Goal: Task Accomplishment & Management: Complete application form

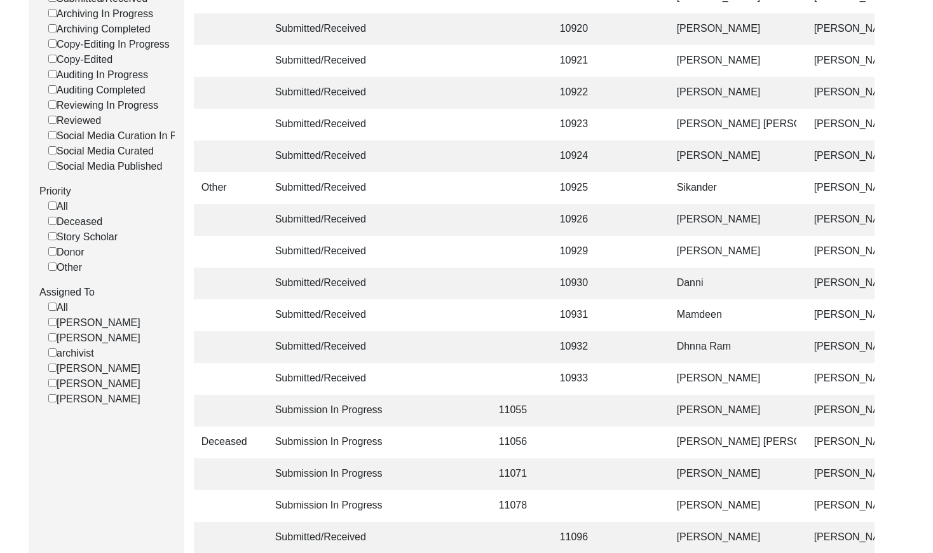
scroll to position [298, 0]
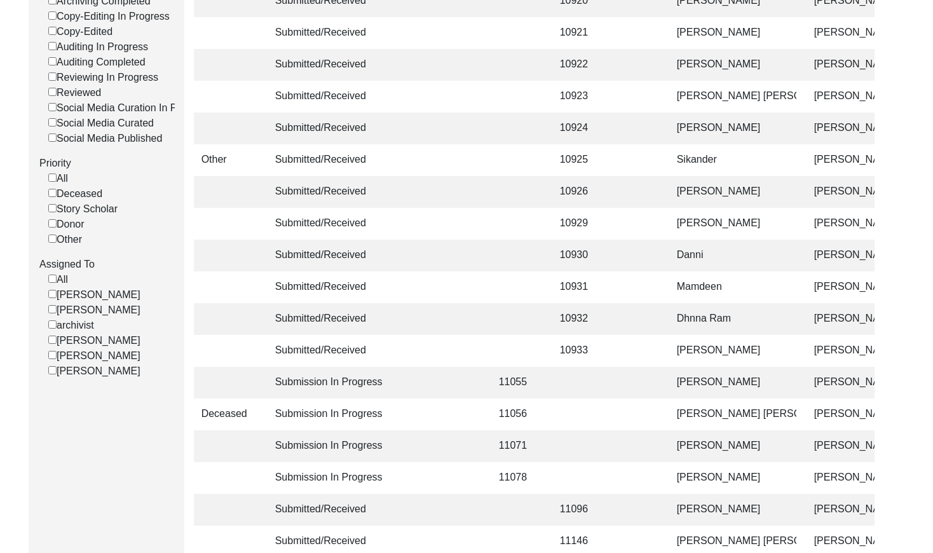
click at [50, 313] on input "[PERSON_NAME]" at bounding box center [52, 309] width 8 height 8
checkbox input "false"
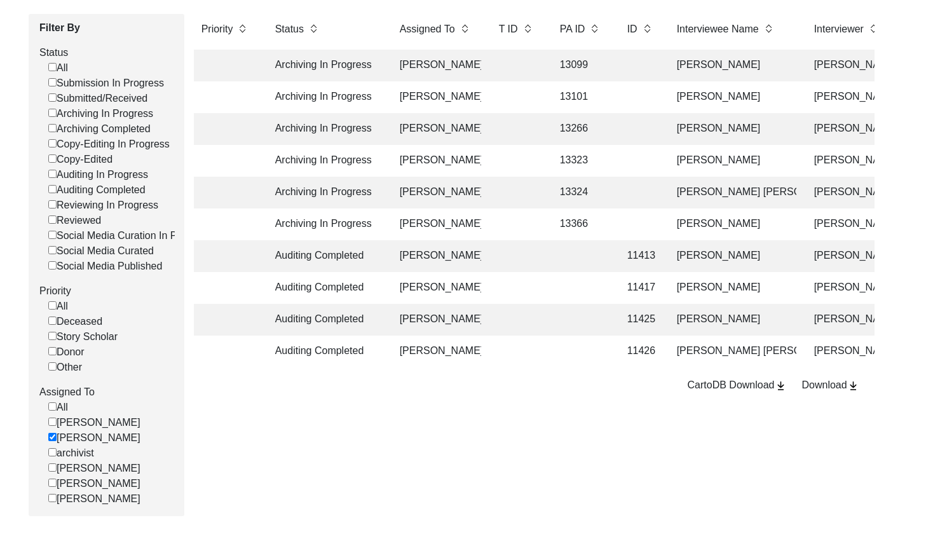
scroll to position [150, 0]
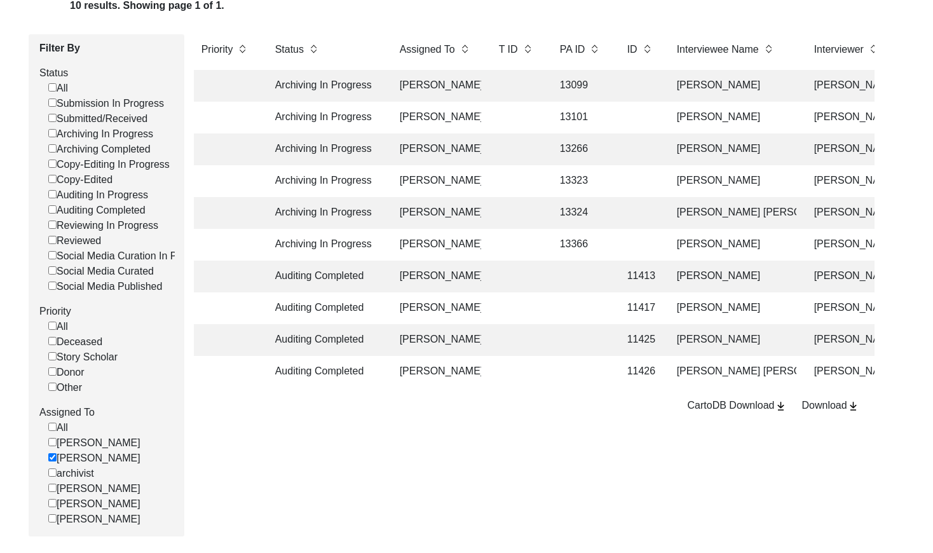
click at [586, 342] on td at bounding box center [581, 340] width 57 height 32
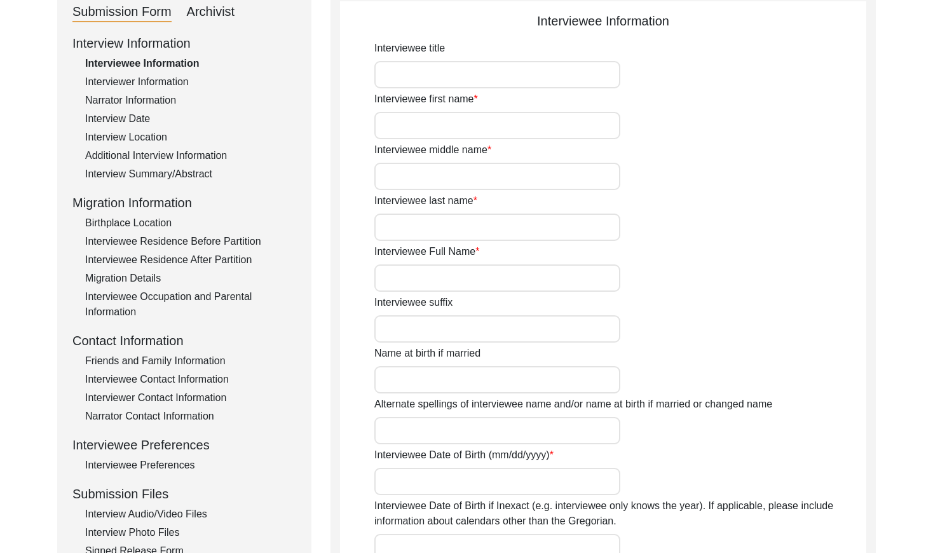
type input "Mr."
type input "[PERSON_NAME]"
type input "N/A"
type input "Ahuja"
type input "[PERSON_NAME]"
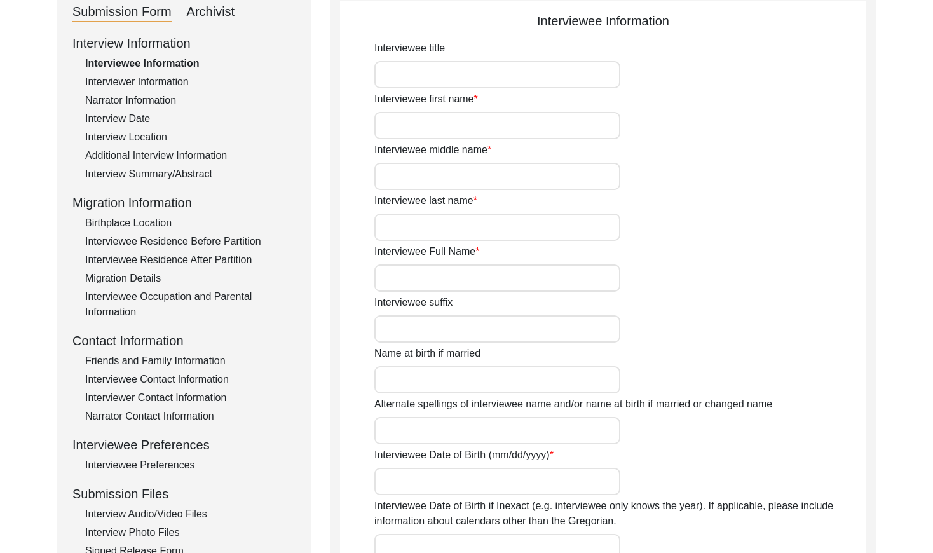
type input "[DATE]"
type input "80"
type input "[DEMOGRAPHIC_DATA]"
type input "Sindhi"
type input "[DEMOGRAPHIC_DATA]"
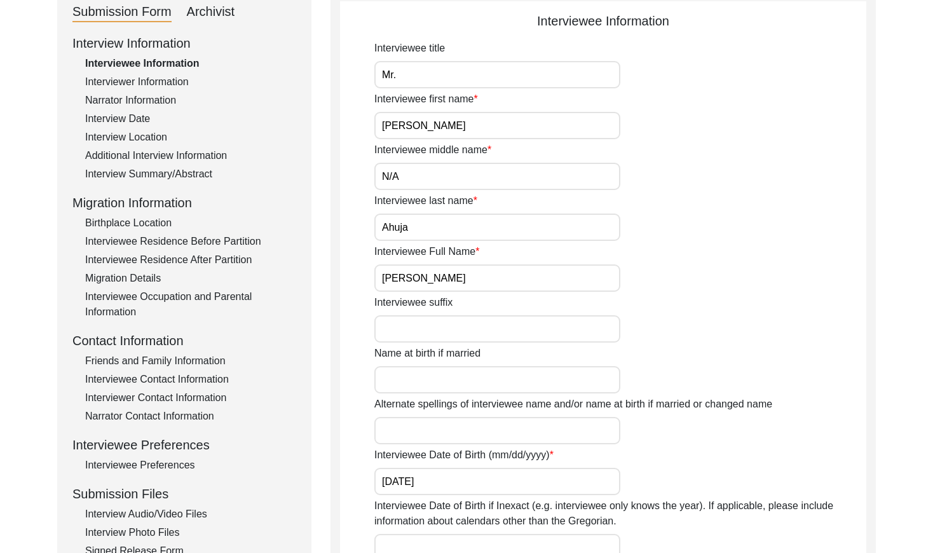
click at [225, 14] on div "Archivist" at bounding box center [211, 12] width 48 height 20
select select "442"
select select "Auditing Completed"
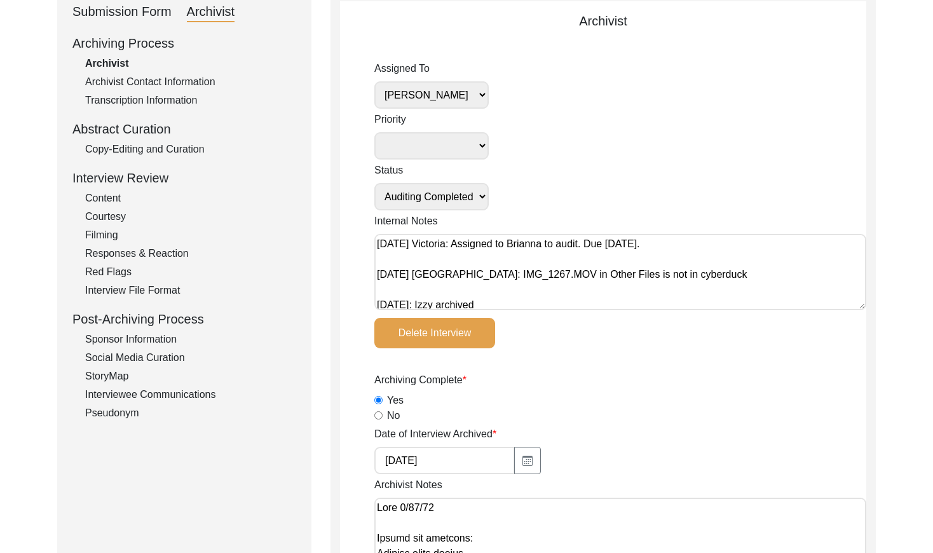
click at [431, 99] on select "[PERSON_NAME] [PERSON_NAME] archivist [PERSON_NAME] [PERSON_NAME] [PERSON_NAME]" at bounding box center [432, 94] width 114 height 27
select select
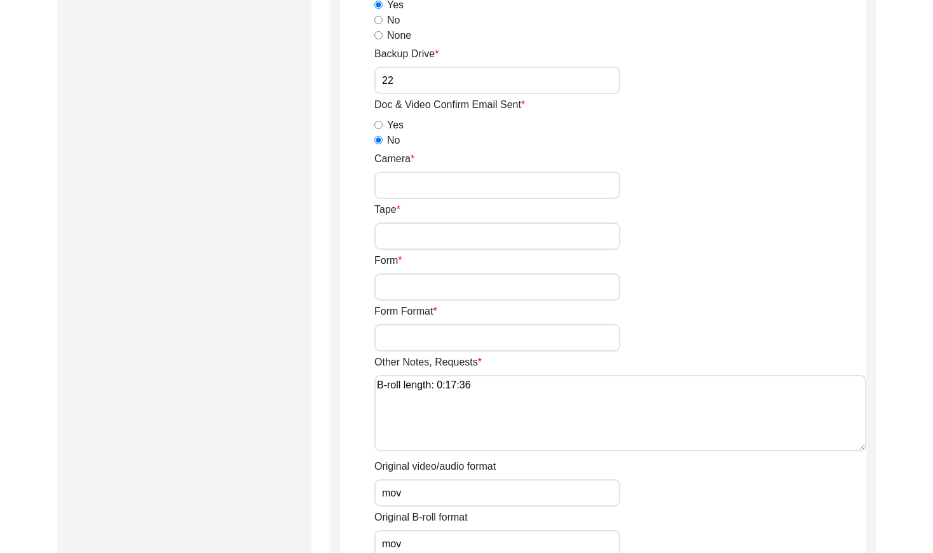
scroll to position [2218, 0]
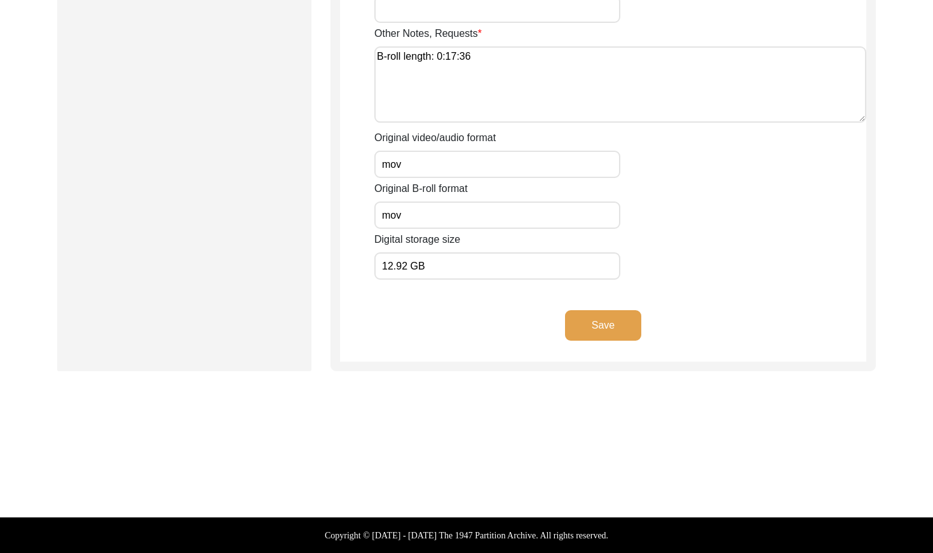
click at [598, 341] on div "Save" at bounding box center [603, 336] width 527 height 52
click at [605, 325] on button "Save" at bounding box center [603, 325] width 76 height 31
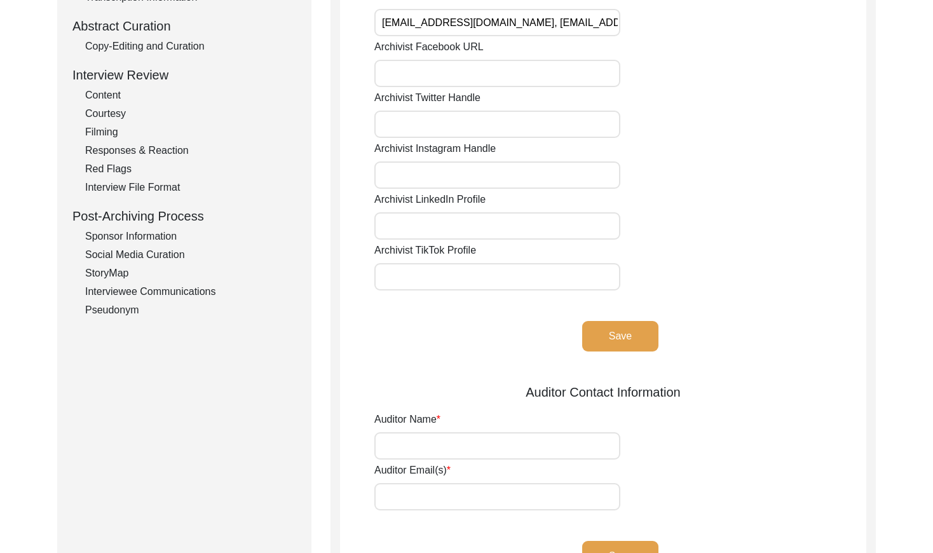
scroll to position [0, 0]
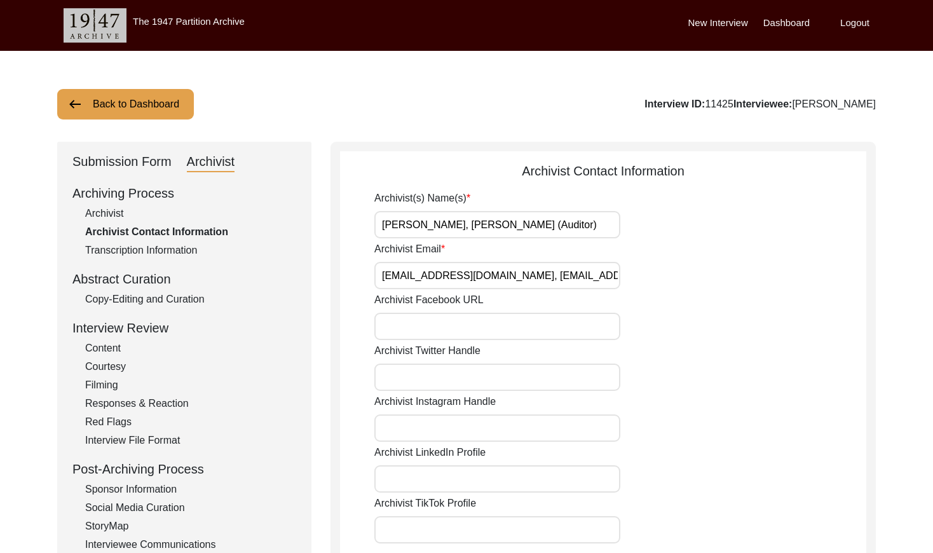
click at [145, 111] on button "Back to Dashboard" at bounding box center [125, 104] width 137 height 31
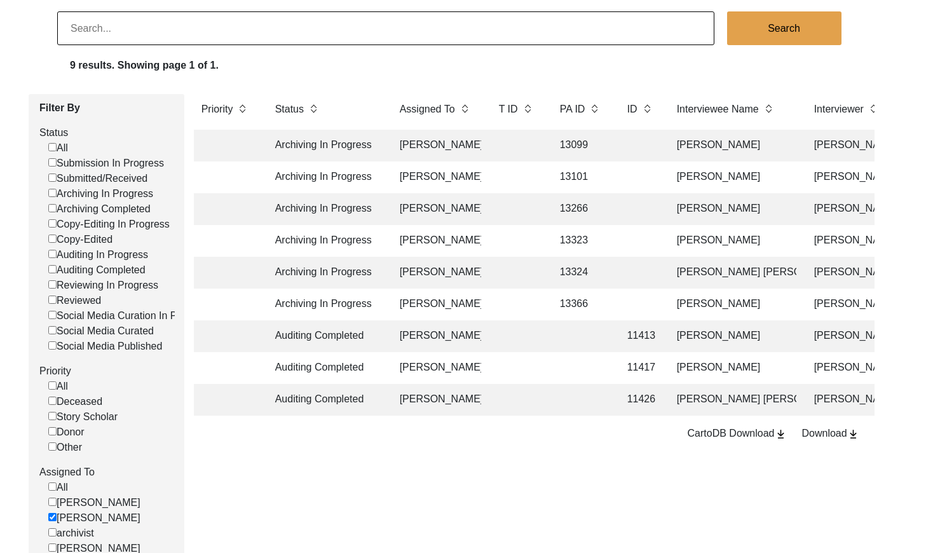
scroll to position [102, 0]
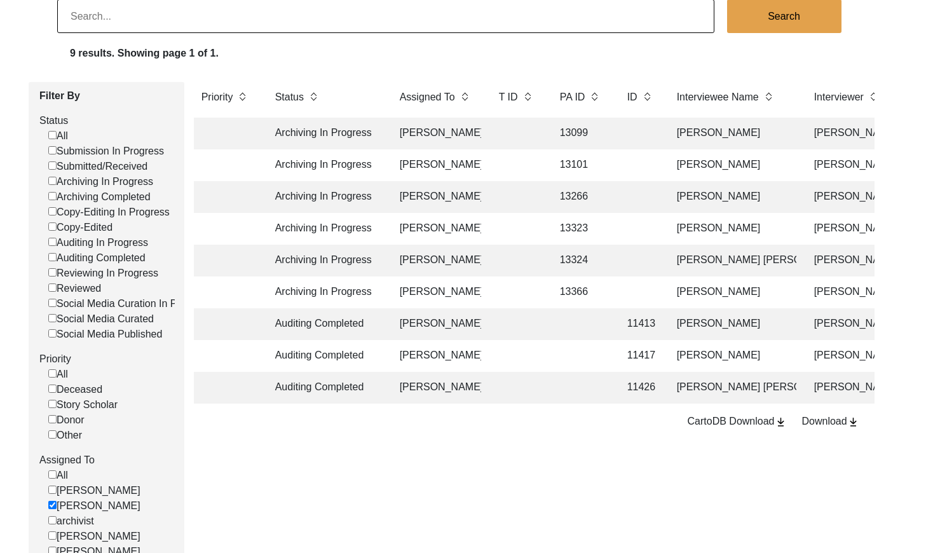
click at [521, 396] on td at bounding box center [517, 388] width 51 height 32
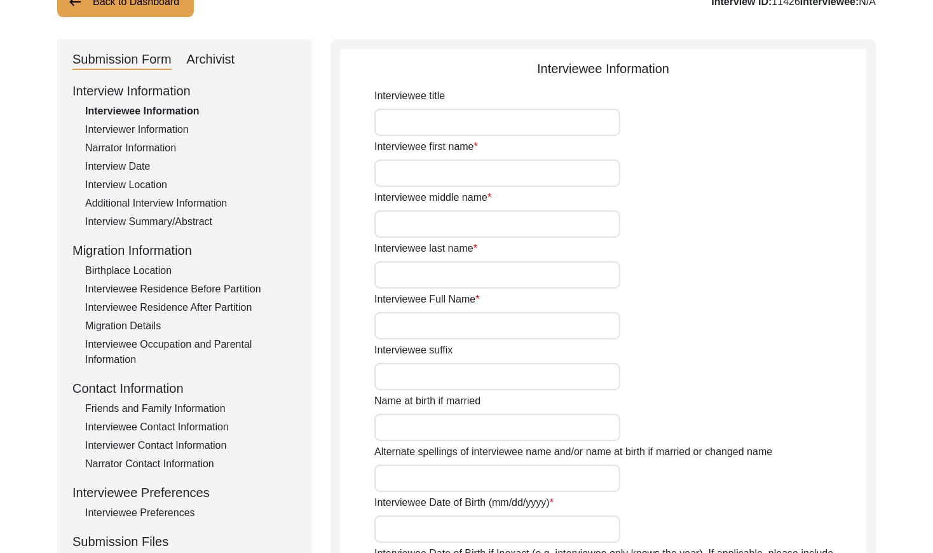
type input "Mr."
type input "Laxman"
type input "Das"
type input "[PERSON_NAME]"
type input "[PERSON_NAME] [PERSON_NAME]"
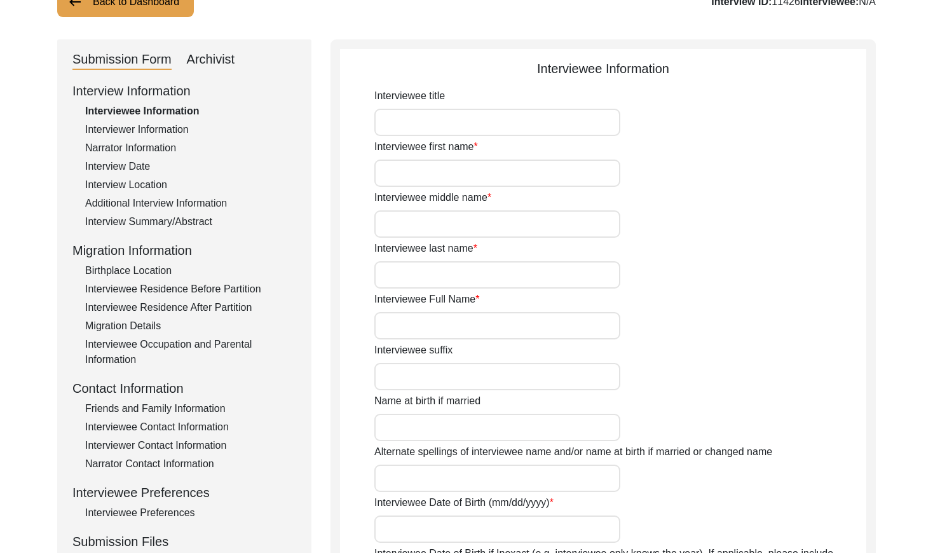
type input "1942"
type input "82"
type input "[DEMOGRAPHIC_DATA]"
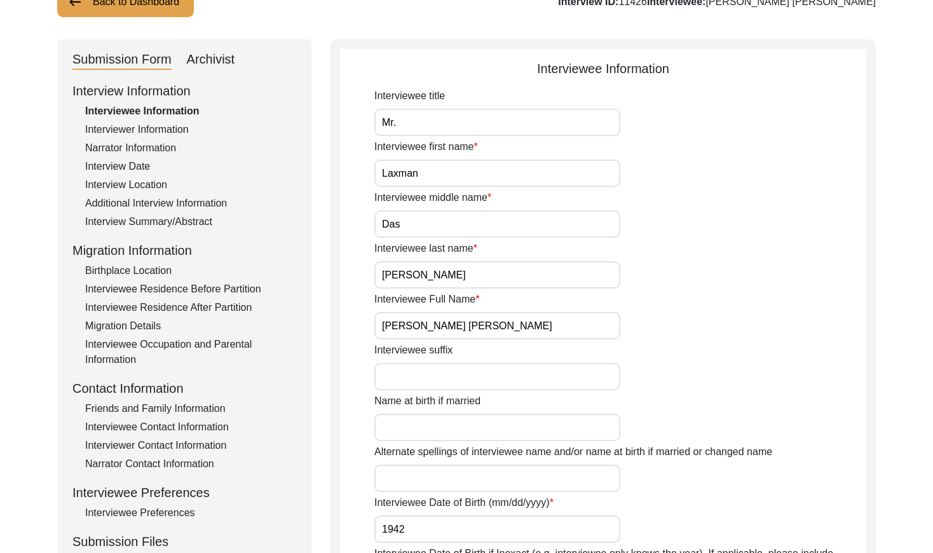
click at [226, 57] on div "Archivist" at bounding box center [211, 60] width 48 height 20
select select "442"
select select "Auditing Completed"
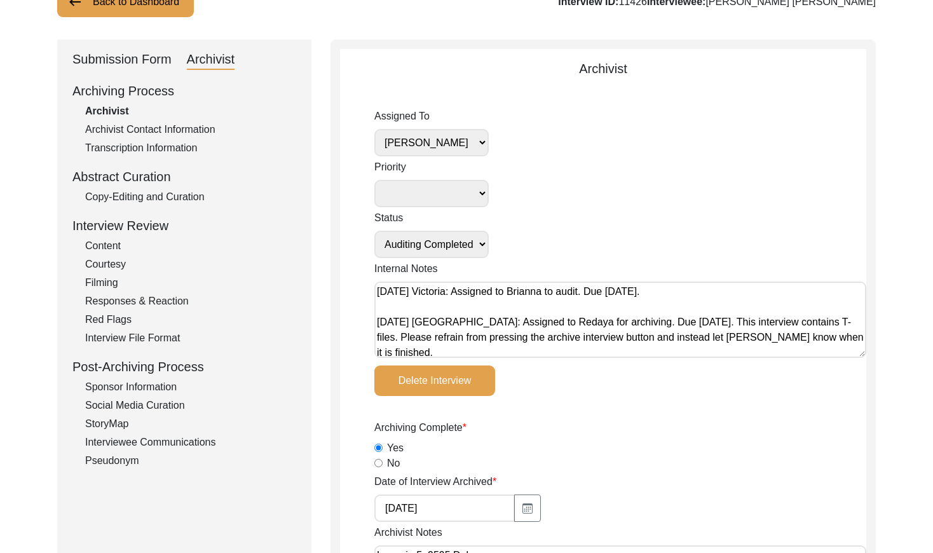
click at [433, 144] on select "[PERSON_NAME] [PERSON_NAME] archivist [PERSON_NAME] [PERSON_NAME] [PERSON_NAME]" at bounding box center [432, 142] width 114 height 27
select select
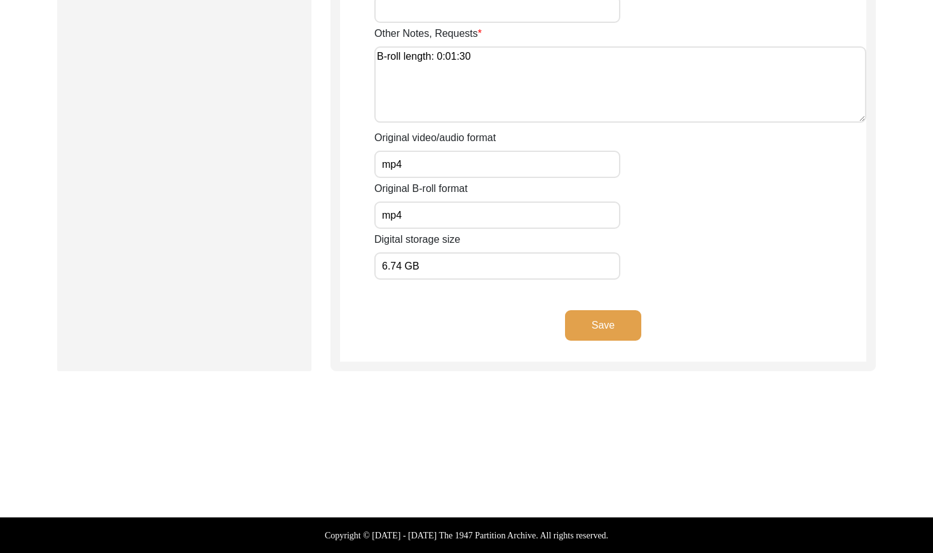
click at [608, 336] on button "Save" at bounding box center [603, 325] width 76 height 31
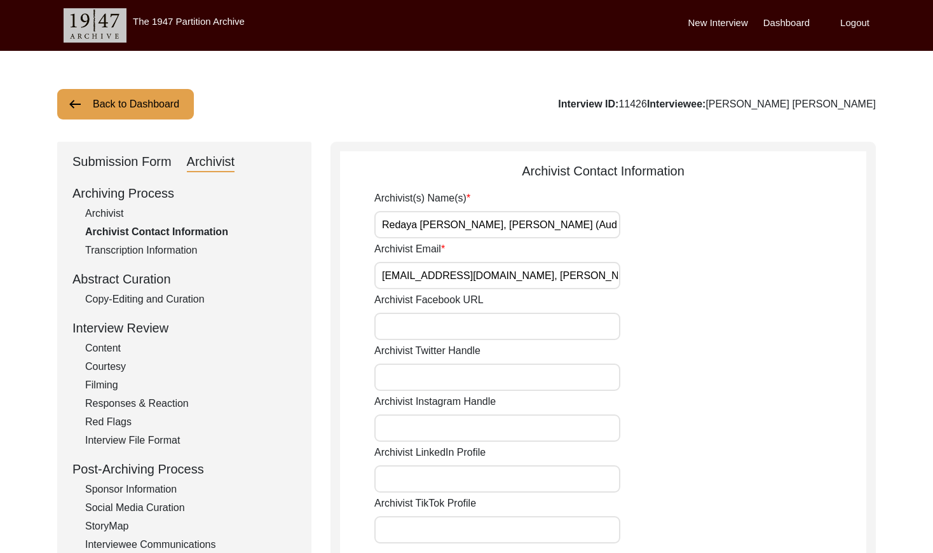
click at [125, 93] on button "Back to Dashboard" at bounding box center [125, 104] width 137 height 31
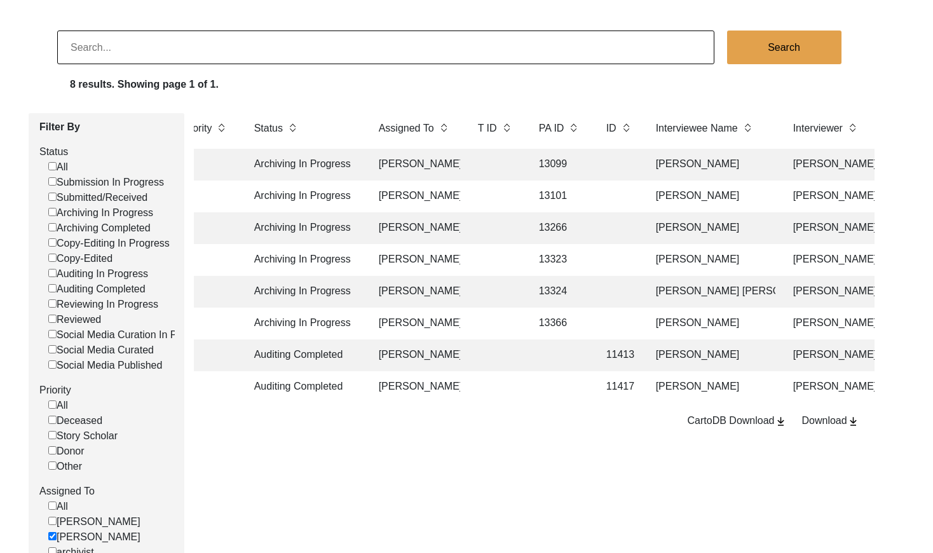
scroll to position [0, 67]
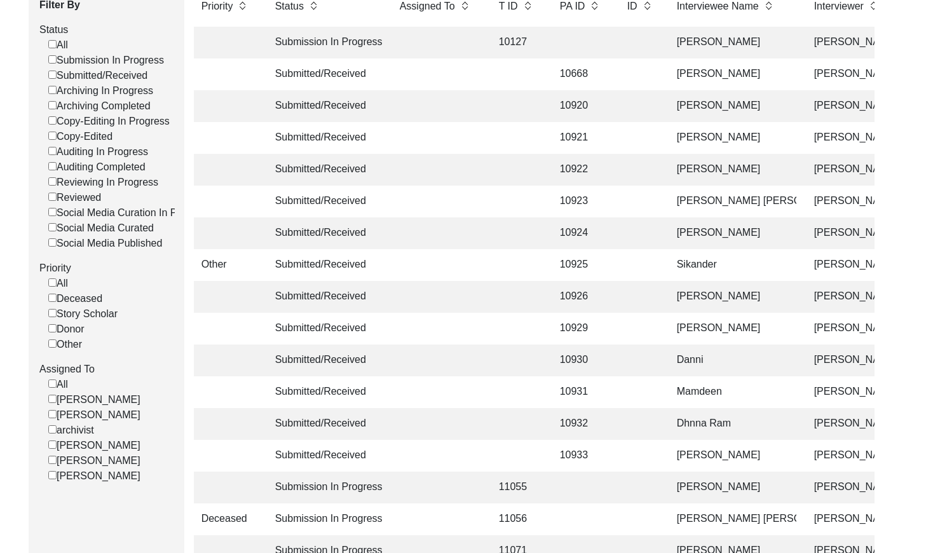
scroll to position [230, 0]
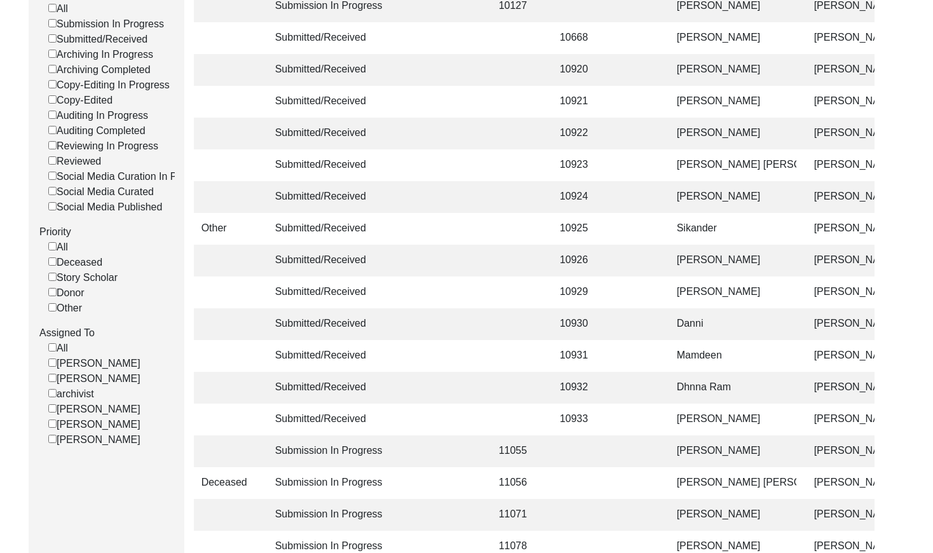
click at [57, 387] on label "[PERSON_NAME]" at bounding box center [94, 378] width 92 height 15
click at [57, 382] on input "[PERSON_NAME]" at bounding box center [52, 378] width 8 height 8
checkbox input "false"
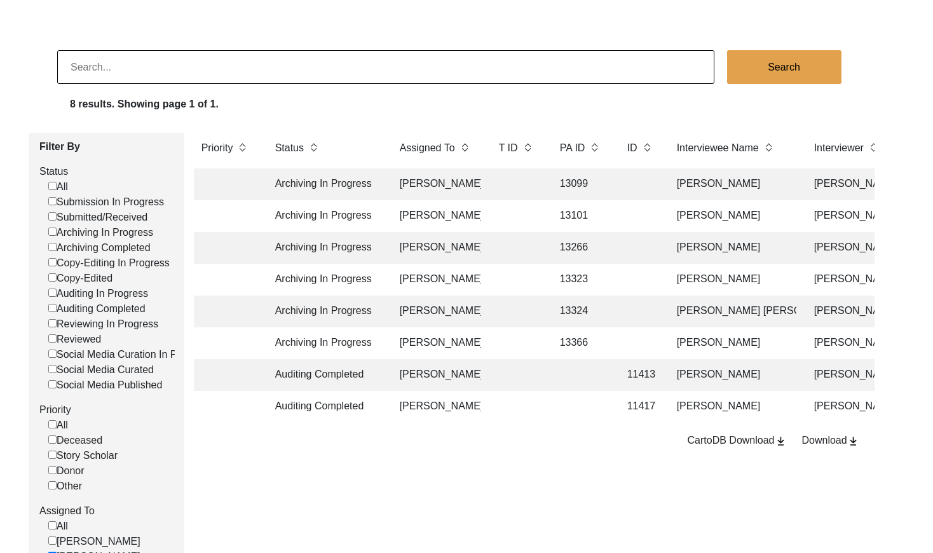
scroll to position [49, 0]
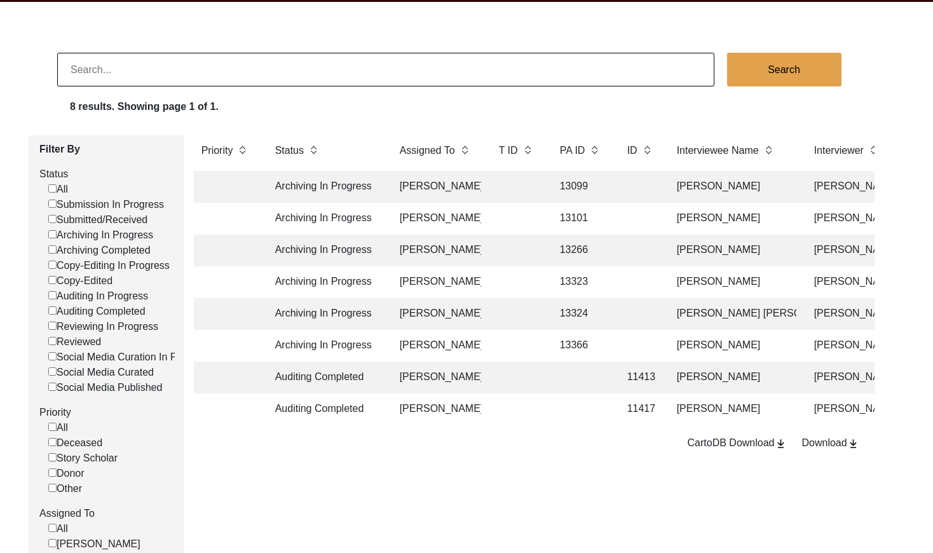
click at [492, 218] on td at bounding box center [517, 219] width 51 height 32
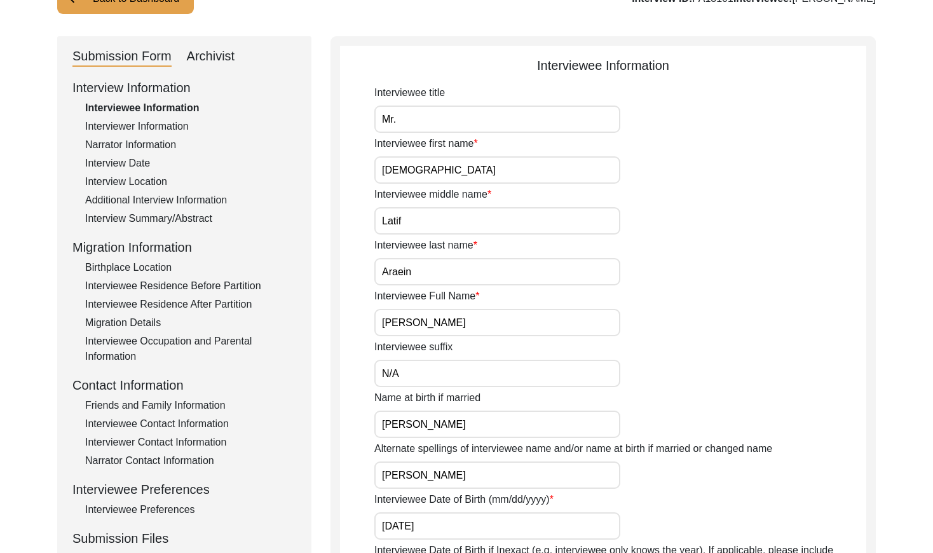
scroll to position [23, 0]
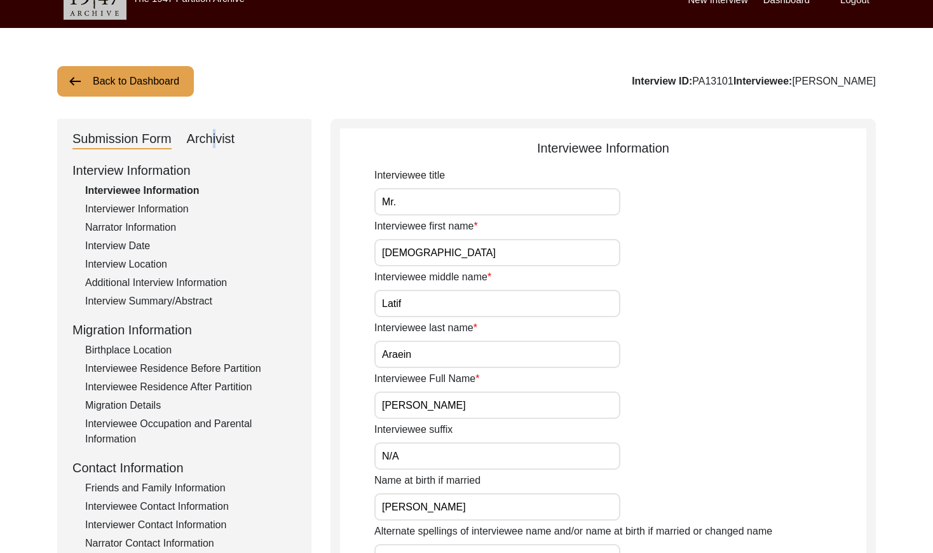
drag, startPoint x: 209, startPoint y: 133, endPoint x: 259, endPoint y: 144, distance: 51.5
click at [211, 133] on div "Archivist" at bounding box center [211, 139] width 48 height 20
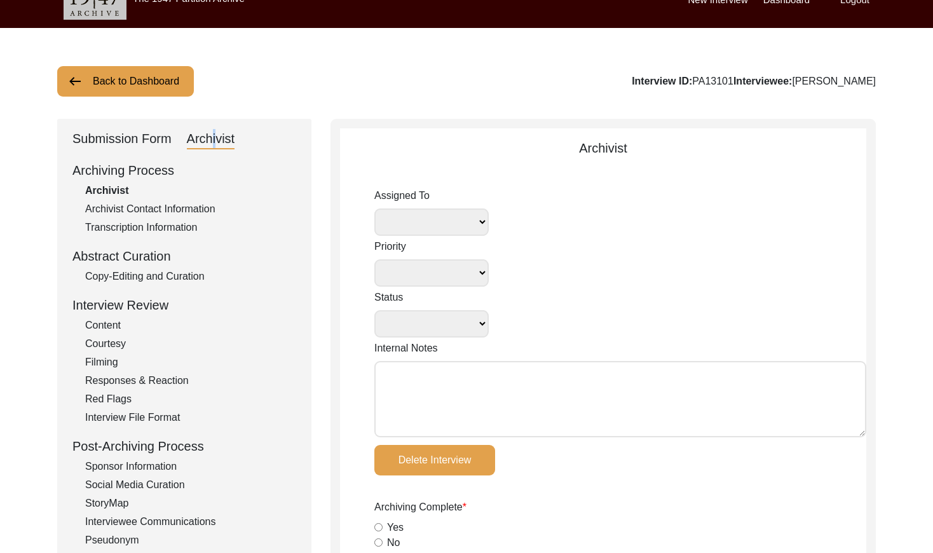
select select
select select "Archiving In Progress"
type textarea "October 6, 2025 Victoria: Assigned to Brianna to archive. Due 10/12/2025. When …"
radio input "true"
type input "10/6/2025"
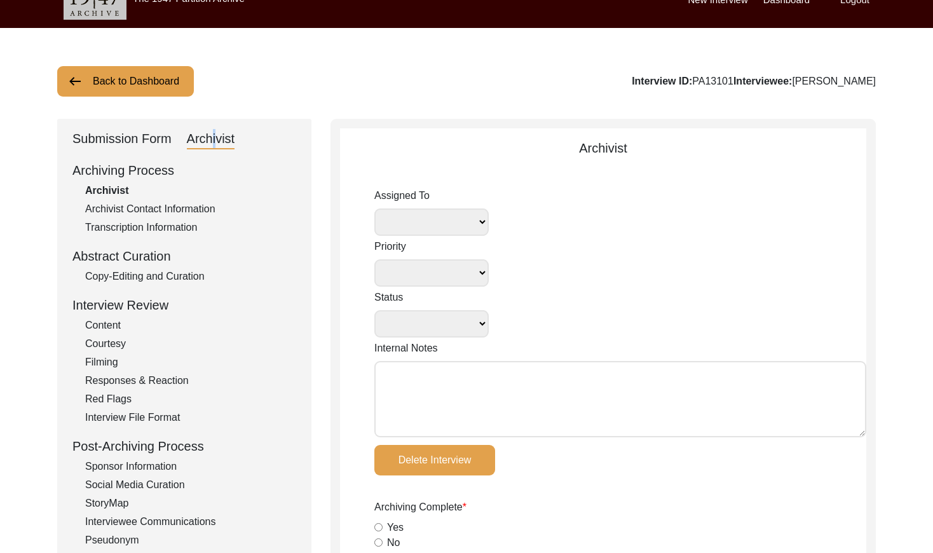
type textarea "October 6, 2025 Brianna: Archived. Location data pulled from Work in Progress a…"
radio input "true"
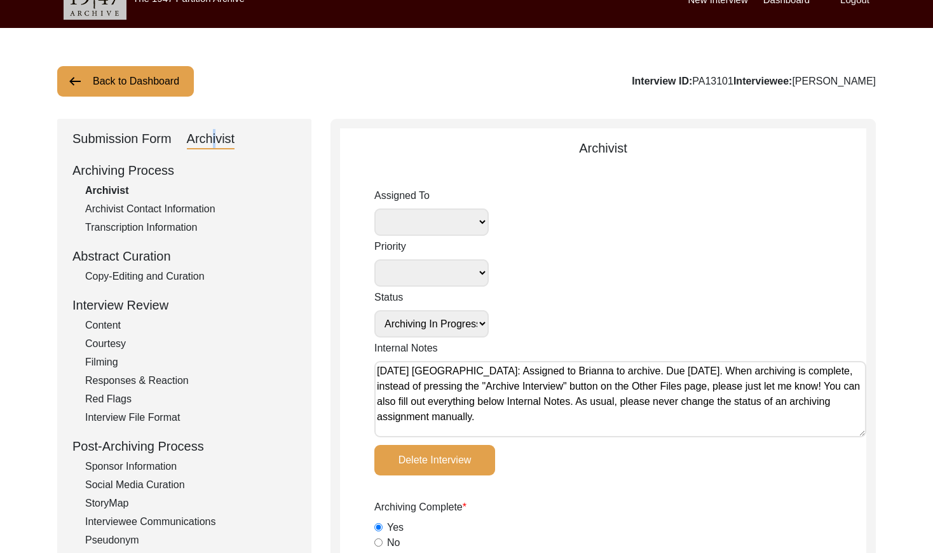
radio input "true"
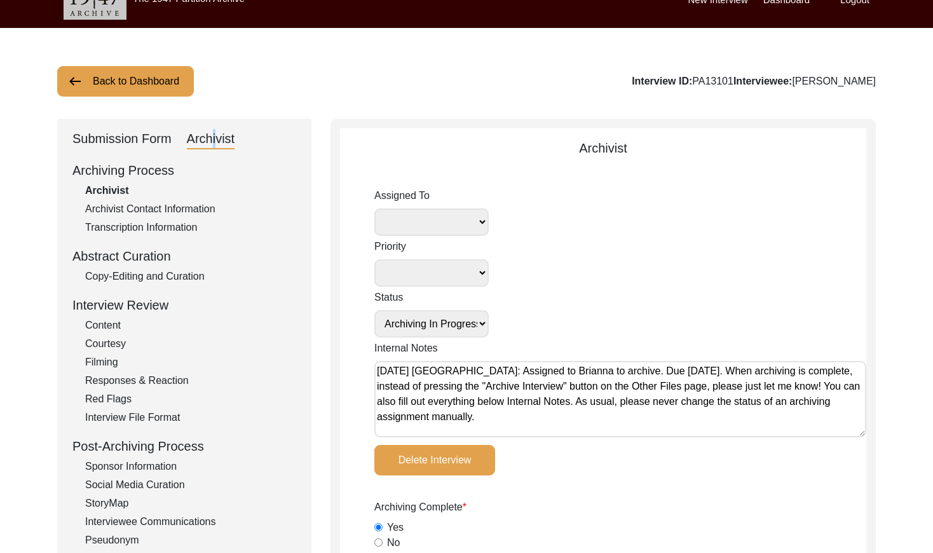
radio input "true"
type input ".MTS"
select select "442"
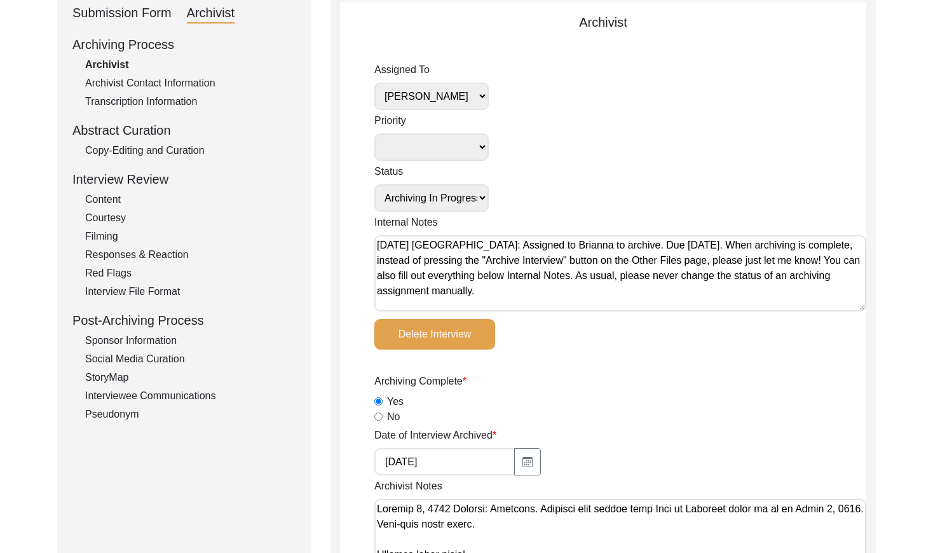
click at [193, 156] on div "Copy-Editing and Curation" at bounding box center [190, 150] width 211 height 15
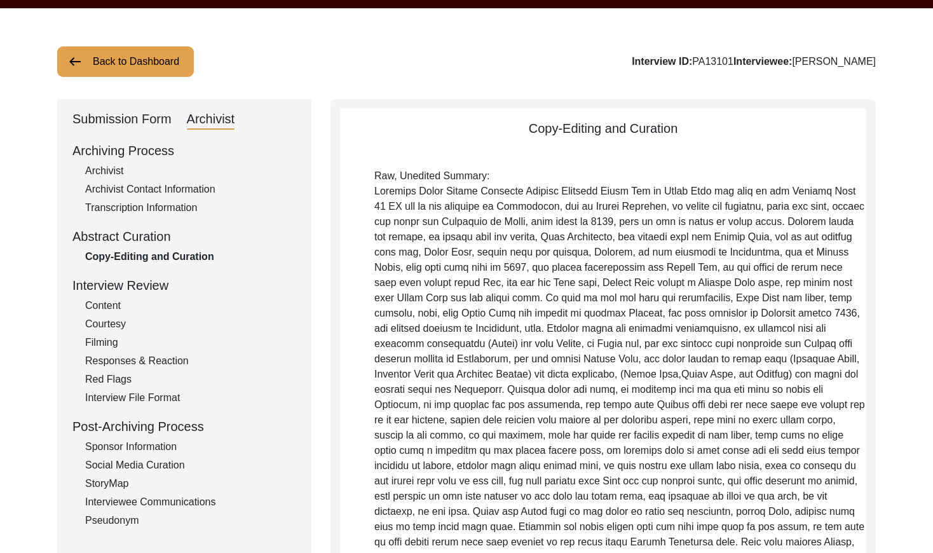
scroll to position [0, 0]
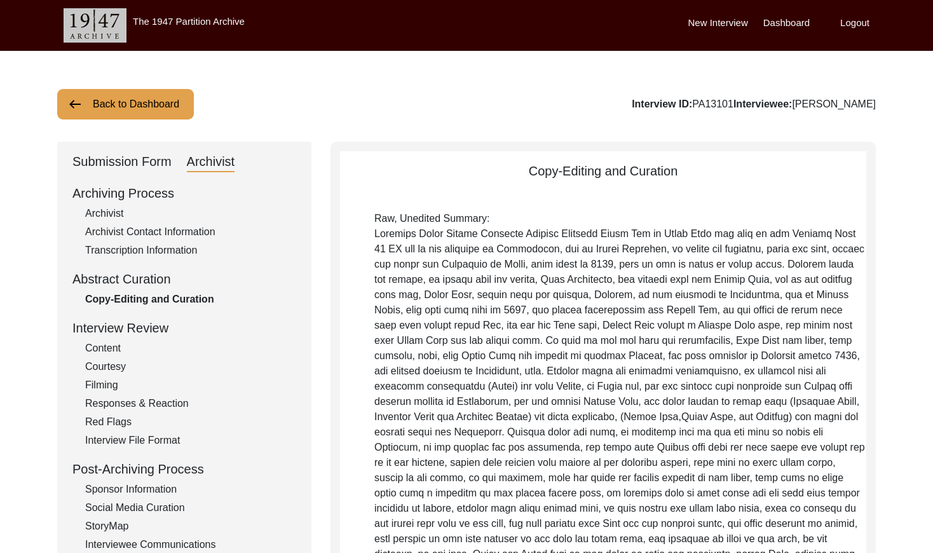
drag, startPoint x: 116, startPoint y: 209, endPoint x: 258, endPoint y: 157, distance: 150.9
click at [117, 208] on div "Archivist" at bounding box center [190, 213] width 211 height 15
select select "442"
select select "Archiving In Progress"
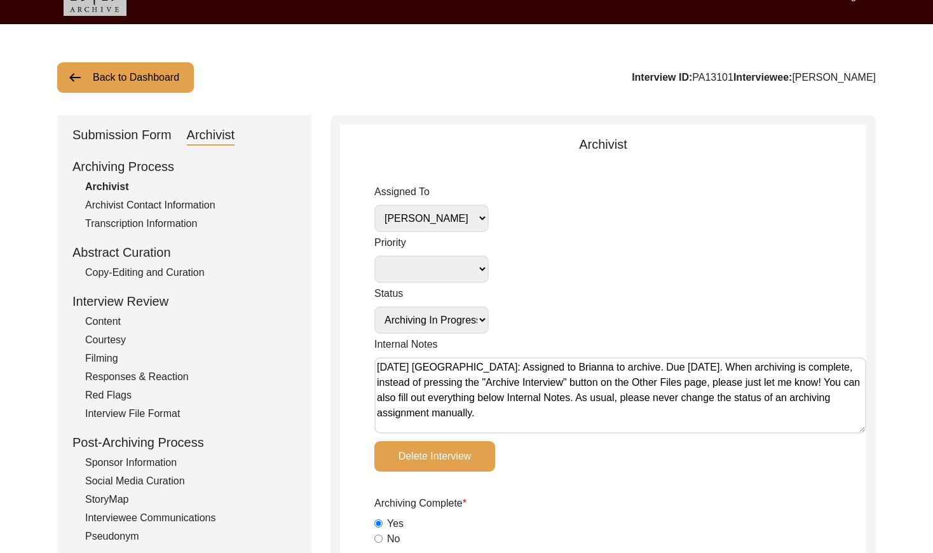
scroll to position [33, 0]
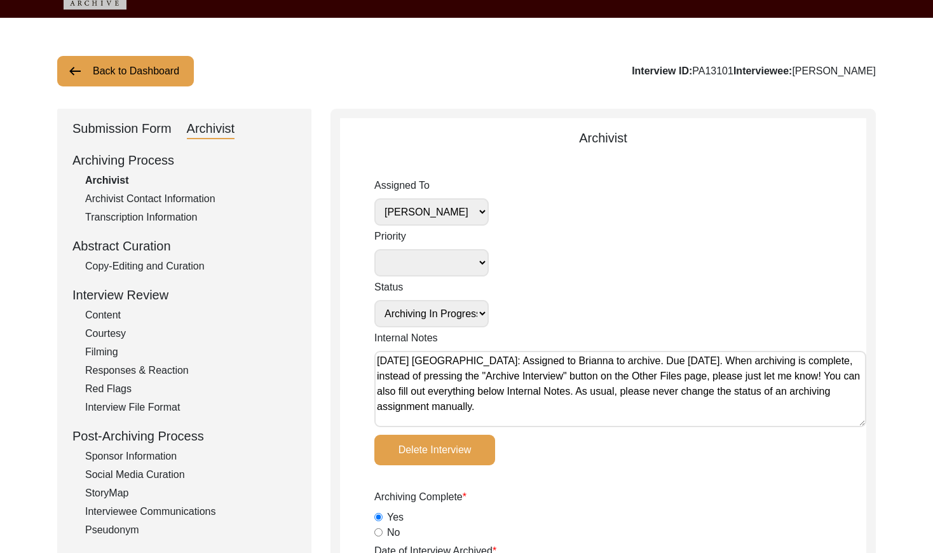
click at [453, 207] on select "[PERSON_NAME] [PERSON_NAME] archivist [PERSON_NAME] [PERSON_NAME] [PERSON_NAME]" at bounding box center [432, 211] width 114 height 27
select select
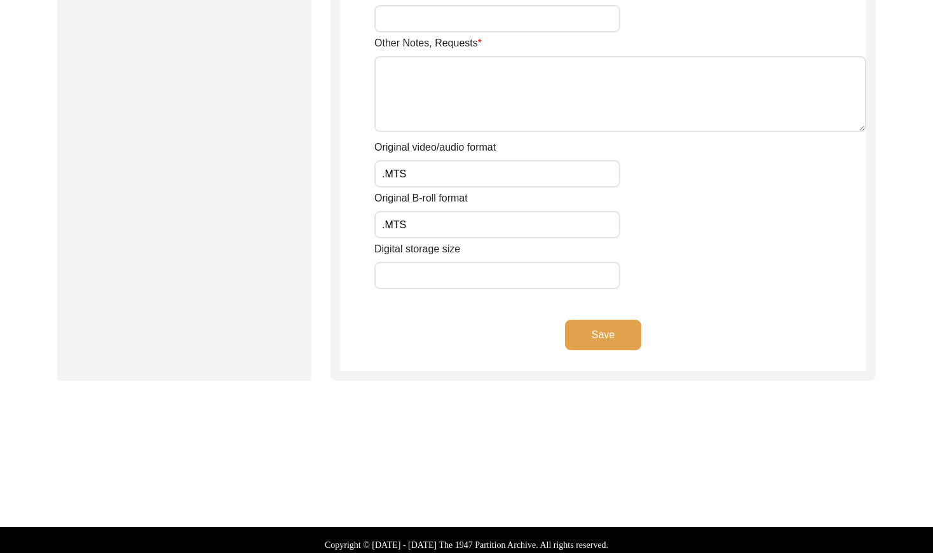
scroll to position [2218, 0]
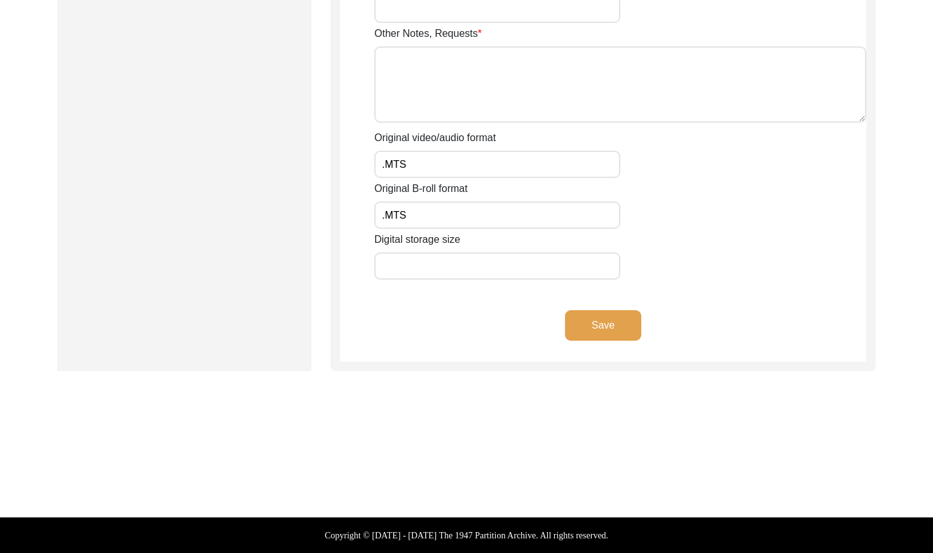
click at [614, 336] on button "Save" at bounding box center [603, 325] width 76 height 31
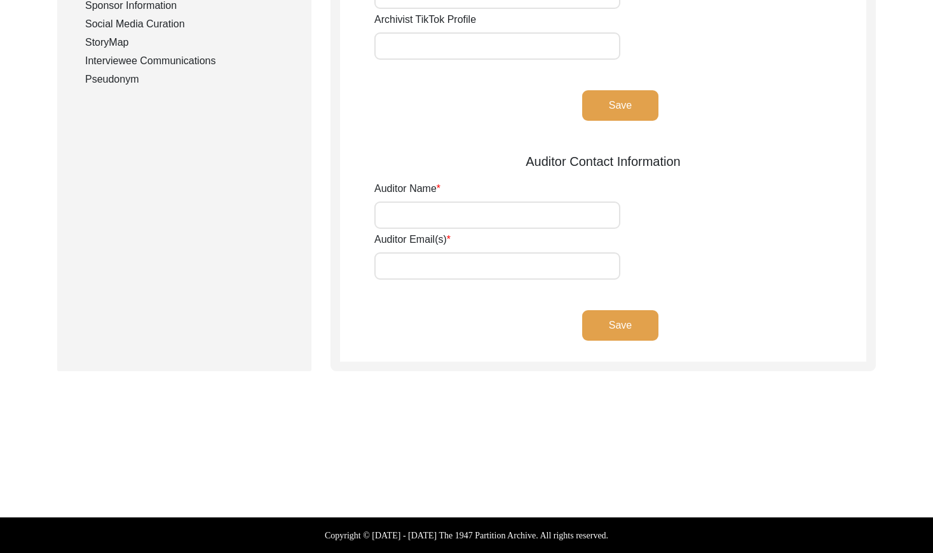
scroll to position [484, 0]
type input "[PERSON_NAME]"
type input "briannapollock59@gmail.com"
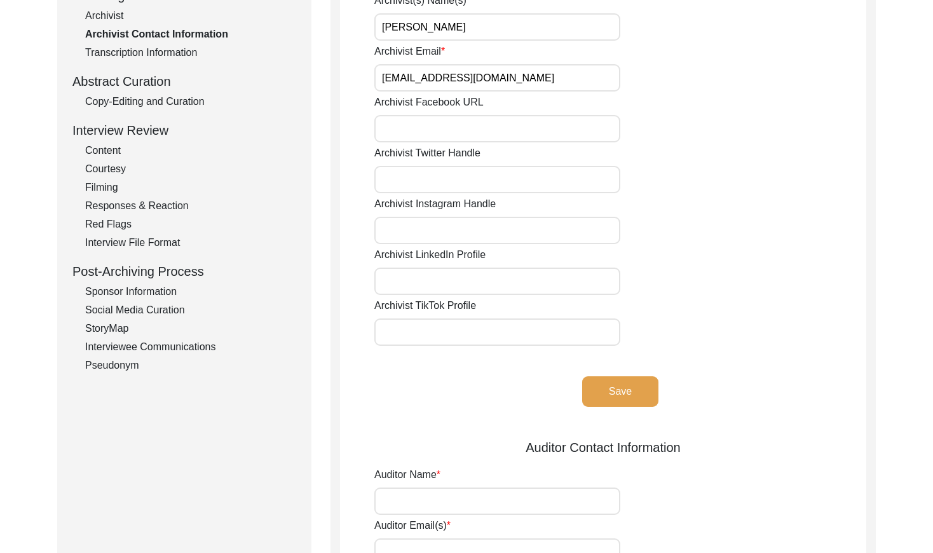
scroll to position [0, 0]
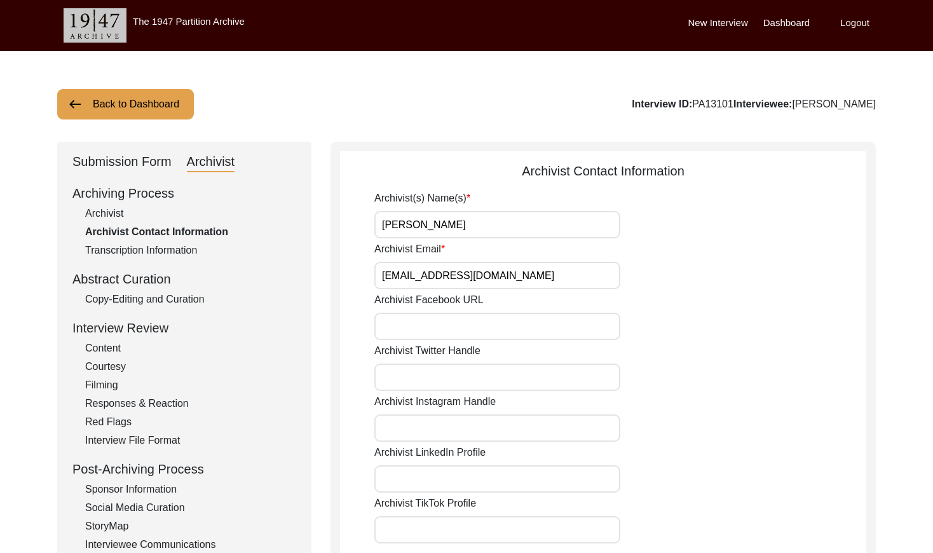
click at [128, 104] on button "Back to Dashboard" at bounding box center [125, 104] width 137 height 31
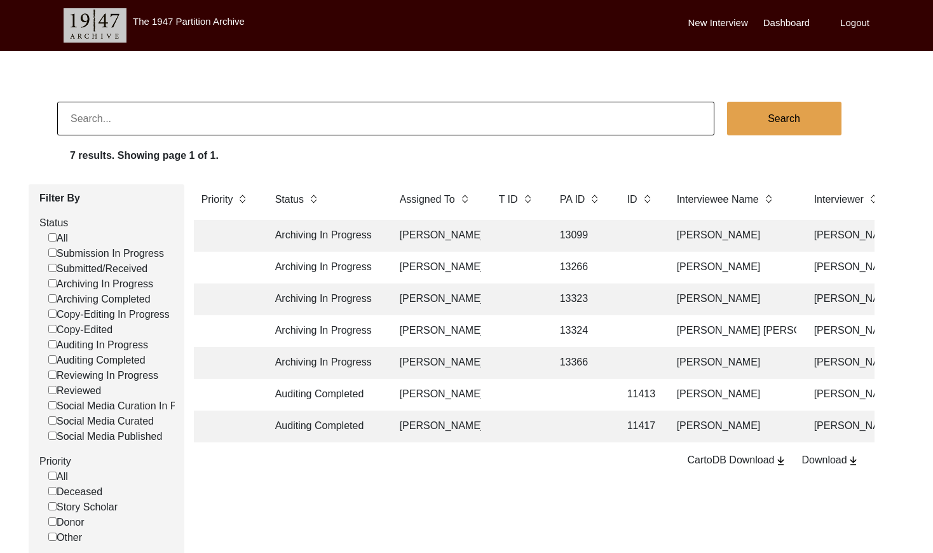
click at [560, 359] on td "13366" at bounding box center [581, 363] width 57 height 32
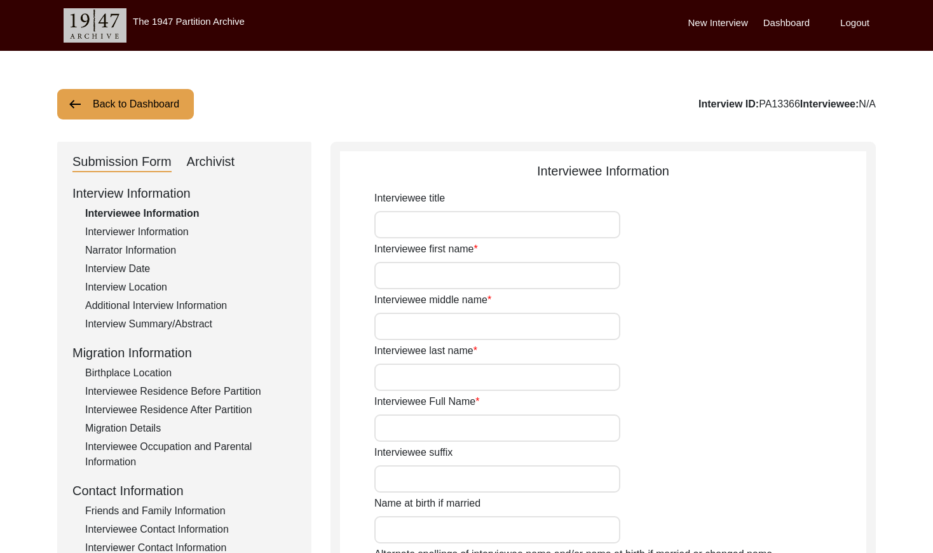
type input "Mrs."
type input "Kabita"
type input "N/A"
type input "Biswas"
type input "[PERSON_NAME]"
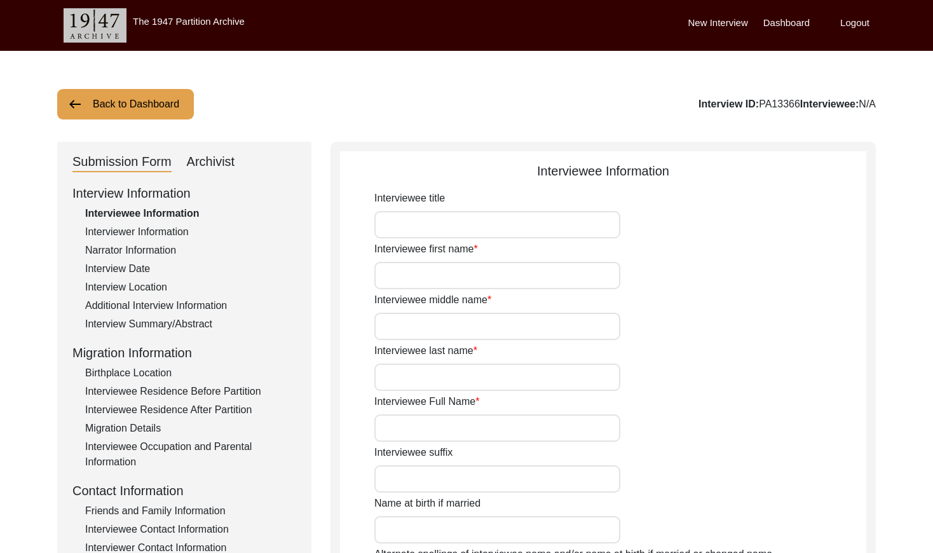
type input "[DATE]"
type input "78"
type input "[DEMOGRAPHIC_DATA]"
type input "Bengali"
type input "[DEMOGRAPHIC_DATA]"
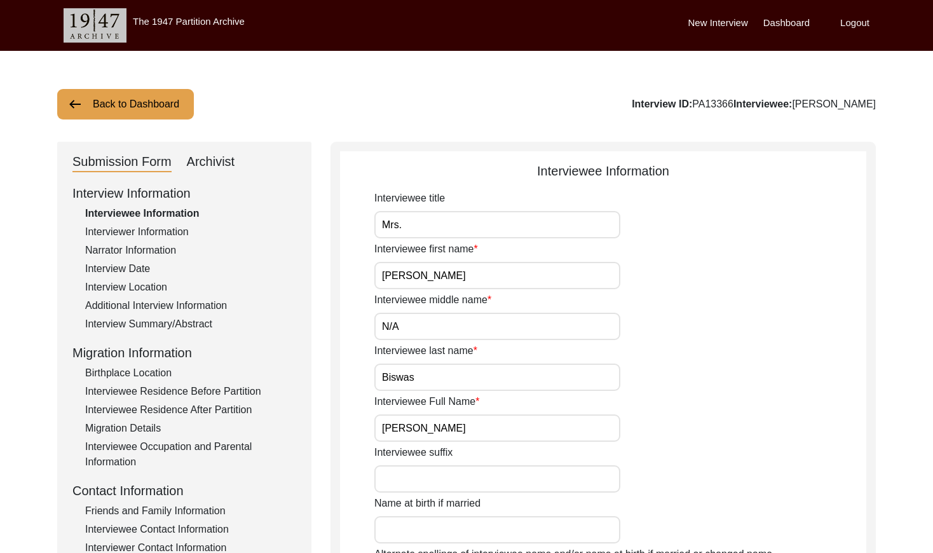
drag, startPoint x: 228, startPoint y: 159, endPoint x: 235, endPoint y: 160, distance: 7.1
click at [229, 159] on div "Archivist" at bounding box center [211, 162] width 48 height 20
select select "442"
select select "Archiving In Progress"
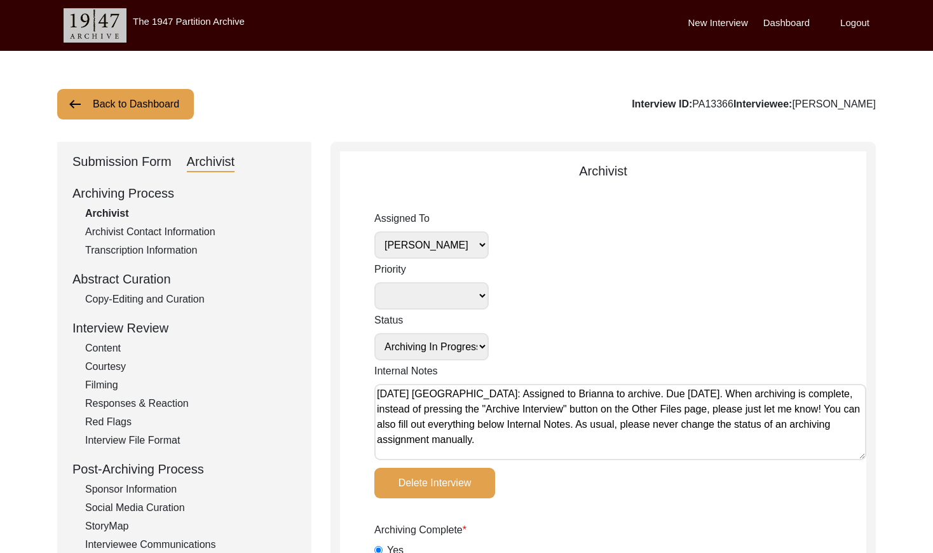
click at [466, 251] on select "[PERSON_NAME] [PERSON_NAME] archivist [PERSON_NAME] [PERSON_NAME] [PERSON_NAME]" at bounding box center [432, 244] width 114 height 27
select select
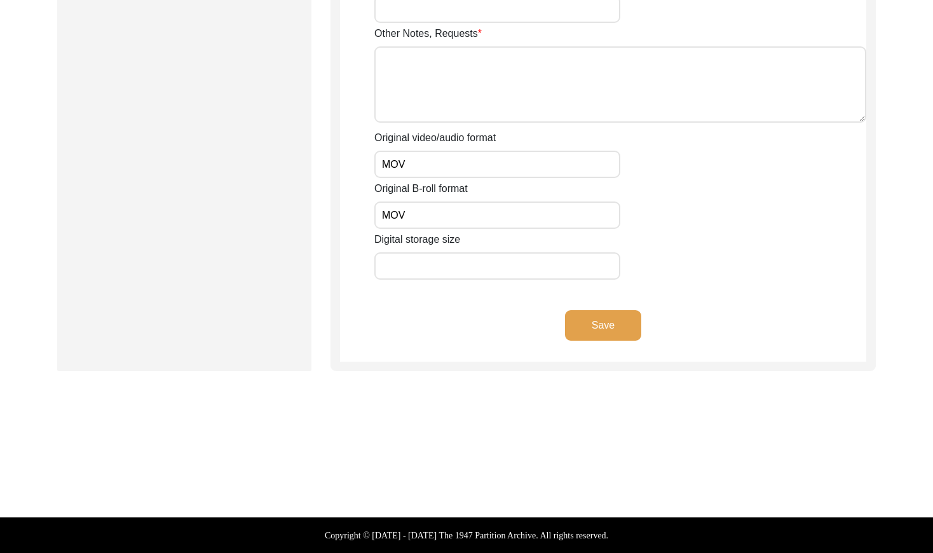
click at [603, 330] on button "Save" at bounding box center [603, 325] width 76 height 31
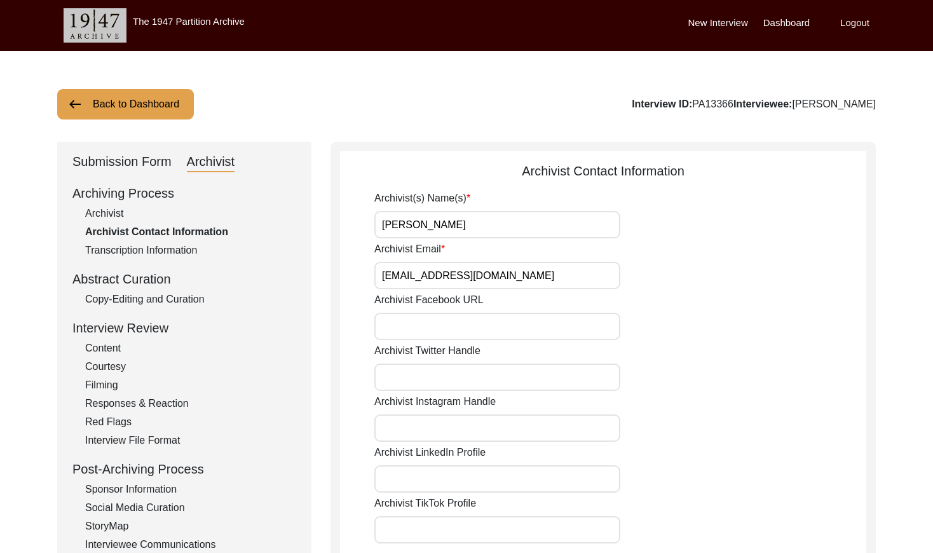
click at [145, 111] on button "Back to Dashboard" at bounding box center [125, 104] width 137 height 31
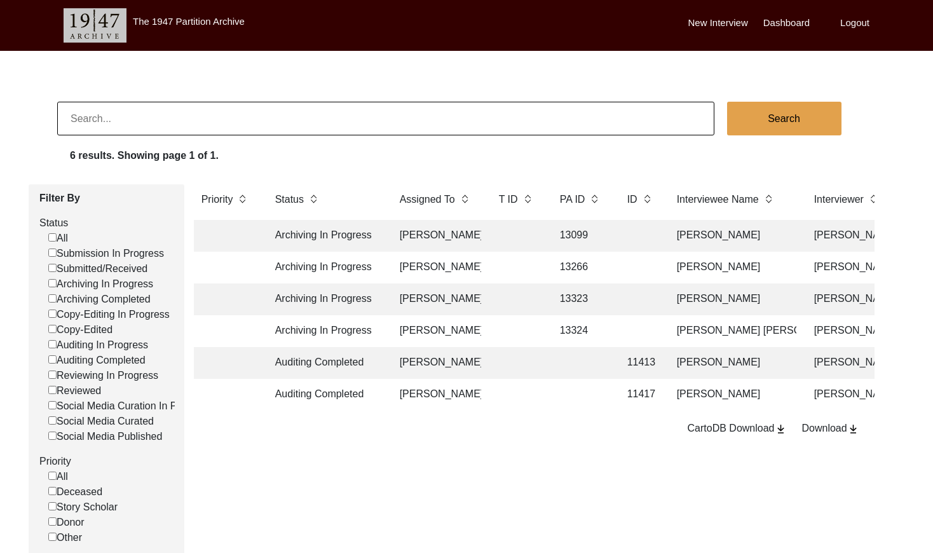
click at [530, 266] on td at bounding box center [517, 268] width 51 height 32
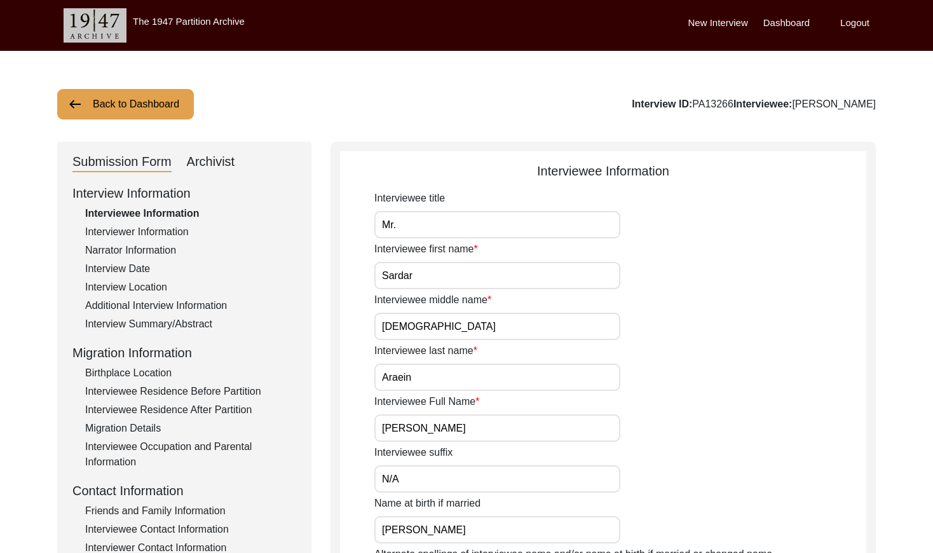
drag, startPoint x: 216, startPoint y: 161, endPoint x: 224, endPoint y: 165, distance: 9.4
click at [216, 160] on div "Archivist" at bounding box center [211, 162] width 48 height 20
select select "442"
select select "Archiving In Progress"
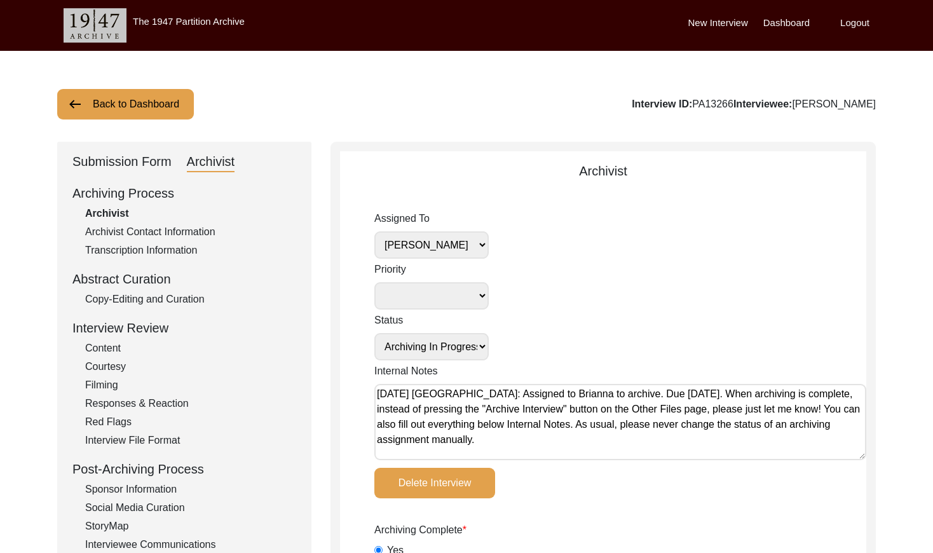
click at [146, 296] on div "Copy-Editing and Curation" at bounding box center [190, 299] width 211 height 15
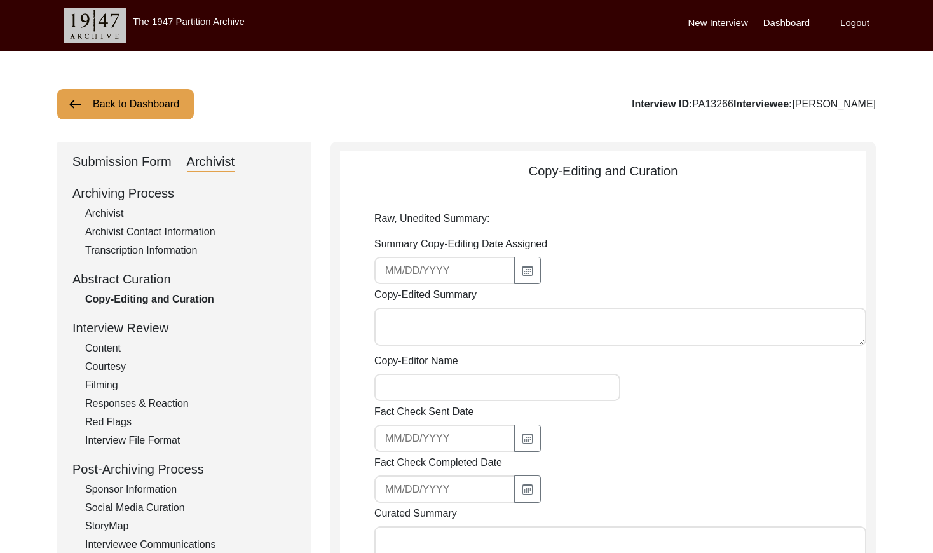
type input "10/6/2025"
type textarea "Brianna Pollock 10/11/2025 Mr. Sardar Muhammad Araein, son of Khushi Muhammad A…"
type input "[PERSON_NAME]"
type textarea "October 11, 2025 Brianna: Copy-edited. Added translations when necessary, fixed…"
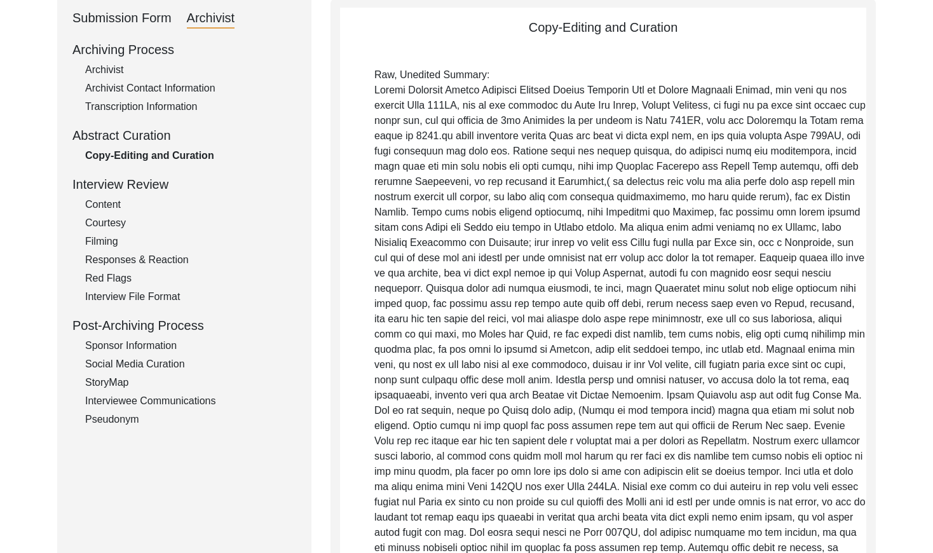
scroll to position [92, 0]
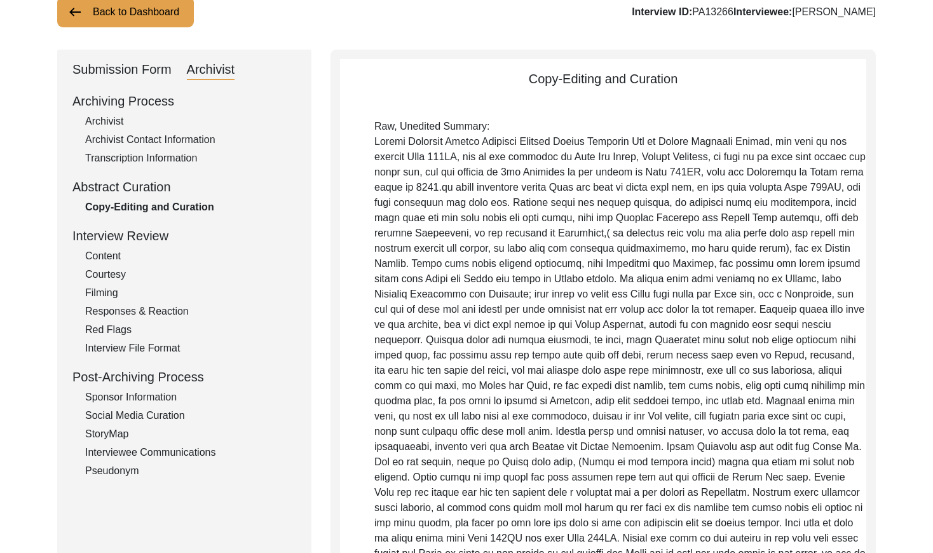
drag, startPoint x: 100, startPoint y: 107, endPoint x: 108, endPoint y: 115, distance: 11.7
click at [100, 107] on div "Archiving Process" at bounding box center [184, 101] width 224 height 19
drag, startPoint x: 114, startPoint y: 120, endPoint x: 231, endPoint y: 125, distance: 116.5
click at [114, 120] on div "Archivist" at bounding box center [190, 121] width 211 height 15
select select "442"
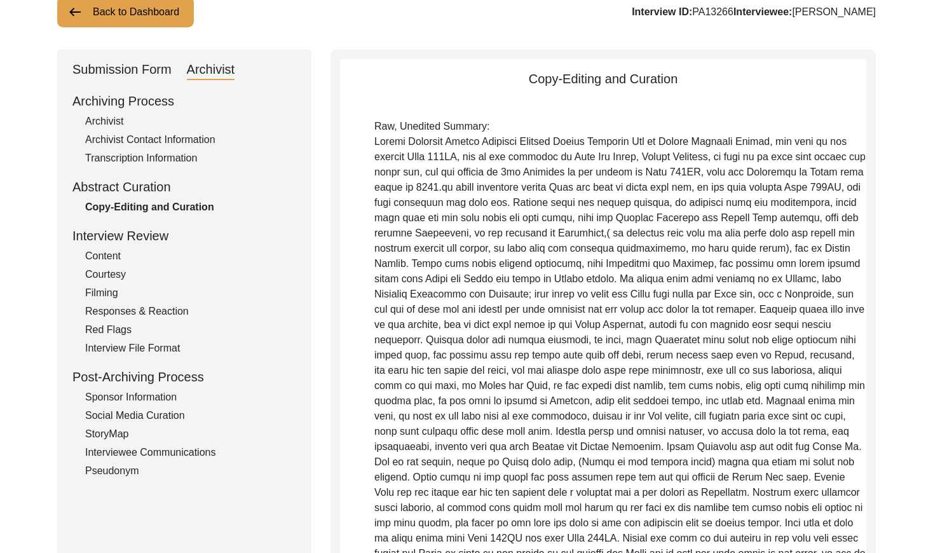
select select "Archiving In Progress"
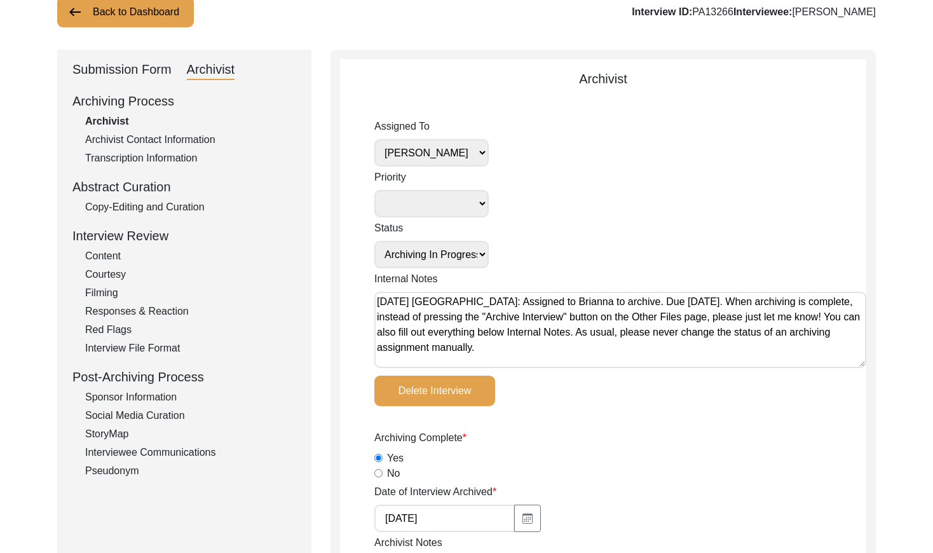
click at [474, 151] on select "[PERSON_NAME] [PERSON_NAME] archivist [PERSON_NAME] [PERSON_NAME] [PERSON_NAME]" at bounding box center [432, 152] width 114 height 27
select select
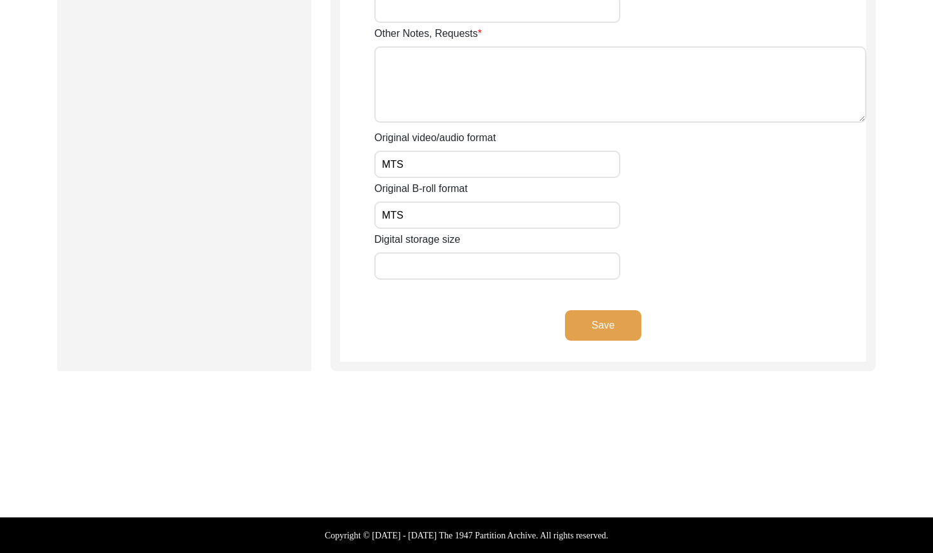
click at [602, 334] on button "Save" at bounding box center [603, 325] width 76 height 31
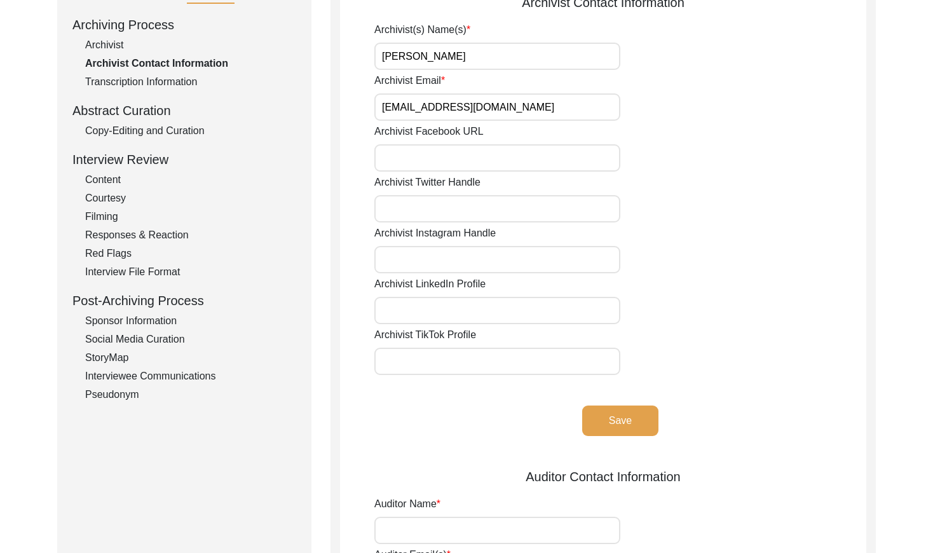
scroll to position [0, 0]
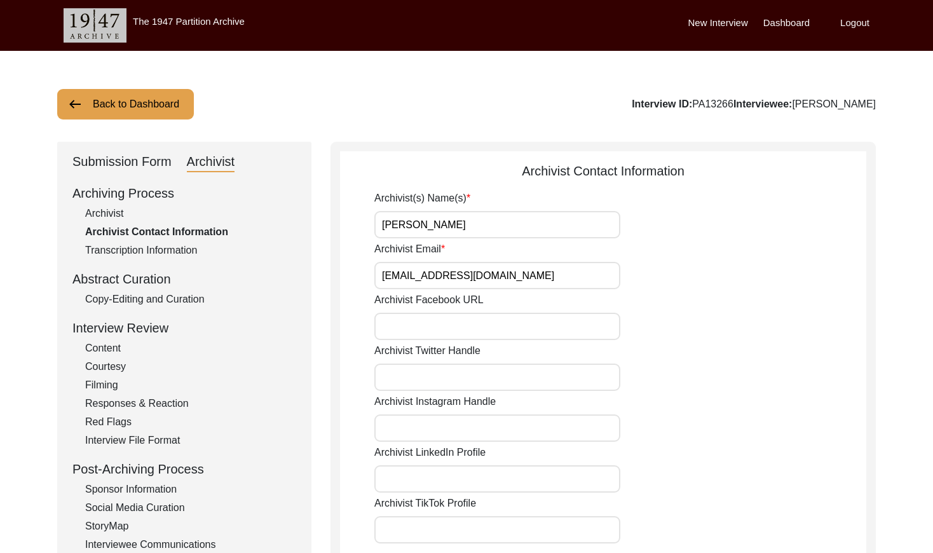
click at [122, 111] on button "Back to Dashboard" at bounding box center [125, 104] width 137 height 31
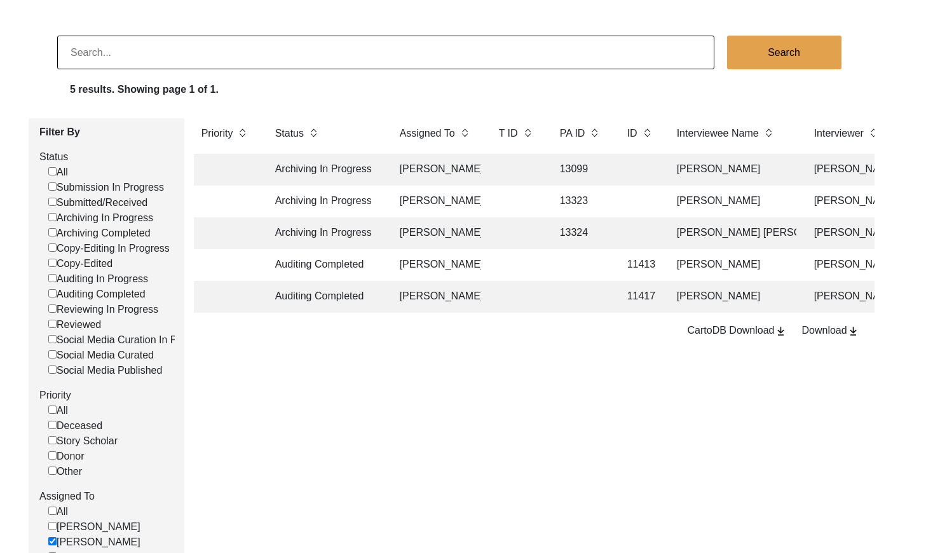
scroll to position [67, 0]
click at [206, 41] on input at bounding box center [386, 51] width 658 height 34
paste input "PA13193"
click at [85, 52] on input "PA13193" at bounding box center [386, 51] width 658 height 34
type input "13193"
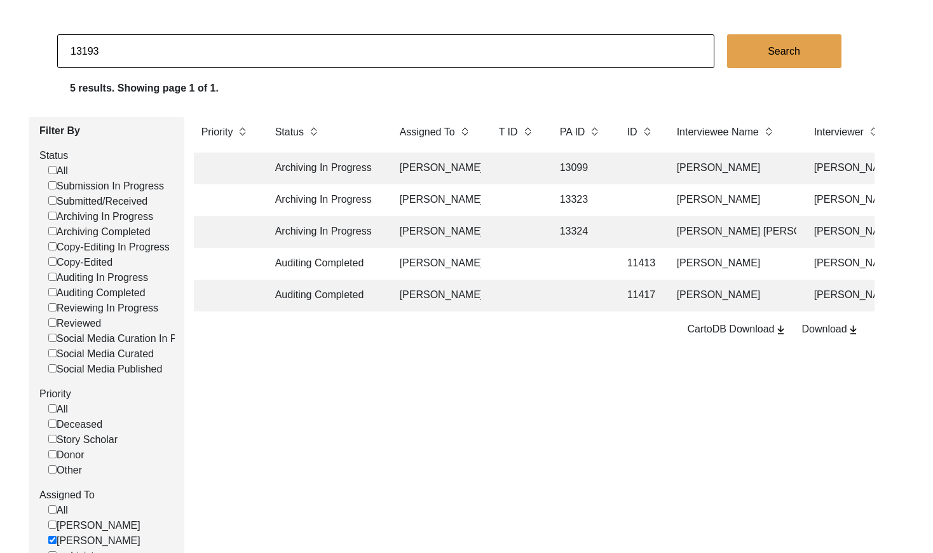
checkbox input "false"
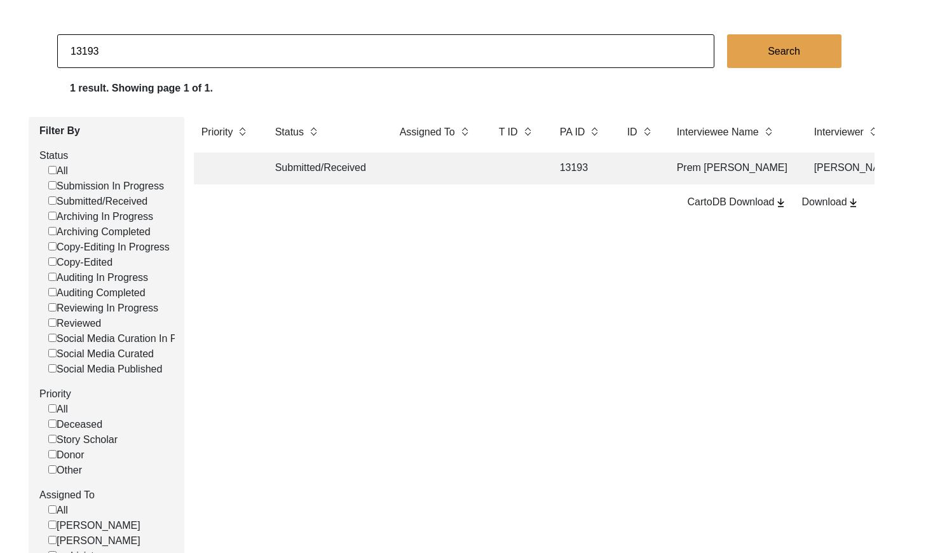
click at [148, 53] on input "13193" at bounding box center [386, 51] width 658 height 34
type input "13192"
checkbox input "false"
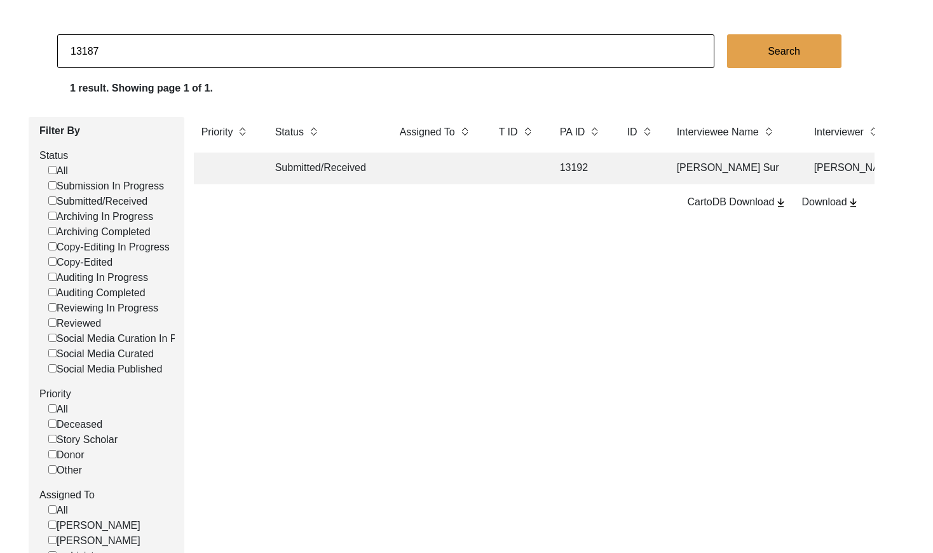
type input "13187"
checkbox input "false"
type input "13194"
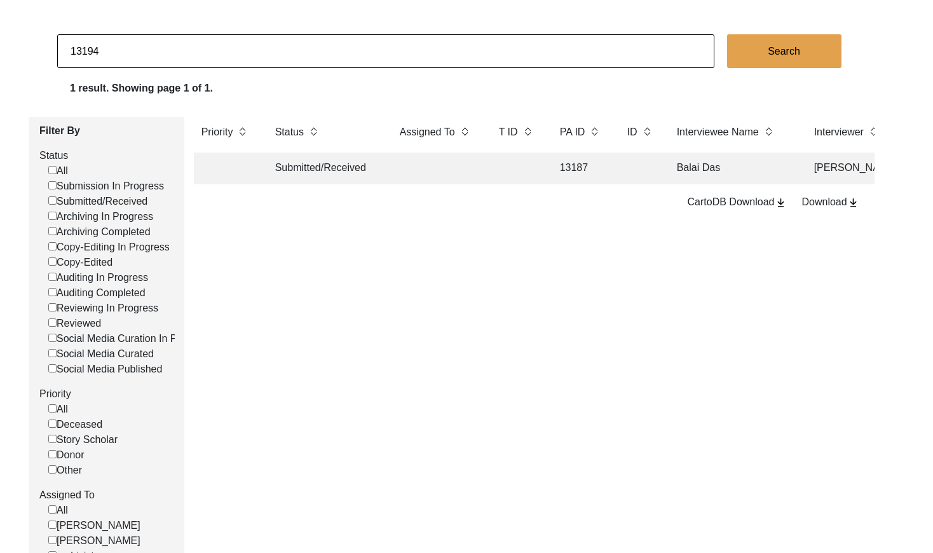
checkbox input "false"
type input "13190"
checkbox input "false"
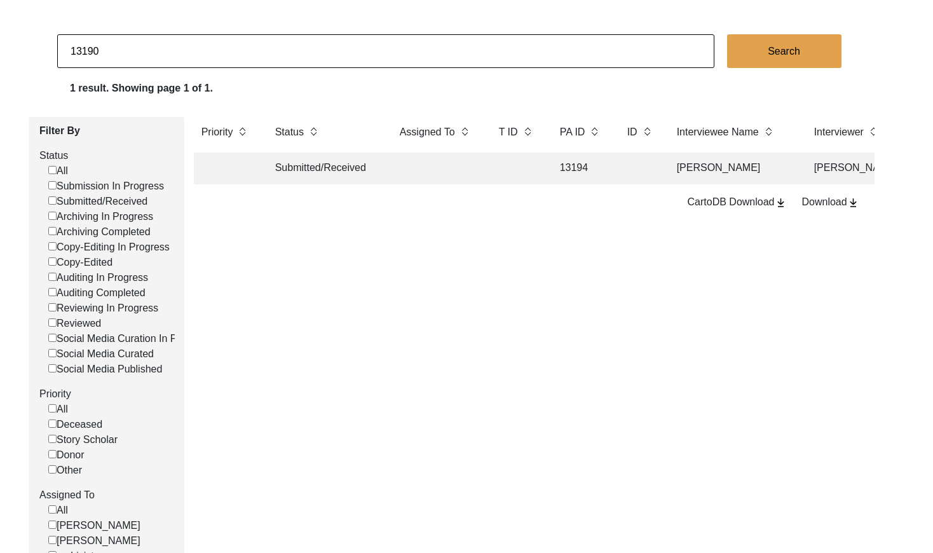
checkbox input "false"
click at [108, 57] on input "13190" at bounding box center [386, 51] width 658 height 34
click at [109, 57] on input "13190" at bounding box center [386, 51] width 658 height 34
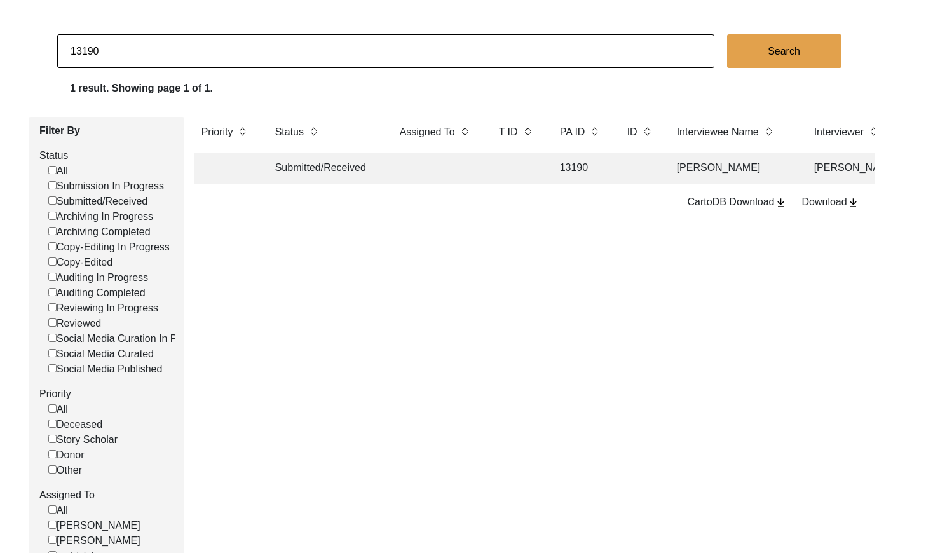
paste input "PA13213"
click at [82, 50] on input "PA13213" at bounding box center [386, 51] width 658 height 34
type input "13213"
checkbox input "false"
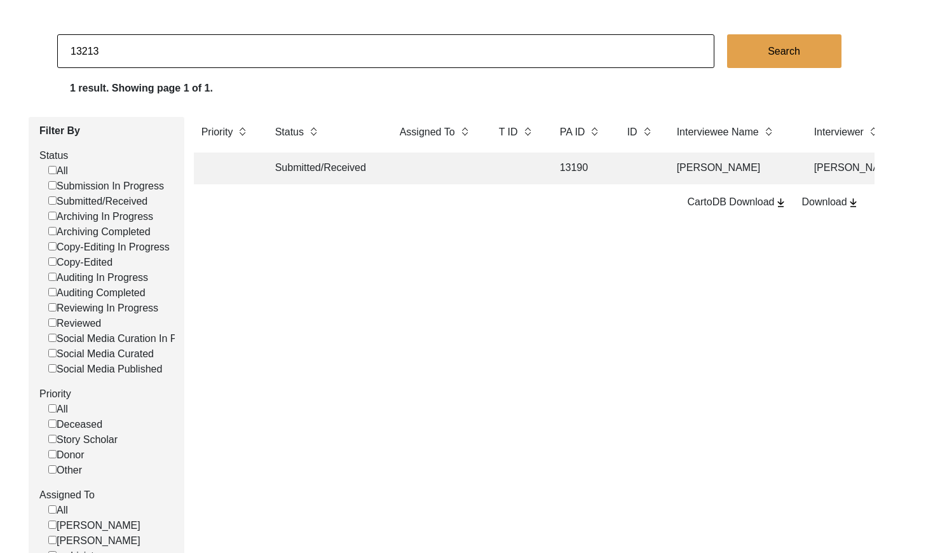
checkbox input "false"
type input "13250"
checkbox input "false"
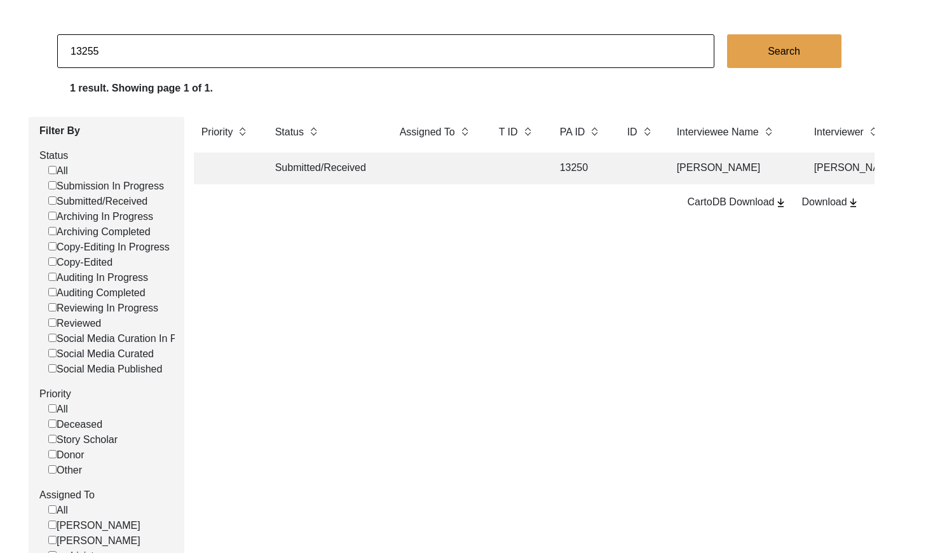
type input "13255"
checkbox input "false"
type input "13264"
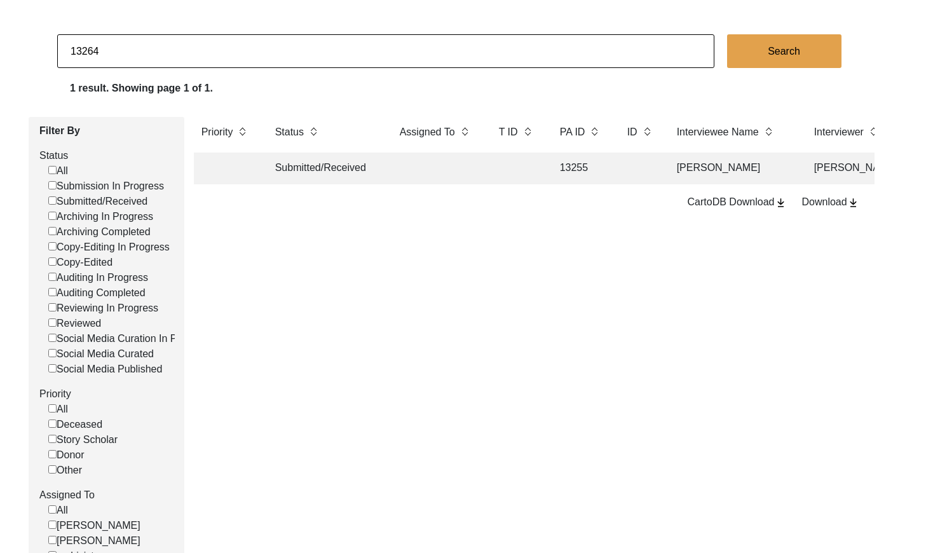
checkbox input "false"
type input "13265"
checkbox input "false"
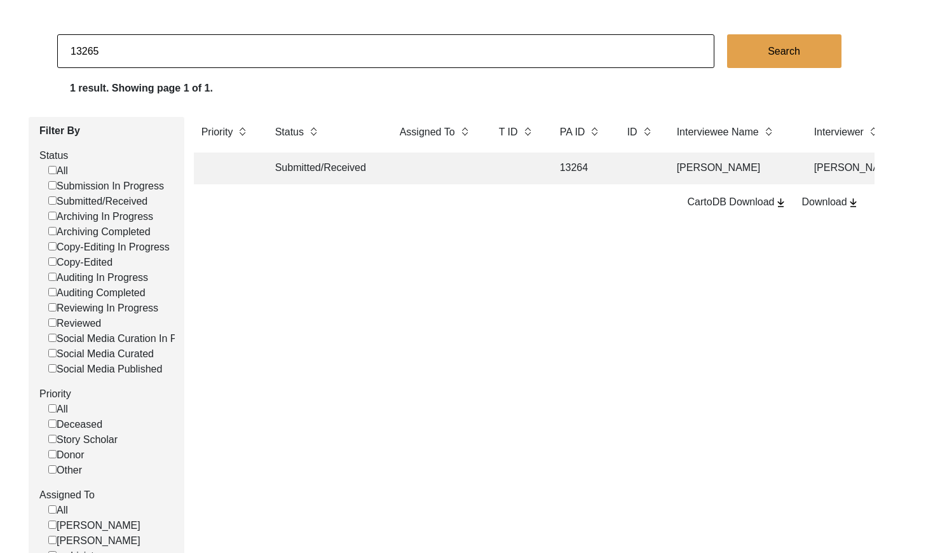
checkbox input "false"
type input "13280"
checkbox input "false"
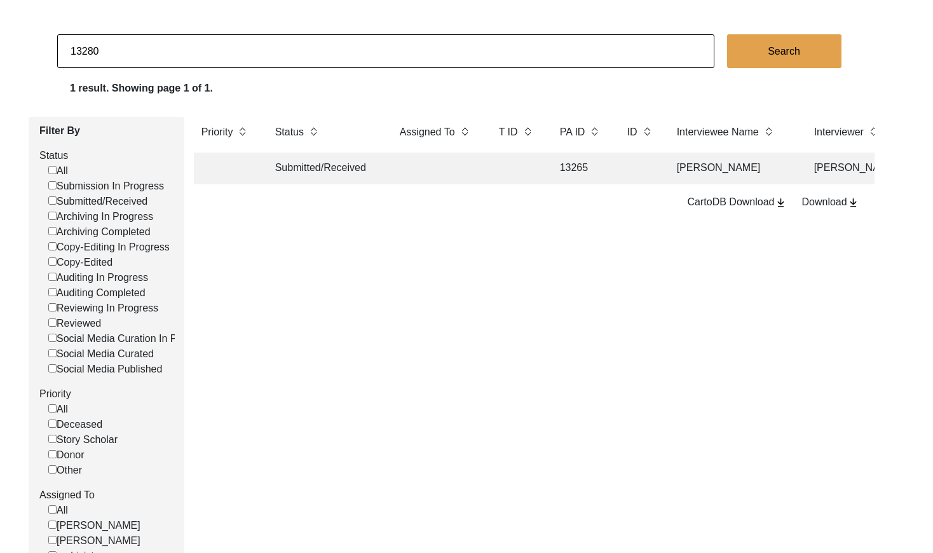
checkbox input "false"
type input "13258"
checkbox input "false"
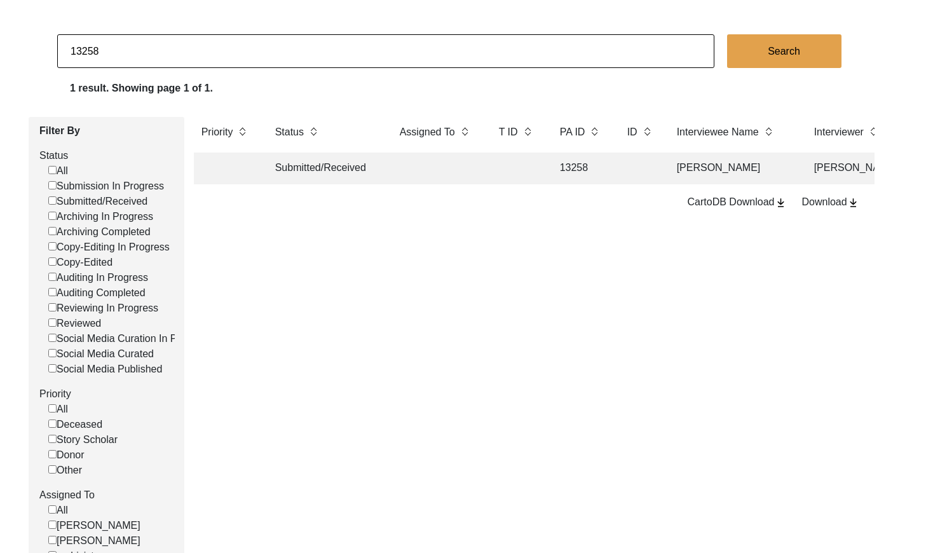
click at [94, 50] on input "13258" at bounding box center [386, 51] width 658 height 34
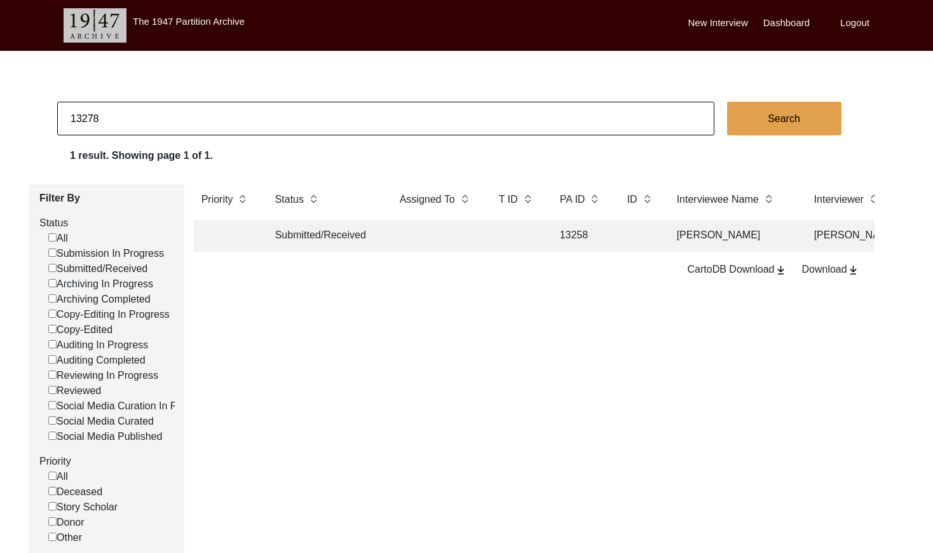
type input "13278"
checkbox input "false"
click at [212, 121] on input "13278" at bounding box center [386, 119] width 658 height 34
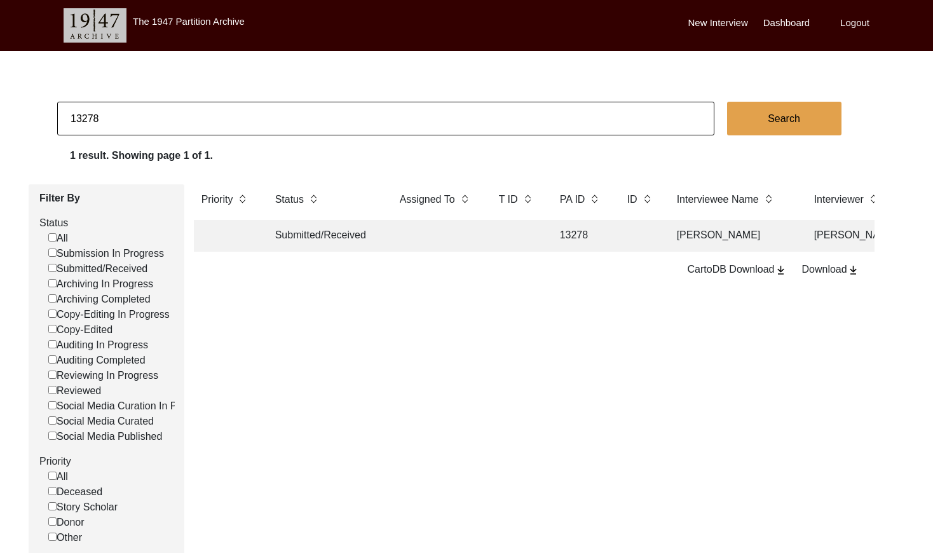
click at [212, 121] on input "13278" at bounding box center [386, 119] width 658 height 34
paste input "PA1333"
click at [80, 116] on input "PA13338" at bounding box center [386, 119] width 658 height 34
type input "13338"
checkbox input "false"
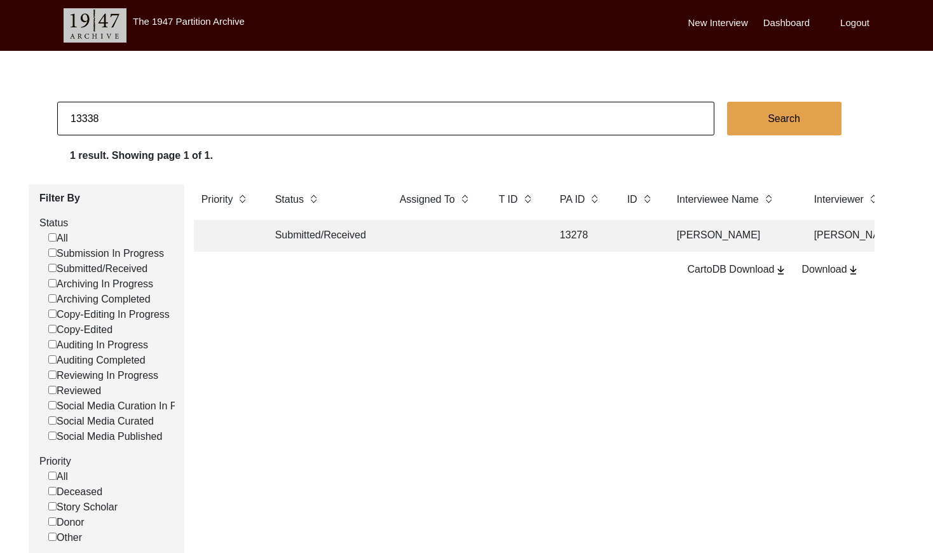
checkbox input "false"
click at [493, 235] on td at bounding box center [517, 236] width 51 height 32
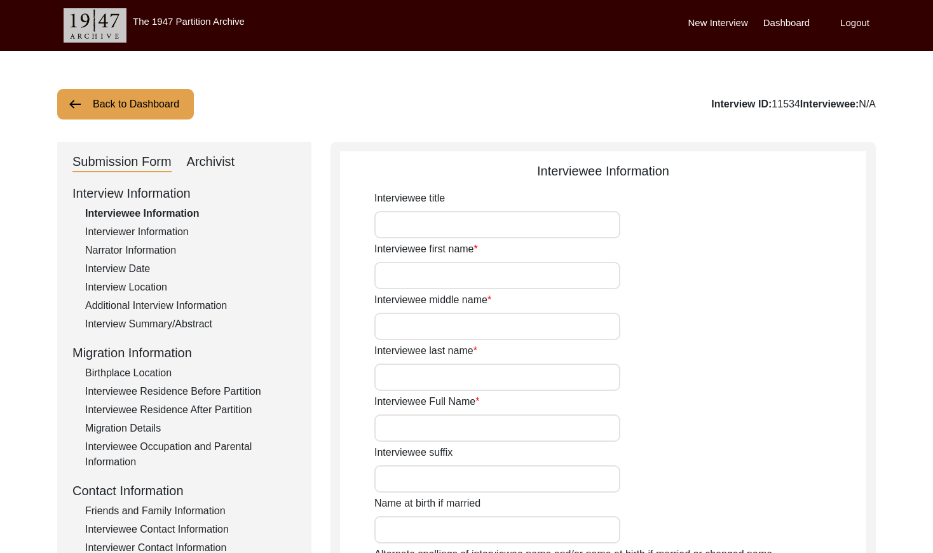
type input "Mrs."
type input "Sova"
type input "n/a"
type input "Majumder"
type input "Sova Majumder"
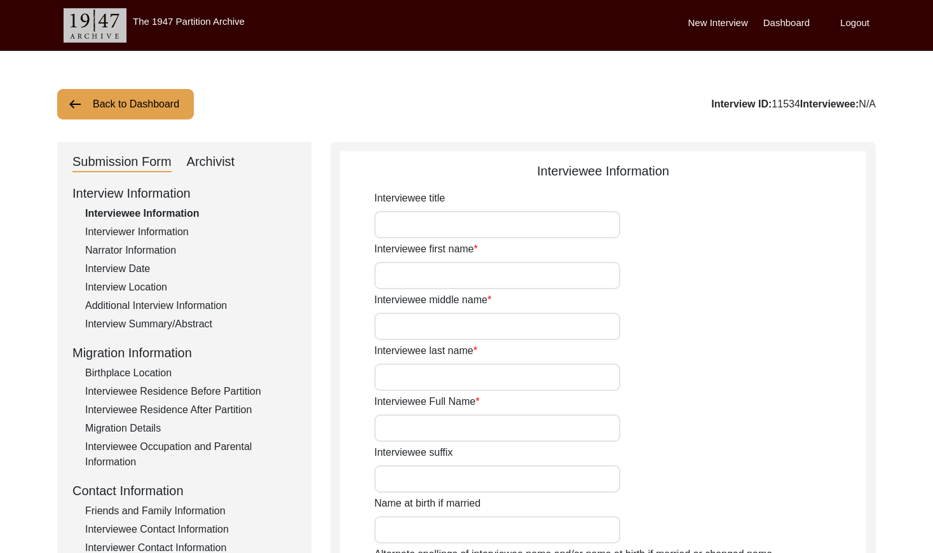
type input "09/07/1941"
type input "84"
type input "[DEMOGRAPHIC_DATA]"
type input "Bengali"
type input "[DEMOGRAPHIC_DATA]"
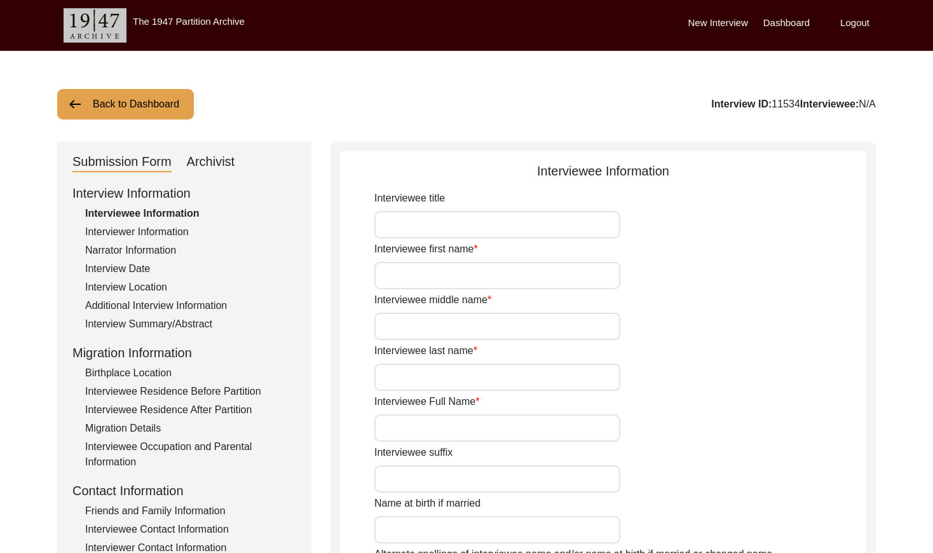
type input "Bengali"
click at [203, 167] on div "Archivist" at bounding box center [211, 162] width 48 height 20
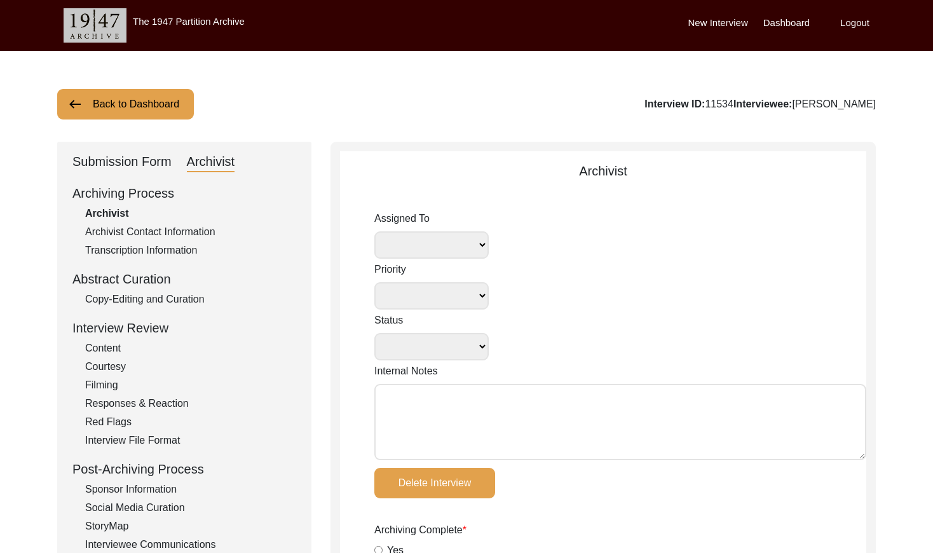
select select
select select "Archiving Completed"
type textarea "August 18, 2025 Victoria: Assigned to Brianna to archive. Due 08/24/2025. When …"
radio input "true"
type input "8/20/2025"
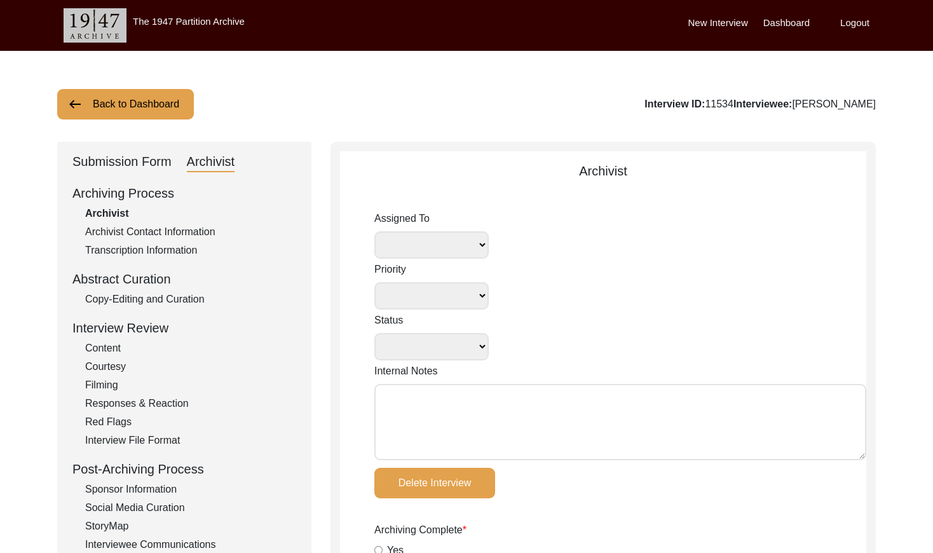
type textarea "August 19, 2025 Brianna: Archived. T-file needs to be changed. Meta-data edits …"
radio input "true"
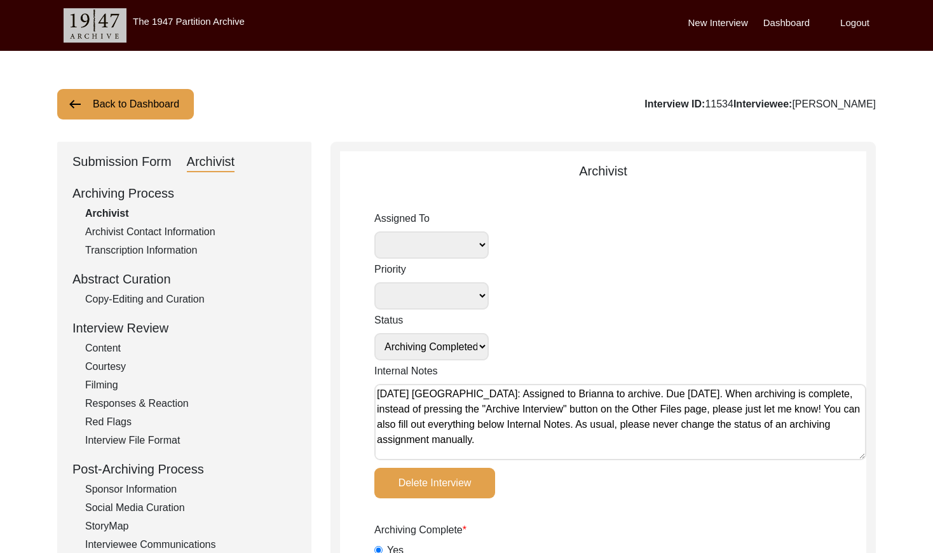
radio input "true"
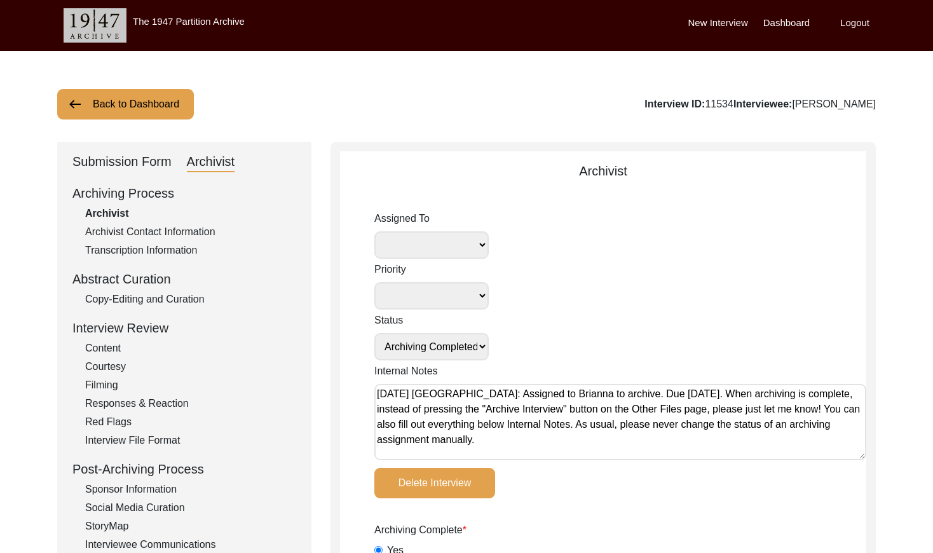
radio input "true"
select select
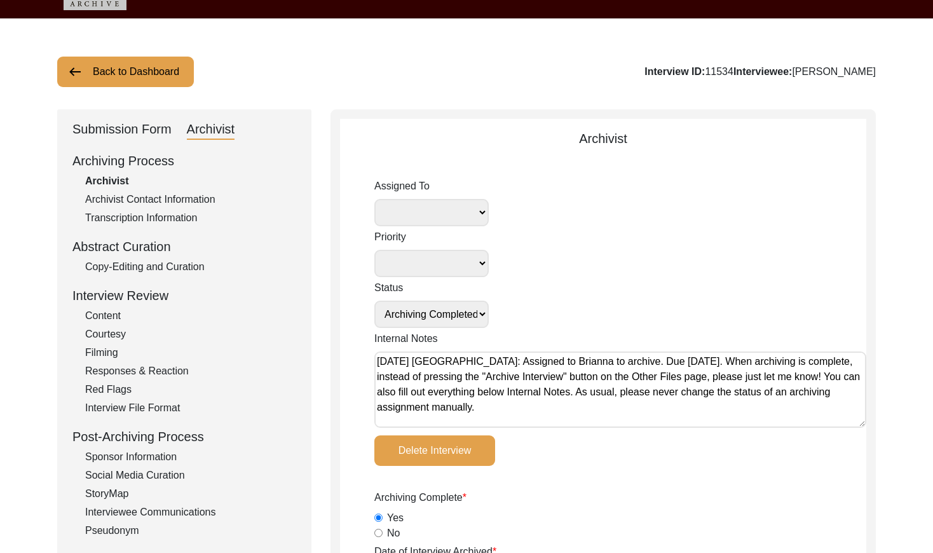
scroll to position [36, 0]
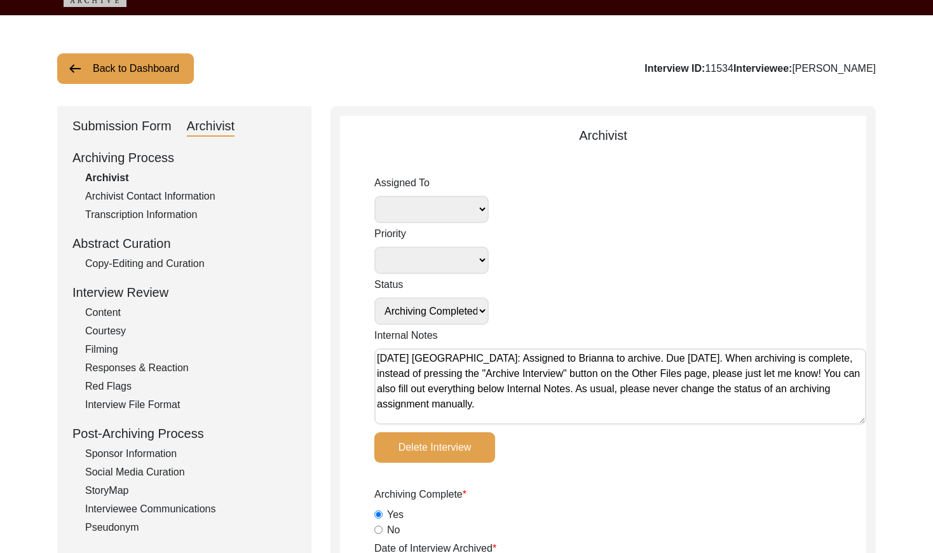
click at [146, 71] on button "Back to Dashboard" at bounding box center [125, 68] width 137 height 31
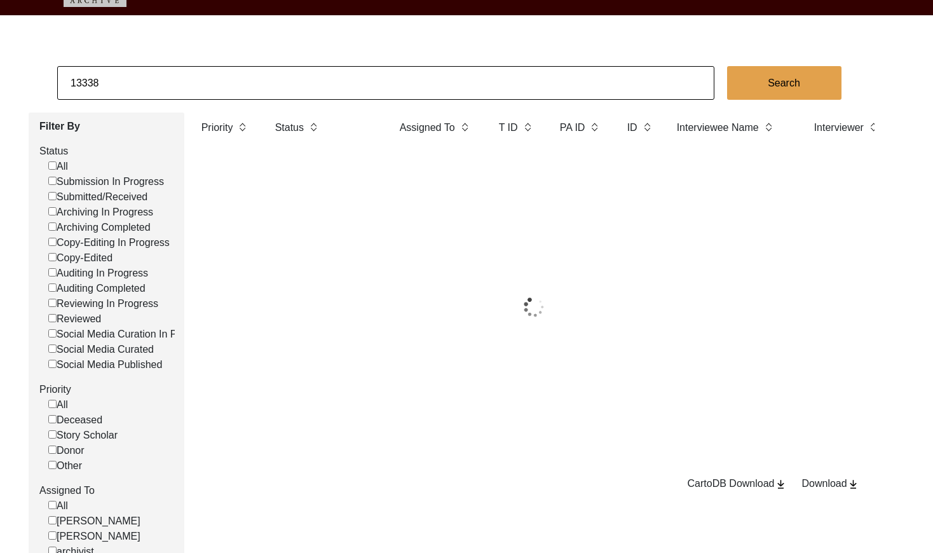
click at [179, 83] on input "13338" at bounding box center [386, 83] width 658 height 34
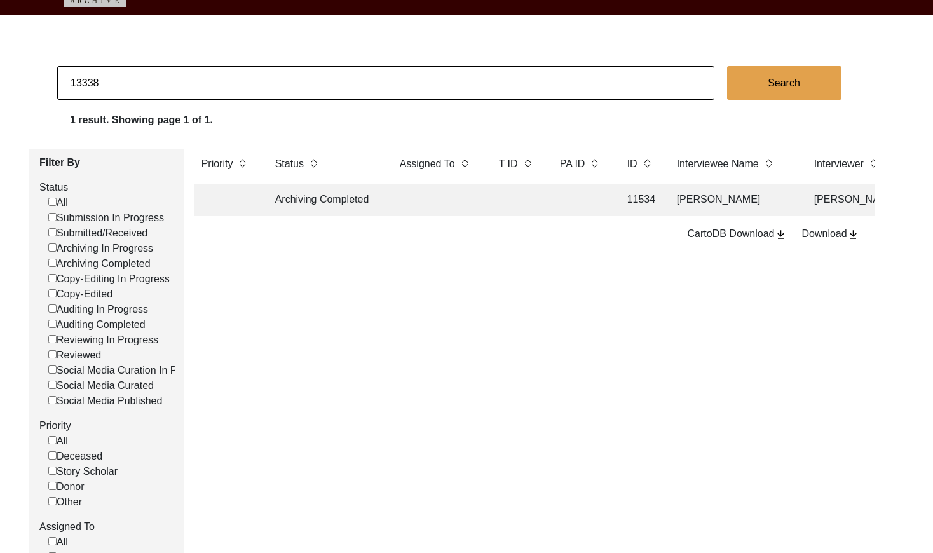
paste input "PA13366"
drag, startPoint x: 84, startPoint y: 83, endPoint x: 141, endPoint y: 91, distance: 57.2
click at [84, 83] on input "PA13366" at bounding box center [386, 83] width 658 height 34
type input "13366"
checkbox input "false"
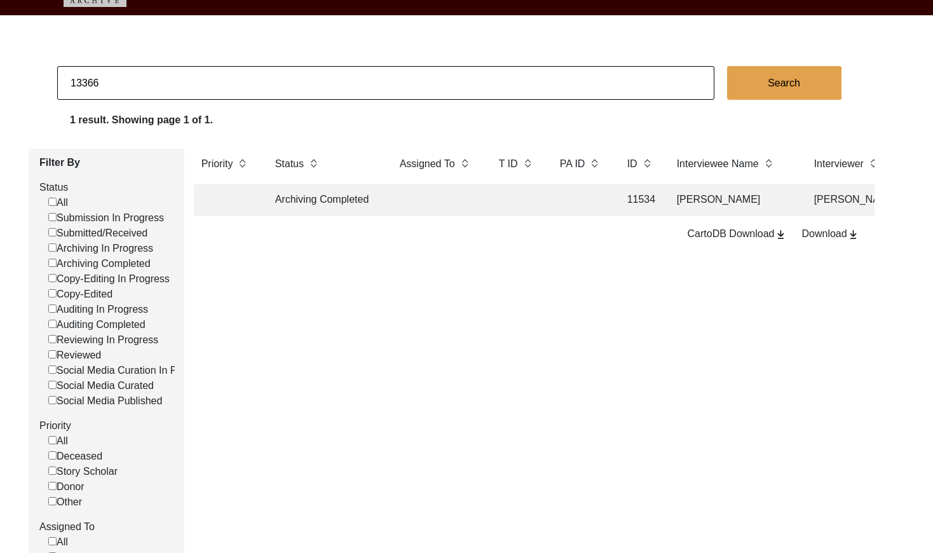
checkbox input "false"
click at [166, 89] on input "13366" at bounding box center [386, 83] width 658 height 34
paste input "1534"
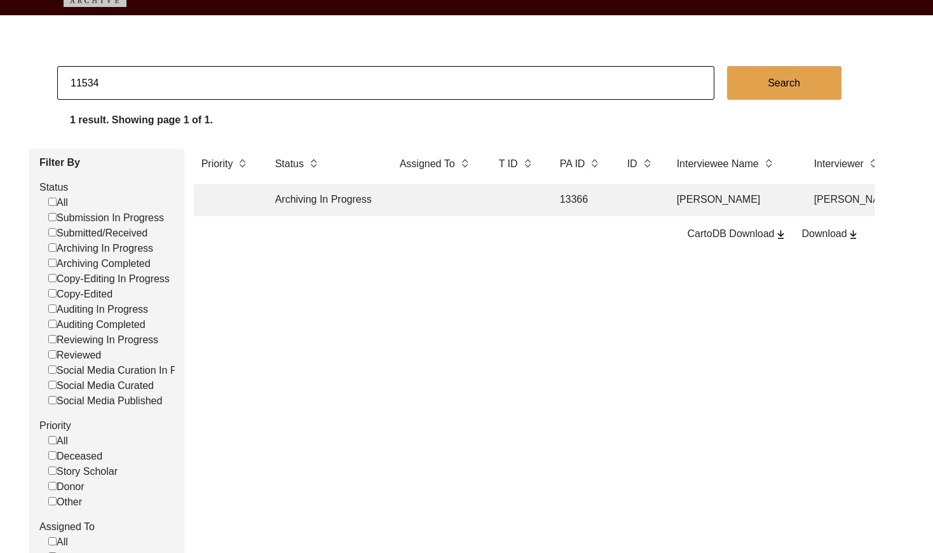
type input "11534"
checkbox input "false"
click at [212, 87] on input "11534" at bounding box center [386, 83] width 658 height 34
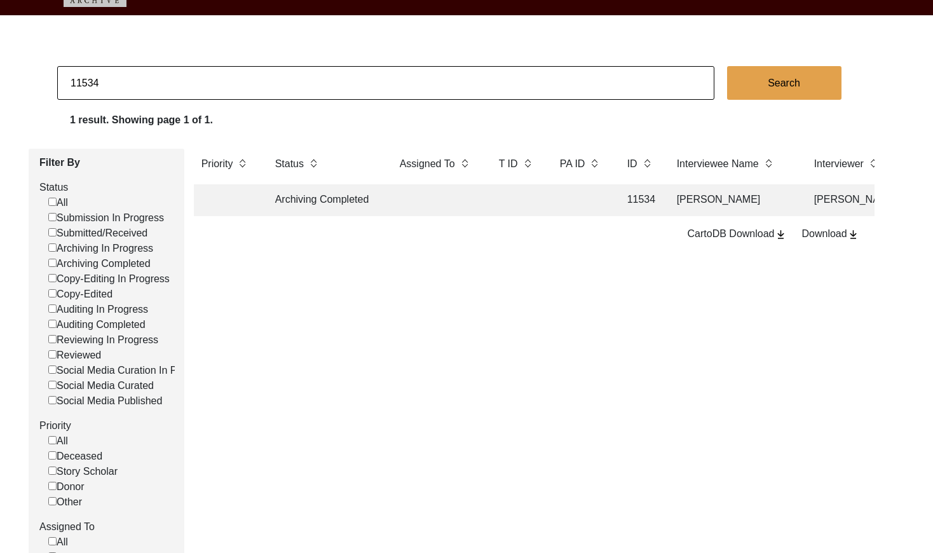
click at [212, 87] on input "11534" at bounding box center [386, 83] width 658 height 34
paste input "PA13365"
click at [84, 85] on input "PA13365" at bounding box center [386, 83] width 658 height 34
type input "13365"
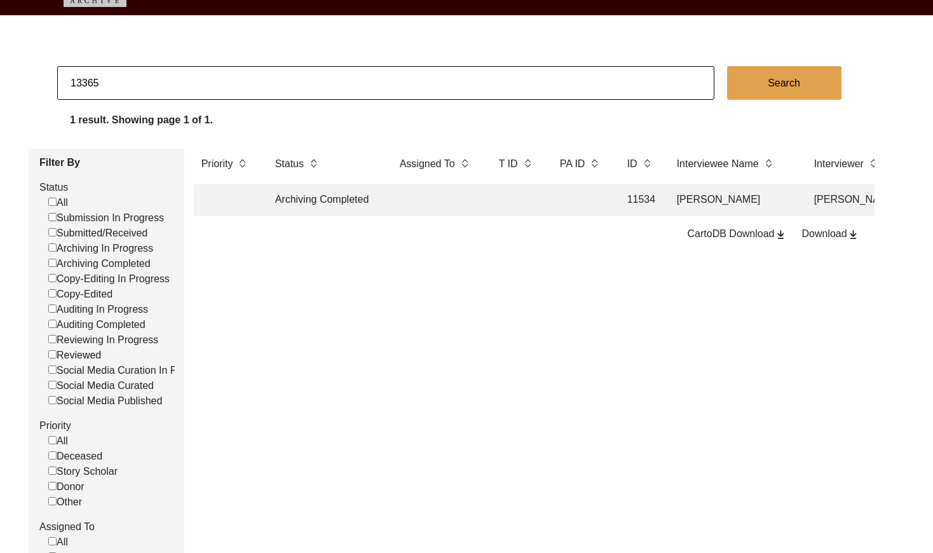
checkbox input "false"
click at [242, 79] on input "13365" at bounding box center [386, 83] width 658 height 34
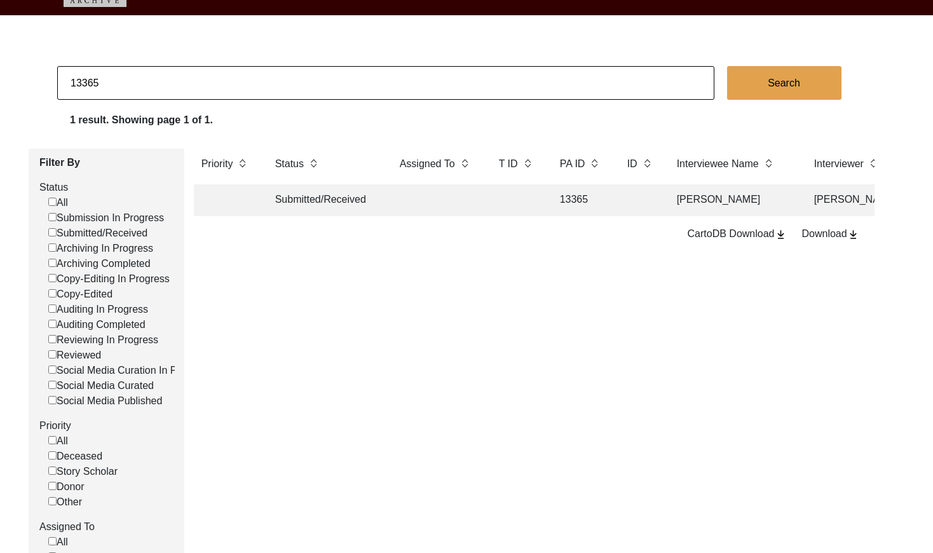
paste input "PA13379"
click at [82, 83] on input "PA13379" at bounding box center [386, 83] width 658 height 34
type input "13379"
checkbox input "false"
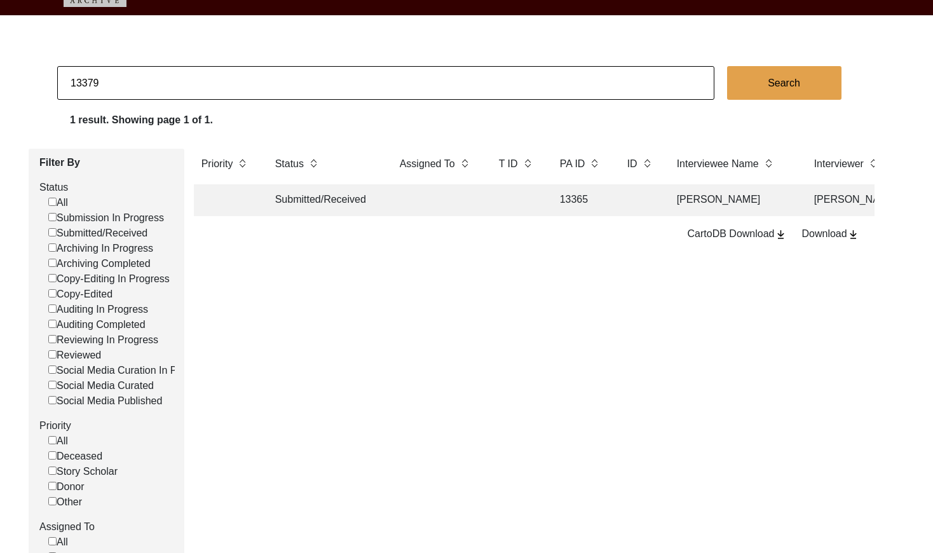
checkbox input "false"
click at [116, 85] on input "13379" at bounding box center [386, 83] width 658 height 34
paste input "PA13383"
click at [84, 79] on input "PA13383" at bounding box center [386, 83] width 658 height 34
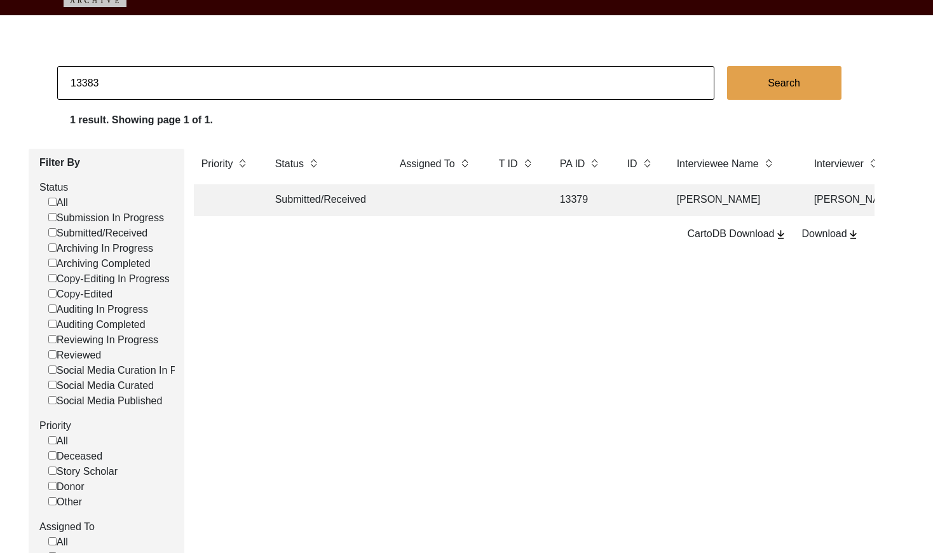
type input "13383"
checkbox input "false"
click at [179, 80] on input "13383" at bounding box center [386, 83] width 658 height 34
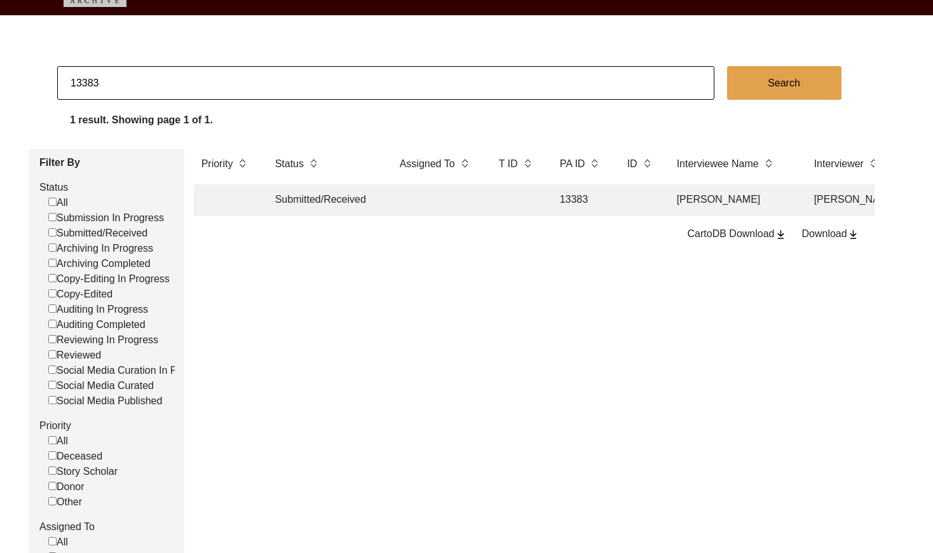
click at [179, 80] on input "13383" at bounding box center [386, 83] width 658 height 34
paste input "PA13344"
click at [83, 82] on input "PA13344" at bounding box center [386, 83] width 658 height 34
type input "13344"
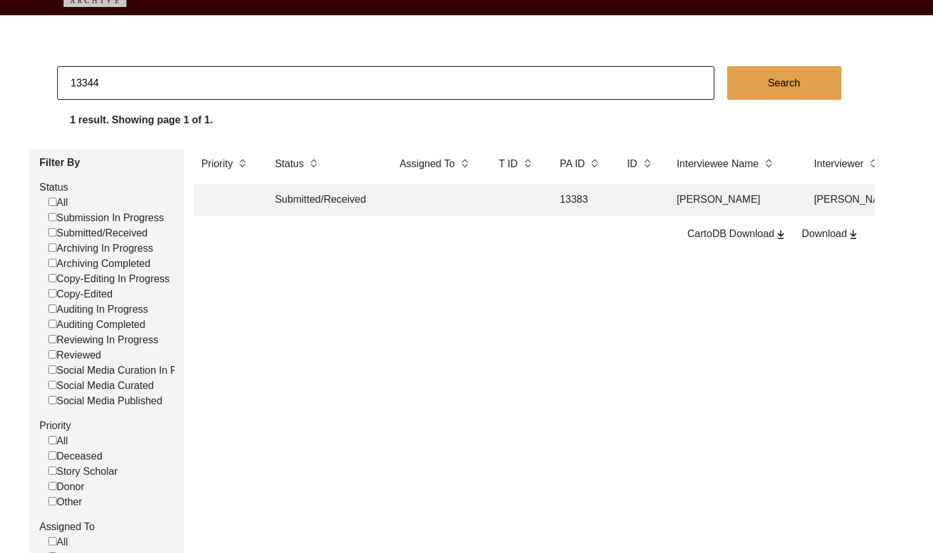
checkbox input "false"
click at [123, 84] on input "13344" at bounding box center [386, 83] width 658 height 34
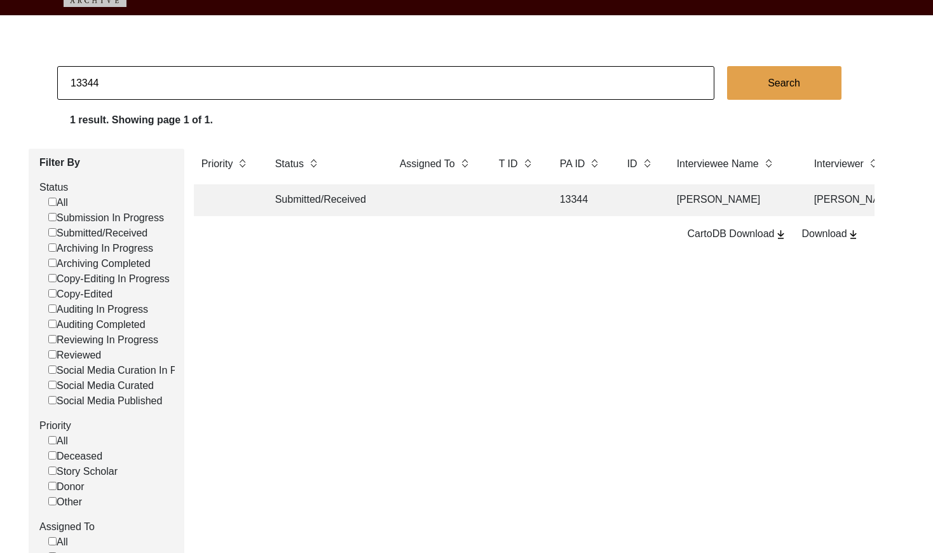
click at [123, 84] on input "13344" at bounding box center [386, 83] width 658 height 34
paste input "PA13367"
click at [83, 84] on input "PA13367" at bounding box center [386, 83] width 658 height 34
type input "13367"
checkbox input "false"
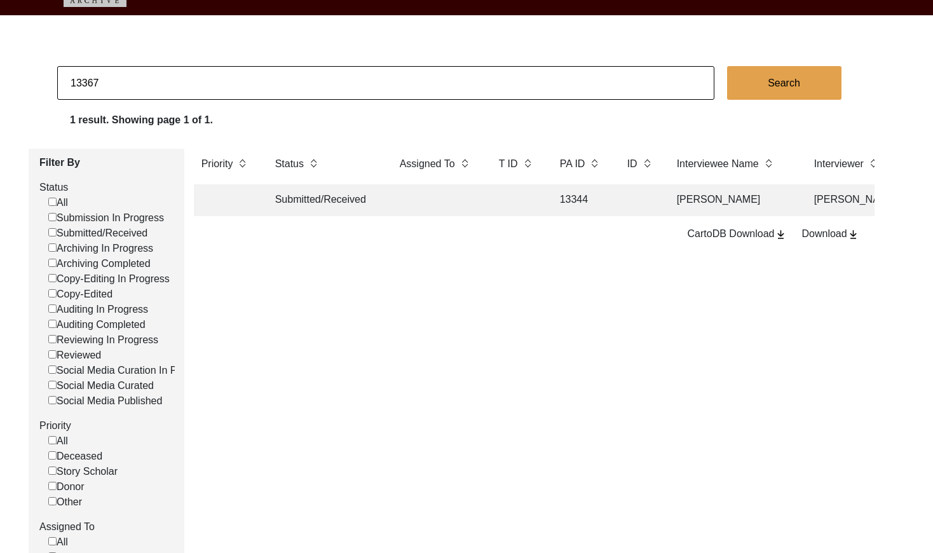
checkbox input "false"
click at [130, 81] on input "13367" at bounding box center [386, 83] width 658 height 34
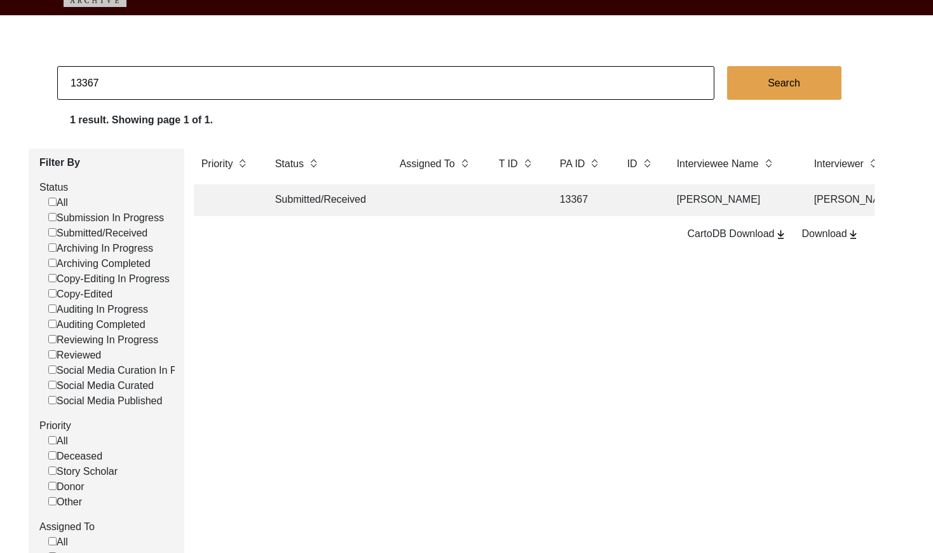
paste input "PA13382"
click at [80, 81] on input "PA13382" at bounding box center [386, 83] width 658 height 34
type input "13382"
checkbox input "false"
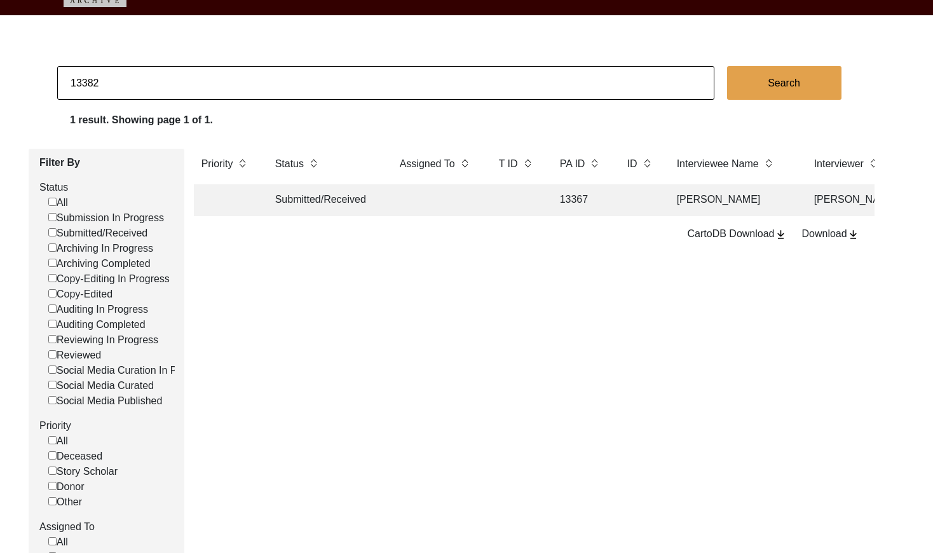
checkbox input "false"
click at [126, 83] on input "13382" at bounding box center [386, 83] width 658 height 34
click at [125, 83] on input "13382" at bounding box center [386, 83] width 658 height 34
paste input "PA13193"
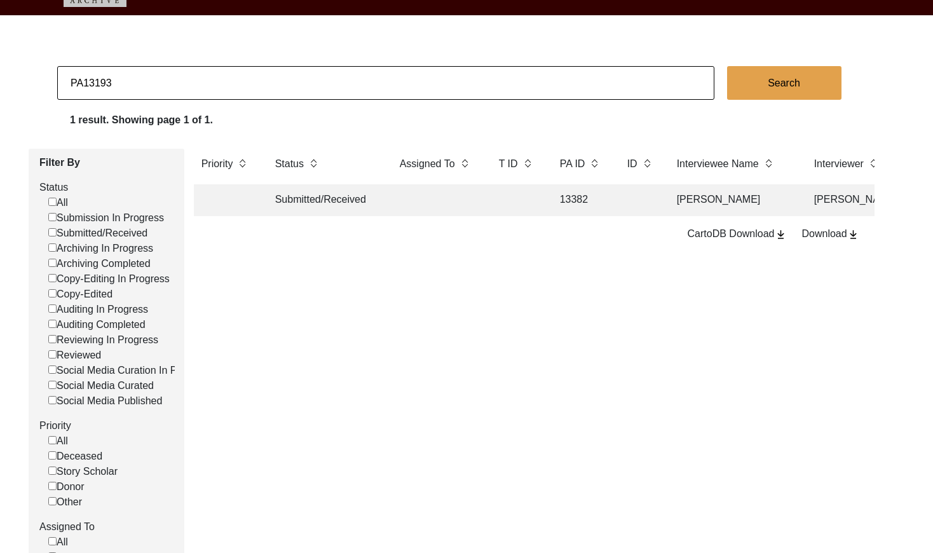
drag, startPoint x: 83, startPoint y: 80, endPoint x: 109, endPoint y: 84, distance: 25.7
click at [83, 80] on input "PA13193" at bounding box center [386, 83] width 658 height 34
type input "13193"
checkbox input "false"
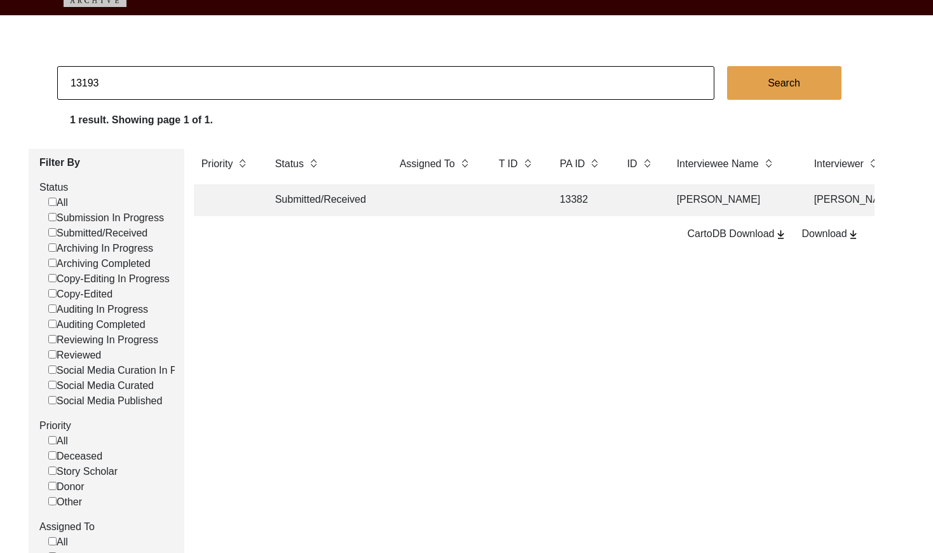
checkbox input "false"
click at [127, 78] on input "13193" at bounding box center [386, 83] width 658 height 34
paste input "PA13192"
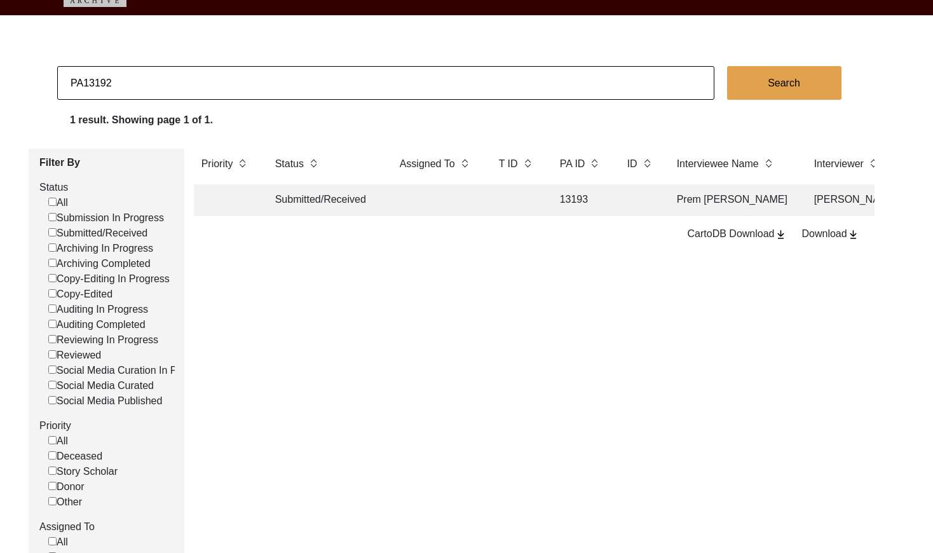
click at [81, 81] on input "PA13192" at bounding box center [386, 83] width 658 height 34
type input "13192"
checkbox input "false"
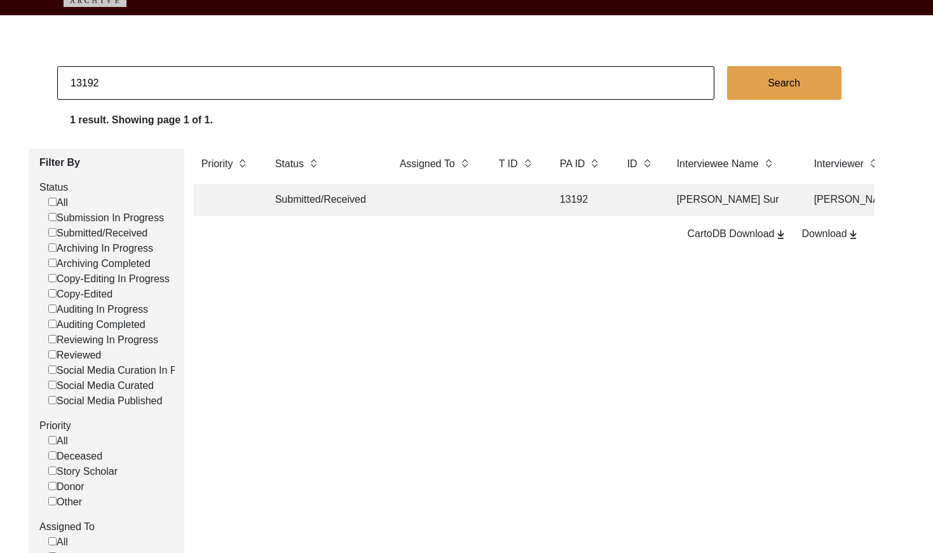
click at [144, 86] on input "13192" at bounding box center [386, 83] width 658 height 34
paste input "PA13187"
click at [80, 83] on input "PA13187" at bounding box center [386, 83] width 658 height 34
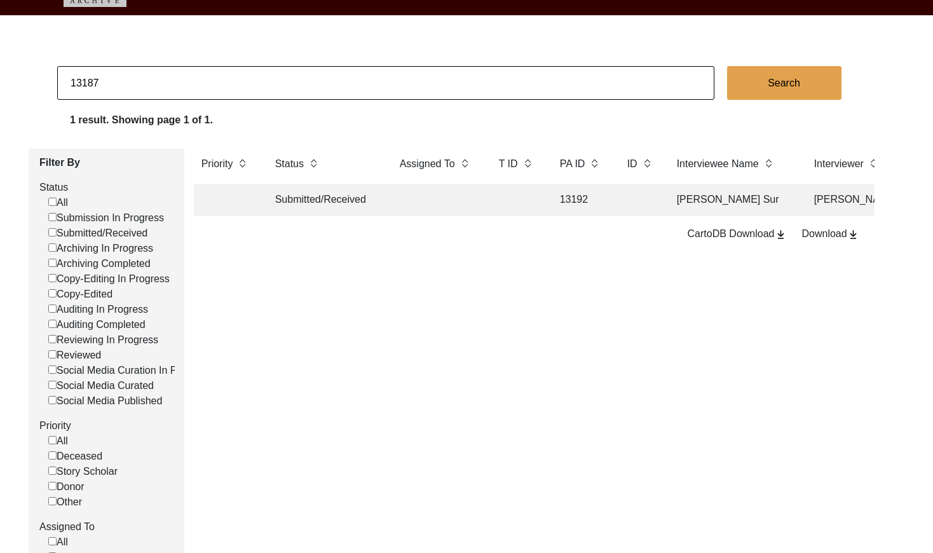
type input "13187"
checkbox input "false"
click at [294, 66] on input "13187" at bounding box center [386, 83] width 658 height 34
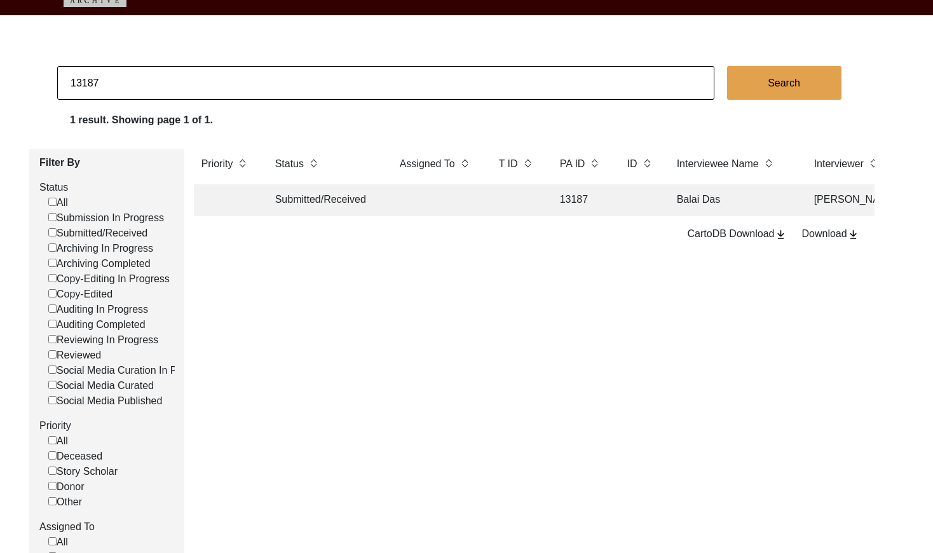
click at [294, 67] on input "13187" at bounding box center [386, 83] width 658 height 34
click at [291, 74] on input "13187" at bounding box center [386, 83] width 658 height 34
click at [153, 79] on input "13187" at bounding box center [386, 83] width 658 height 34
paste input "PA13194"
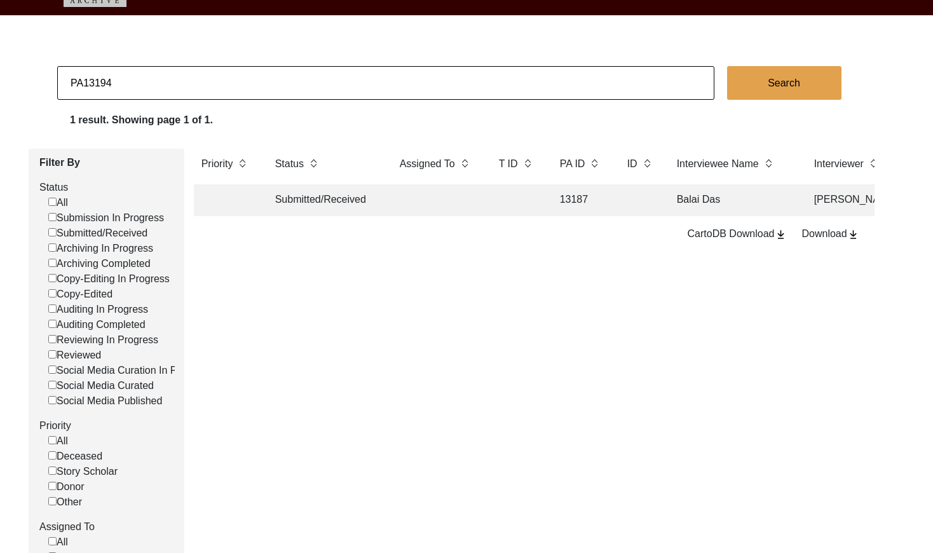
drag, startPoint x: 83, startPoint y: 80, endPoint x: 107, endPoint y: 83, distance: 25.0
click at [83, 80] on input "PA13194" at bounding box center [386, 83] width 658 height 34
type input "13194"
checkbox input "false"
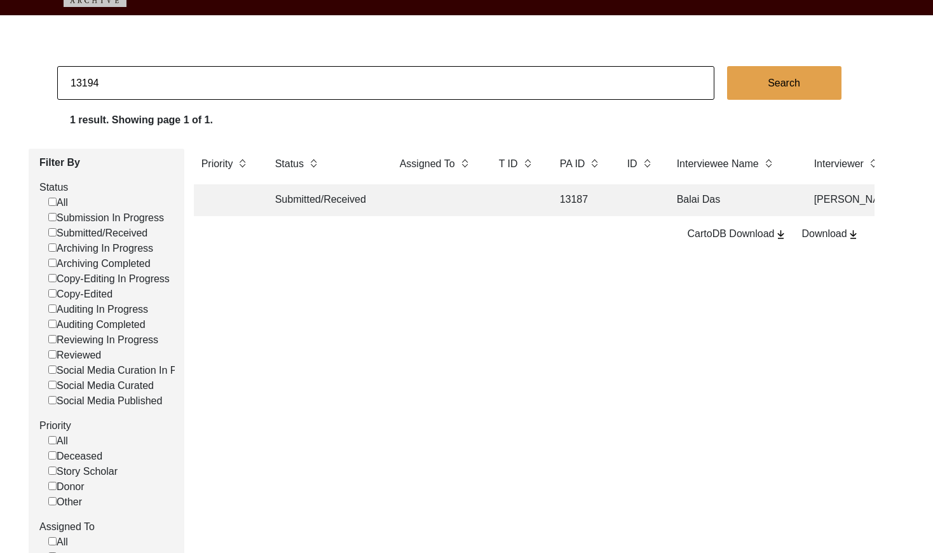
checkbox input "false"
click at [145, 80] on input "13194" at bounding box center [386, 83] width 658 height 34
click at [145, 81] on input "13194" at bounding box center [386, 83] width 658 height 34
paste input "PA13190"
click at [85, 83] on input "PA13190" at bounding box center [386, 83] width 658 height 34
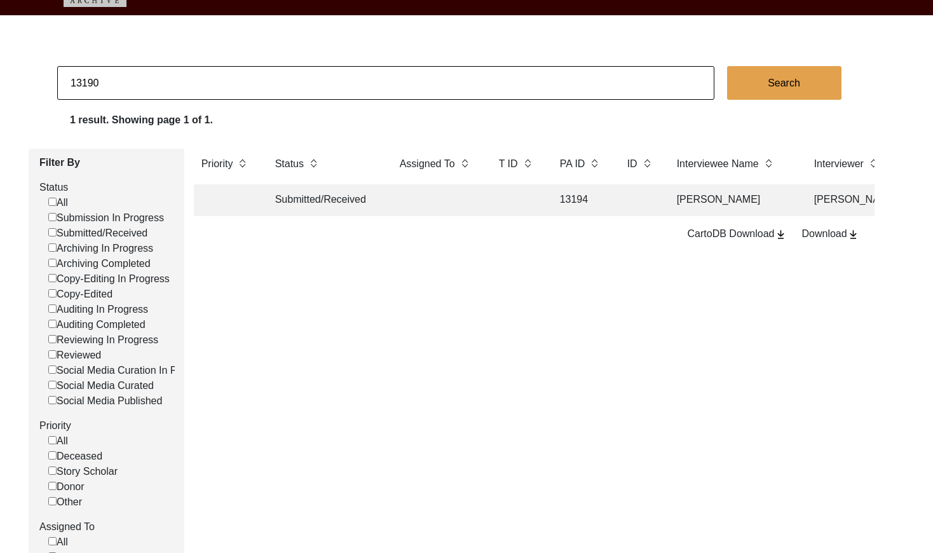
type input "13190"
checkbox input "false"
click at [212, 84] on input "13190" at bounding box center [386, 83] width 658 height 34
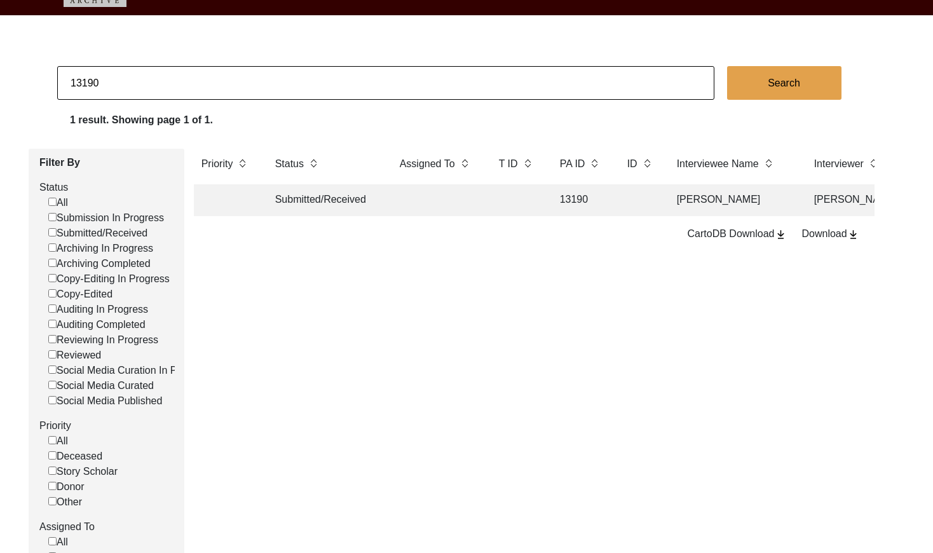
click at [212, 84] on input "13190" at bounding box center [386, 83] width 658 height 34
paste input "PA13331"
click at [81, 82] on input "PA13331" at bounding box center [386, 83] width 658 height 34
type input "13331"
checkbox input "false"
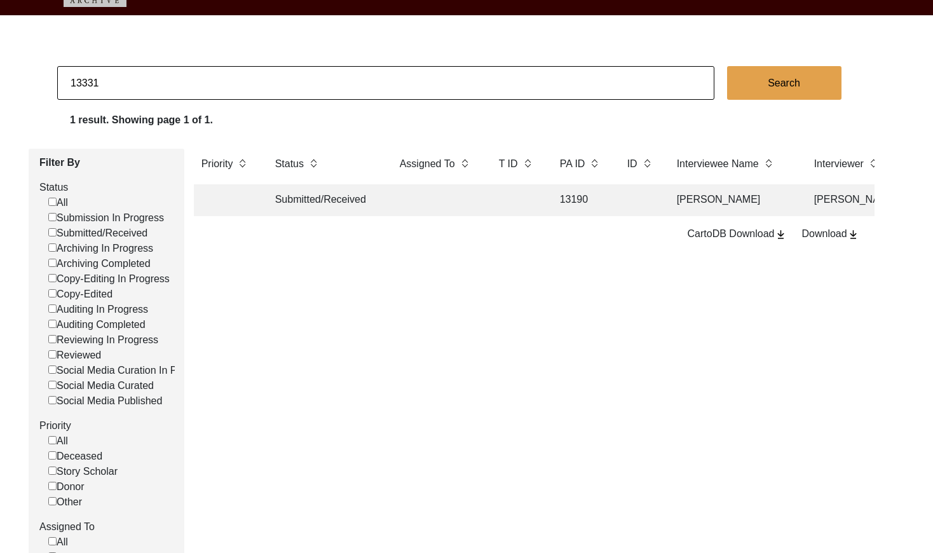
checkbox input "false"
click at [151, 95] on input "13331" at bounding box center [386, 83] width 658 height 34
click at [151, 94] on input "13331" at bounding box center [386, 83] width 658 height 34
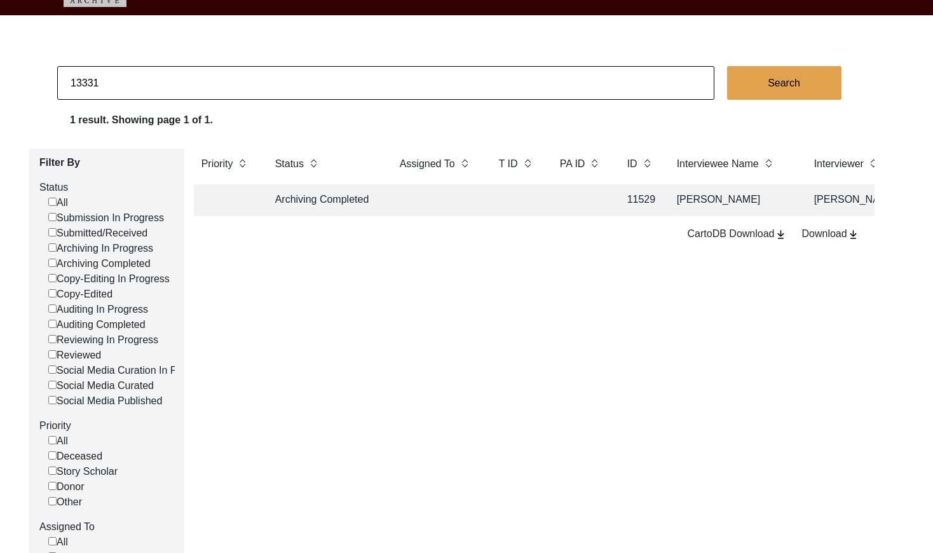
paste input "PA13338"
click at [82, 81] on input "PA13338" at bounding box center [386, 83] width 658 height 34
type input "13338"
checkbox input "false"
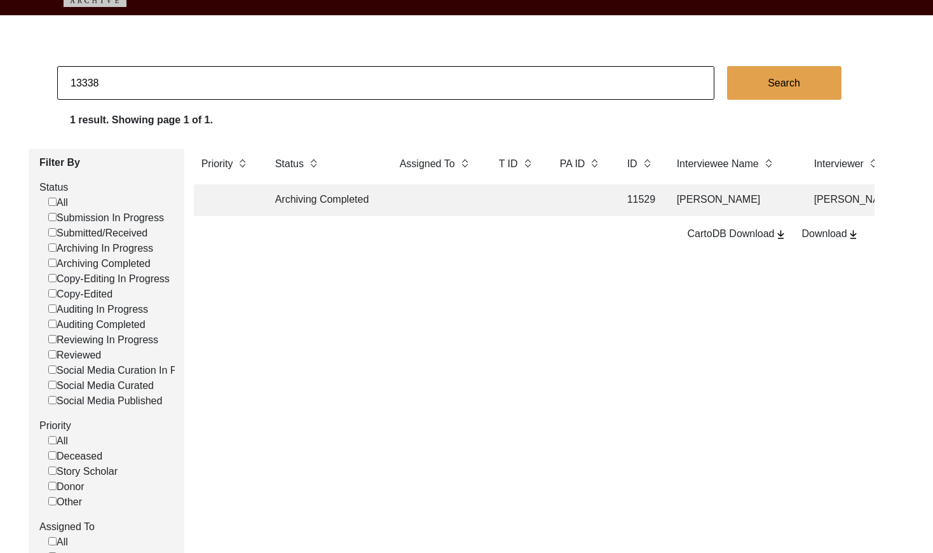
checkbox input "false"
click at [145, 90] on input "13338" at bounding box center [386, 83] width 658 height 34
paste input "PA1337"
click at [81, 83] on input "PA13378" at bounding box center [386, 83] width 658 height 34
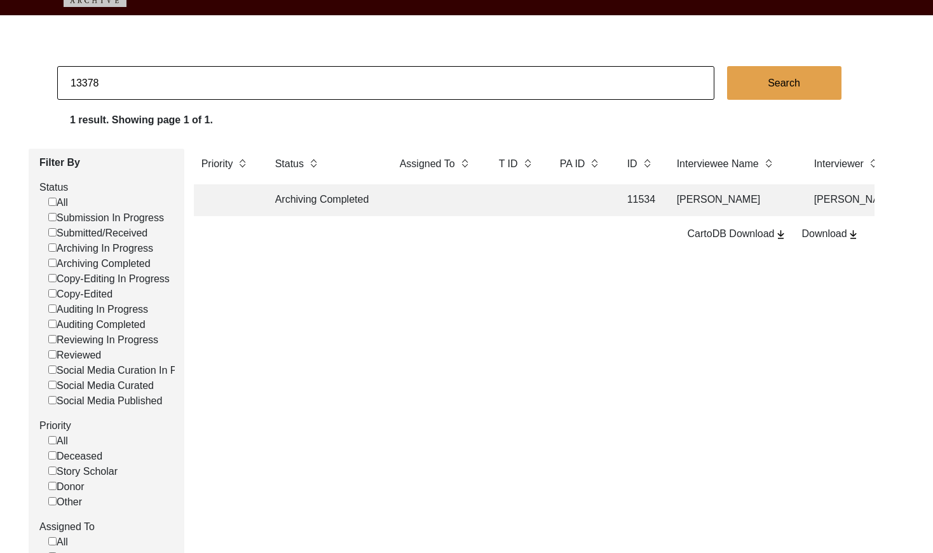
type input "13378"
checkbox input "false"
click at [211, 83] on input "13378" at bounding box center [386, 83] width 658 height 34
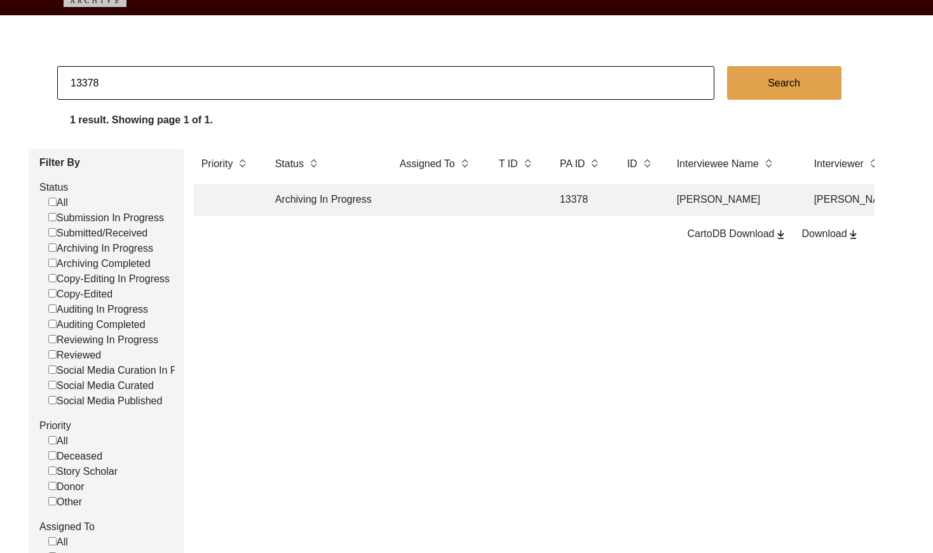
click at [211, 83] on input "13378" at bounding box center [386, 83] width 658 height 34
paste input "PA13339"
click at [82, 82] on input "PA13339" at bounding box center [386, 83] width 658 height 34
type input "13339"
checkbox input "false"
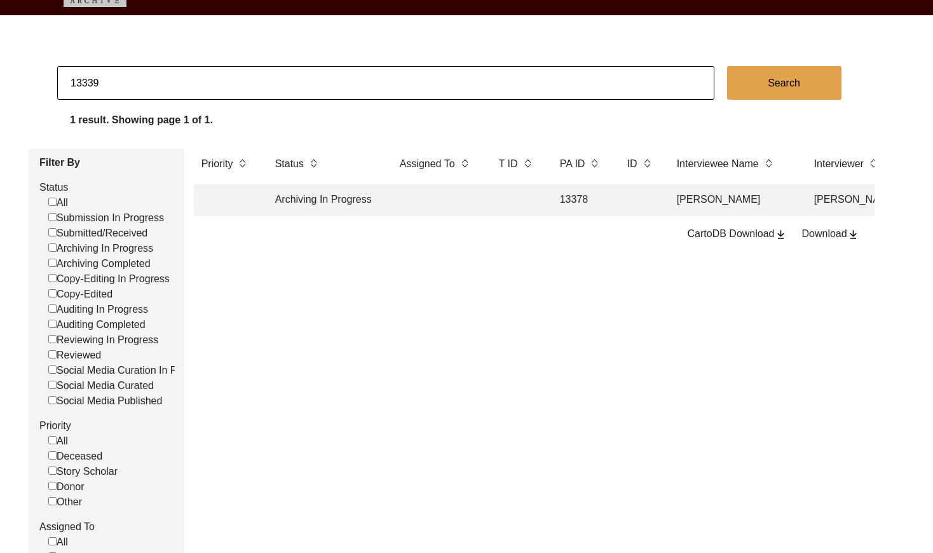
checkbox input "false"
click at [178, 69] on input "13339" at bounding box center [386, 83] width 658 height 34
click at [178, 72] on input "13339" at bounding box center [386, 83] width 658 height 34
click at [177, 74] on input "13339" at bounding box center [386, 83] width 658 height 34
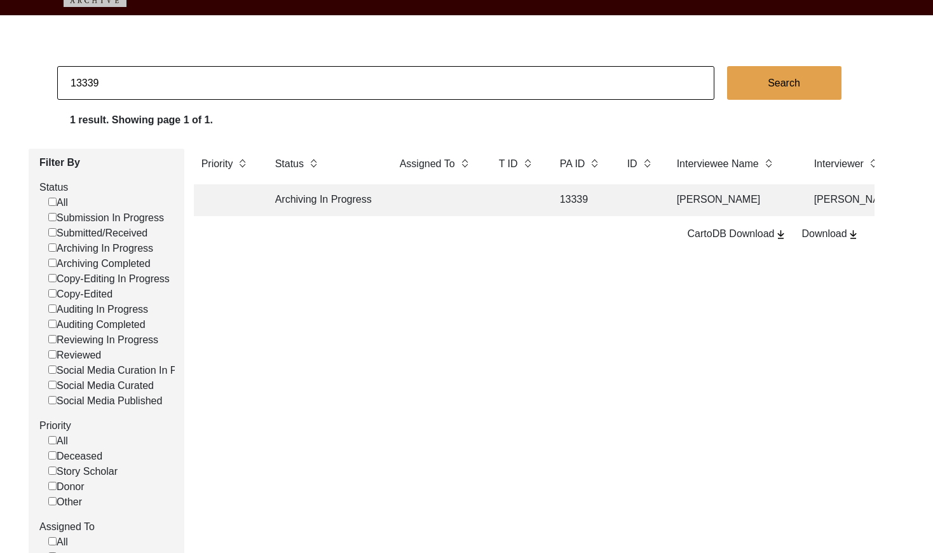
click at [177, 74] on input "13339" at bounding box center [386, 83] width 658 height 34
paste input "PA13330"
click at [80, 82] on input "PA13330" at bounding box center [386, 83] width 658 height 34
type input "13330"
checkbox input "false"
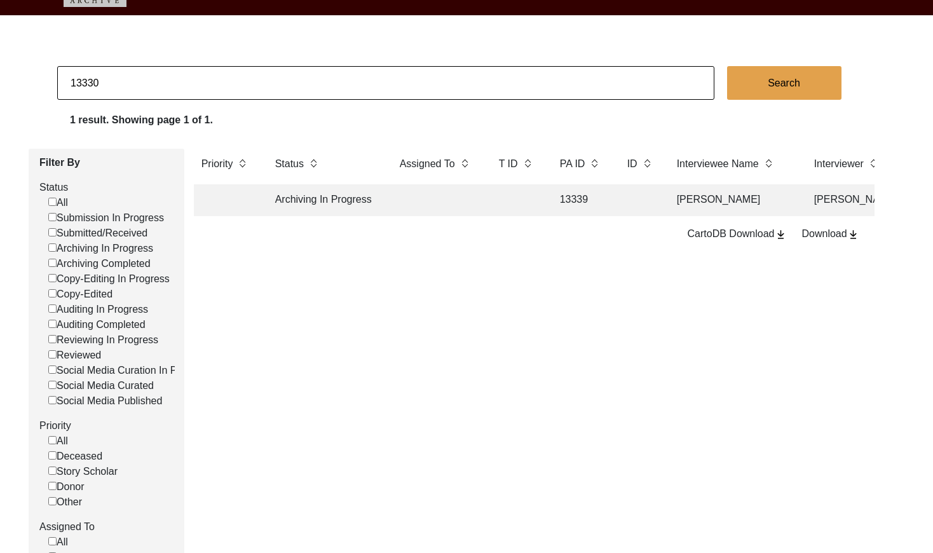
checkbox input "false"
click at [135, 84] on input "13330" at bounding box center [386, 83] width 658 height 34
paste input "PA13193"
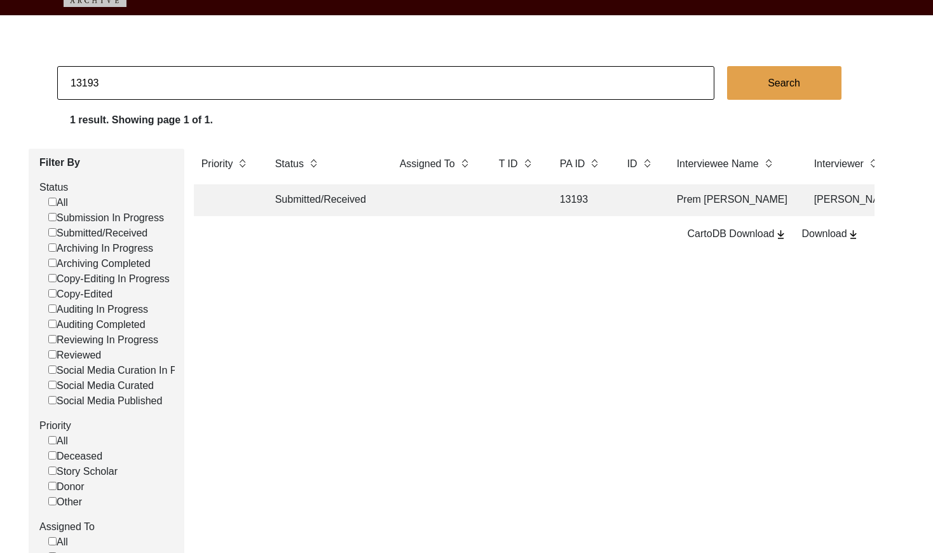
click at [236, 90] on input "13193" at bounding box center [386, 83] width 658 height 34
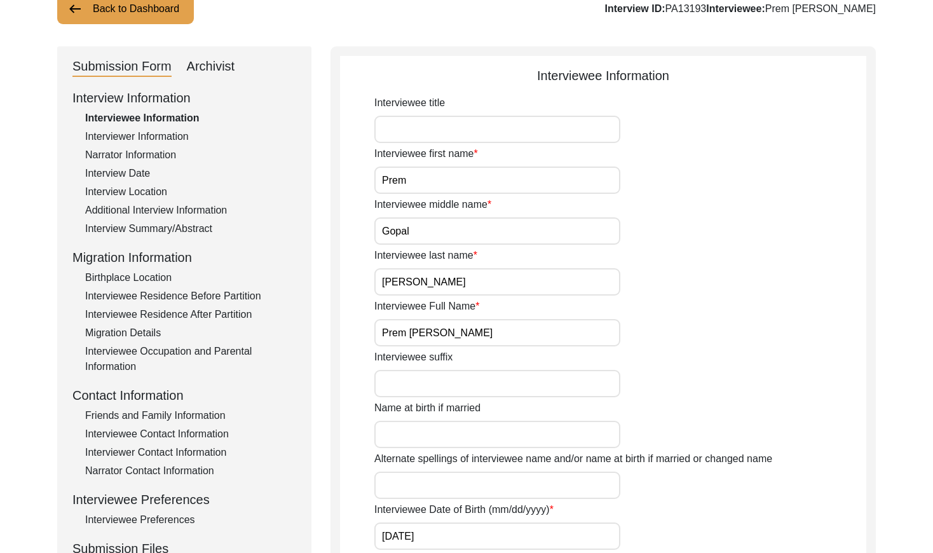
scroll to position [106, 0]
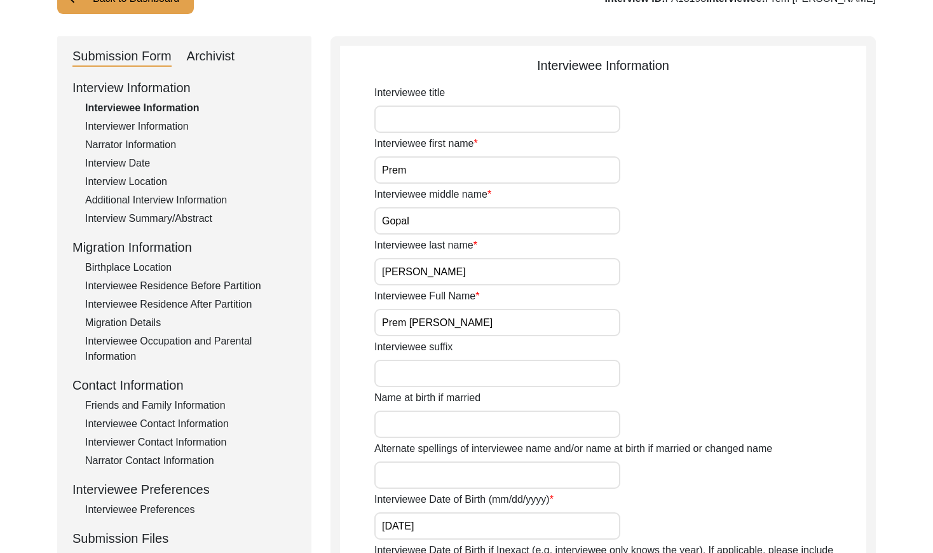
click at [504, 329] on input "Prem Gopal Halder" at bounding box center [498, 322] width 246 height 27
click at [145, 218] on div "Interview Summary/Abstract" at bounding box center [190, 218] width 211 height 15
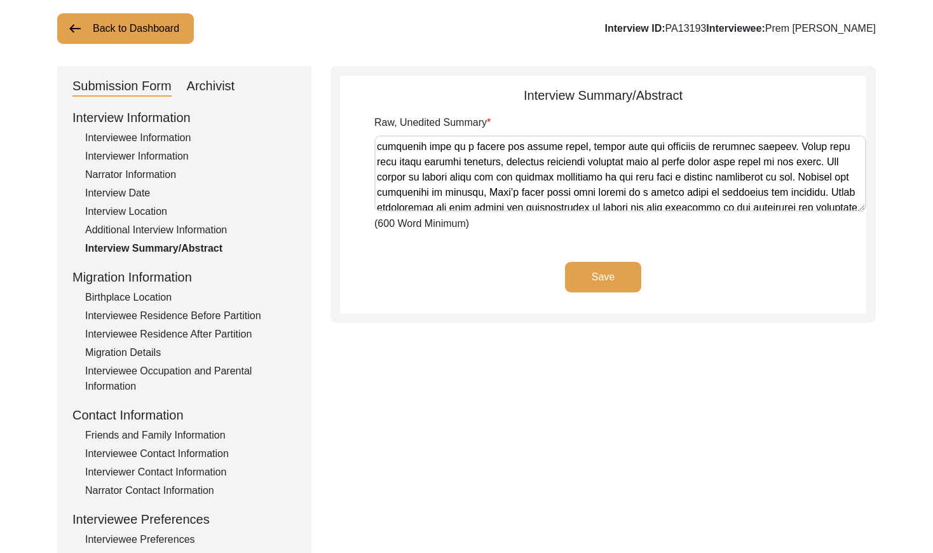
scroll to position [539, 0]
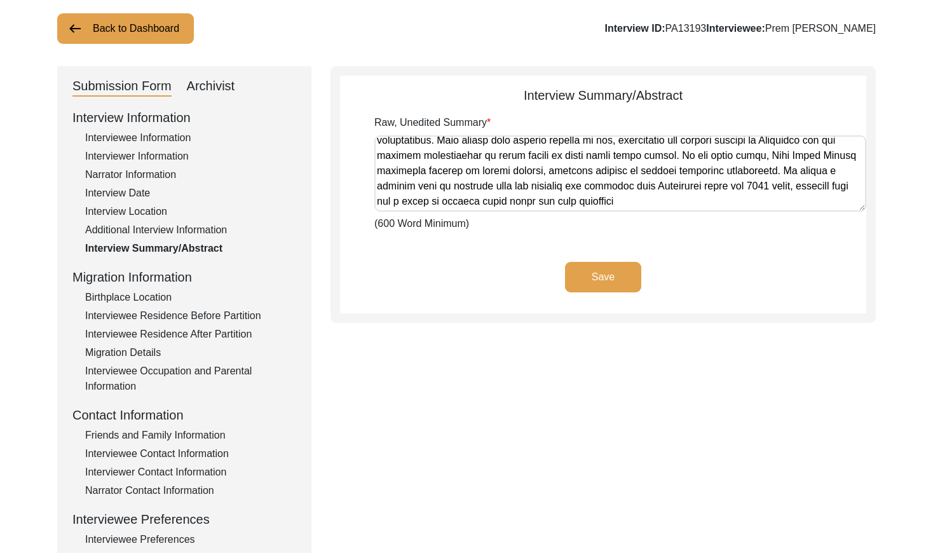
drag, startPoint x: 378, startPoint y: 146, endPoint x: 760, endPoint y: 174, distance: 383.2
click at [760, 174] on textarea "Raw, Unedited Summary" at bounding box center [621, 173] width 492 height 76
click at [478, 42] on div "Back to Dashboard Interview ID: PA13193 Interviewee: Prem Gopal Halder" at bounding box center [466, 28] width 819 height 31
click at [172, 35] on button "Back to Dashboard" at bounding box center [125, 28] width 137 height 31
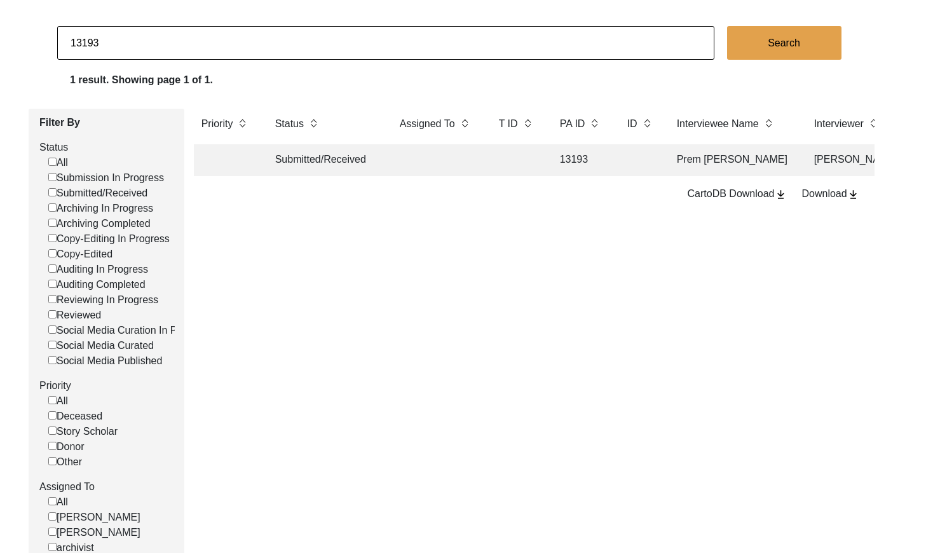
click at [121, 36] on input "13193" at bounding box center [386, 43] width 658 height 34
click at [408, 162] on td at bounding box center [436, 160] width 89 height 32
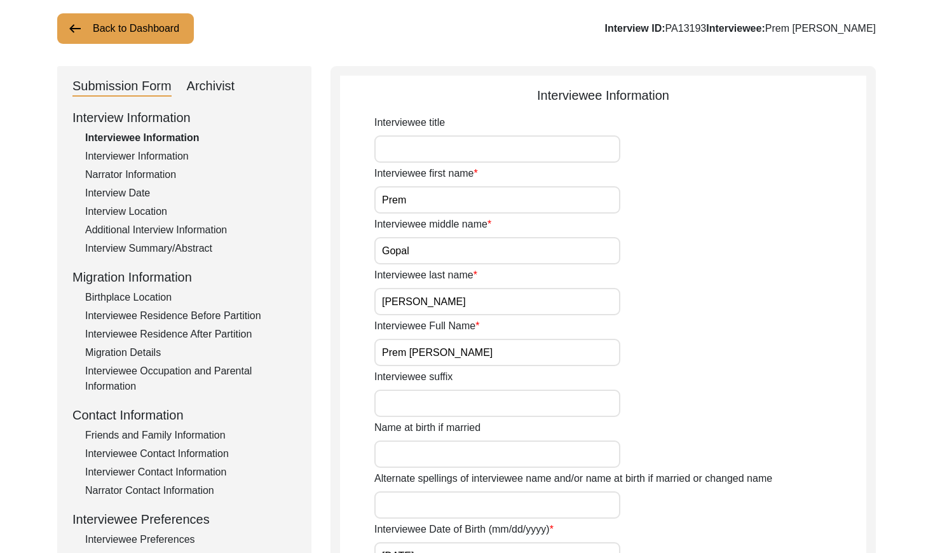
drag, startPoint x: 221, startPoint y: 88, endPoint x: 238, endPoint y: 90, distance: 18.0
click at [221, 88] on div "Archivist" at bounding box center [211, 86] width 48 height 20
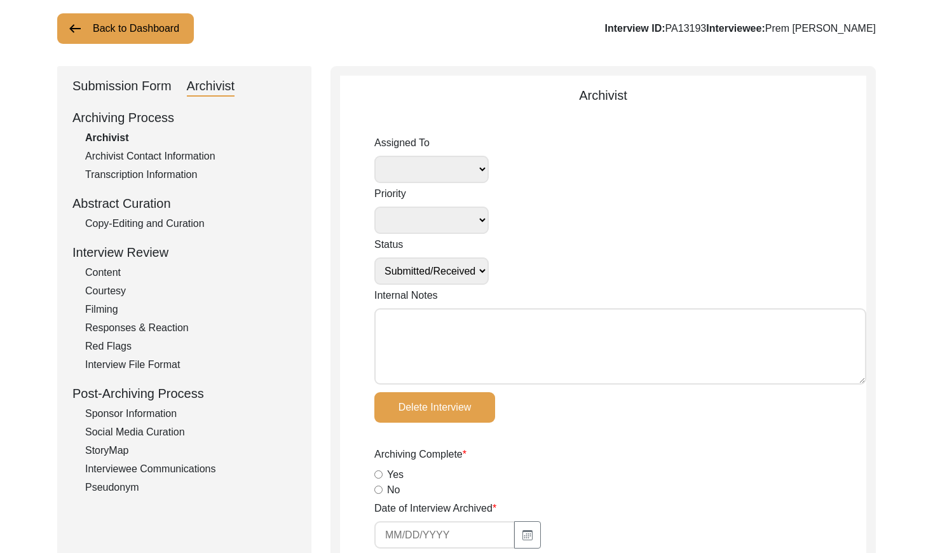
click at [469, 334] on textarea "Internal Notes" at bounding box center [621, 346] width 492 height 76
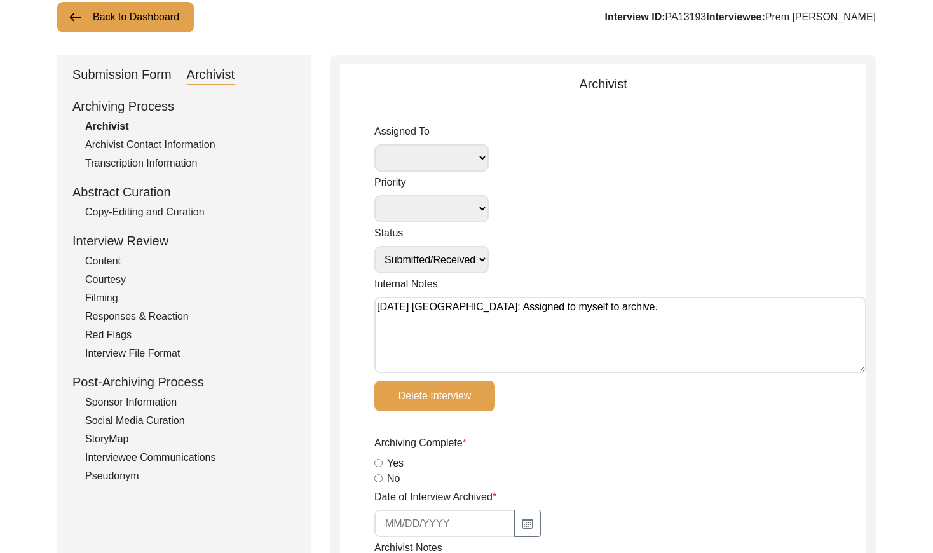
click at [479, 256] on select "Submission In Progress Submitted/Received Archiving In Progress Archiving Compl…" at bounding box center [432, 259] width 114 height 27
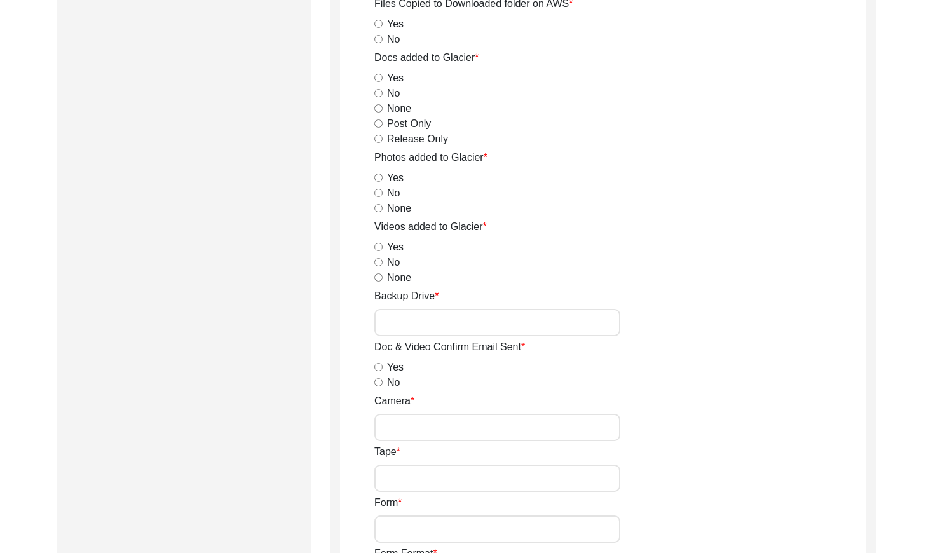
scroll to position [2218, 0]
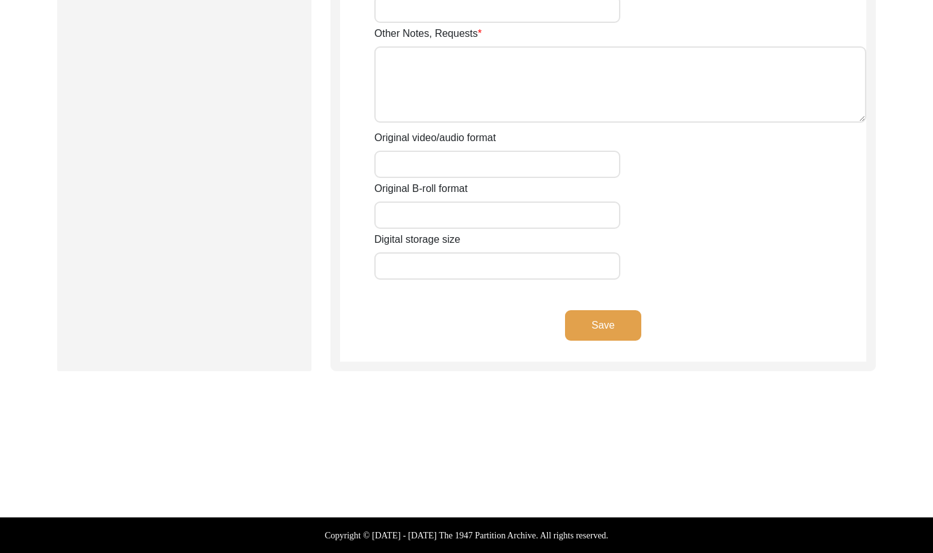
click at [608, 320] on button "Save" at bounding box center [603, 325] width 76 height 31
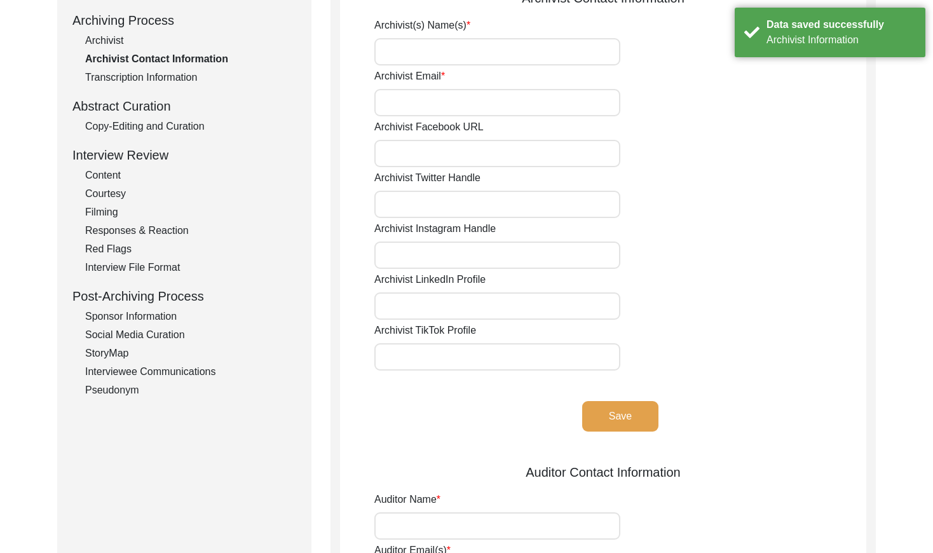
scroll to position [0, 0]
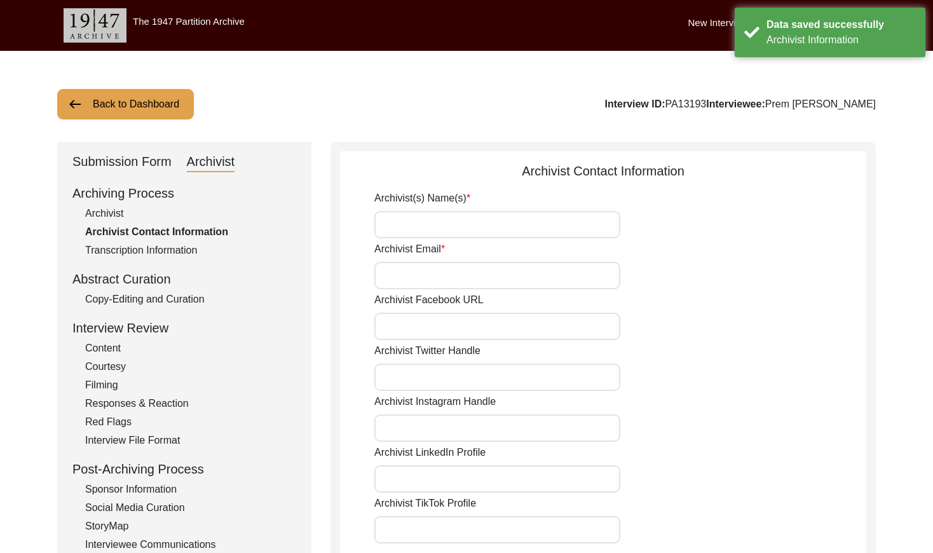
drag, startPoint x: 724, startPoint y: 106, endPoint x: 685, endPoint y: 105, distance: 38.8
click at [685, 105] on div "Interview ID: PA13193 Interviewee: Prem Gopal Halder" at bounding box center [741, 104] width 272 height 15
copy div "PA13193"
